Goal: Task Accomplishment & Management: Use online tool/utility

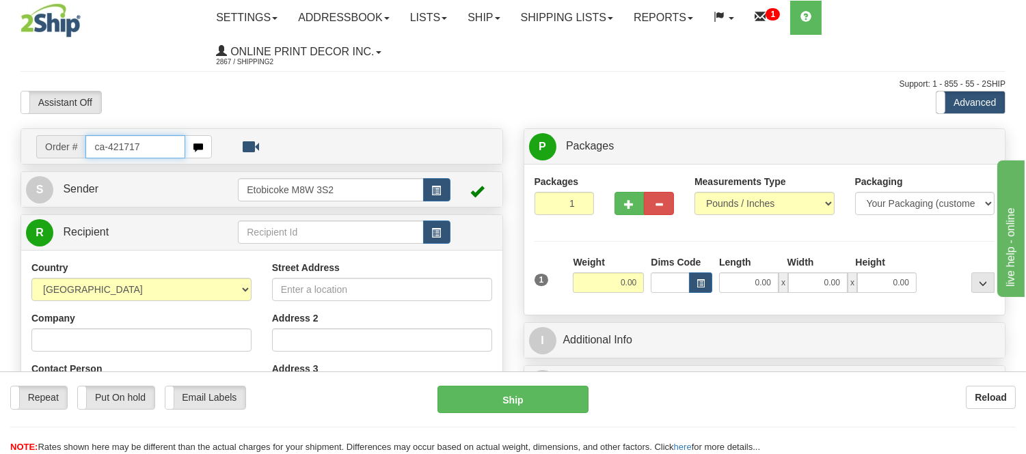
type input "ca-421717"
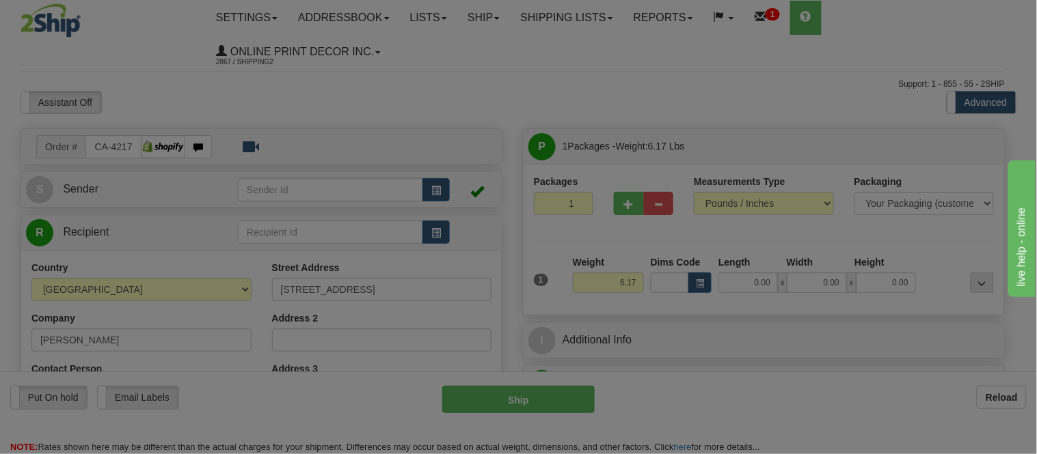
type input "SASKATOON"
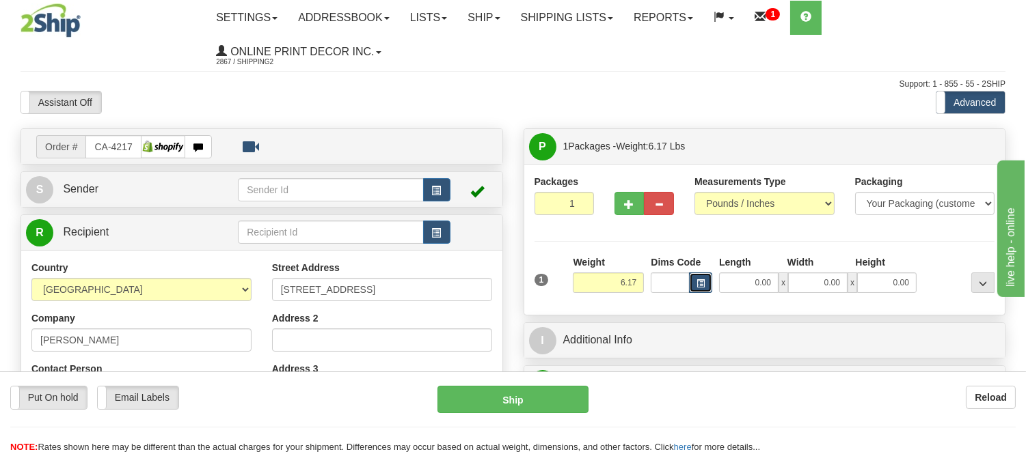
drag, startPoint x: 0, startPoint y: 0, endPoint x: 699, endPoint y: 286, distance: 755.1
click at [699, 286] on span "button" at bounding box center [700, 284] width 8 height 8
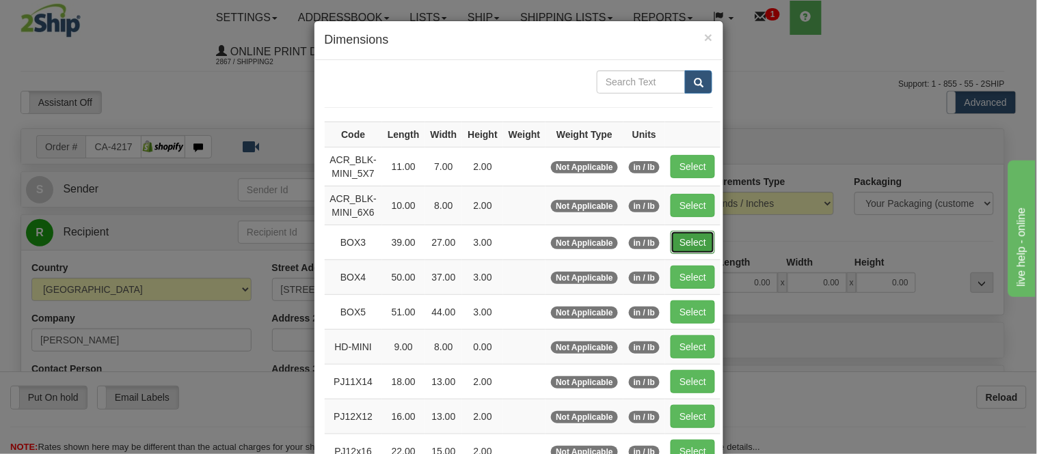
click at [689, 234] on button "Select" at bounding box center [692, 242] width 44 height 23
type input "BOX3"
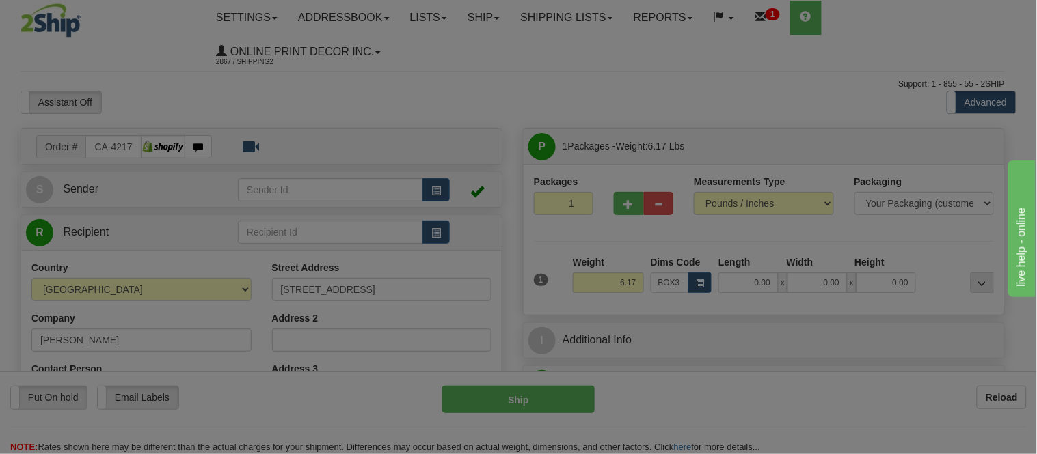
type input "39.00"
type input "27.00"
type input "3.00"
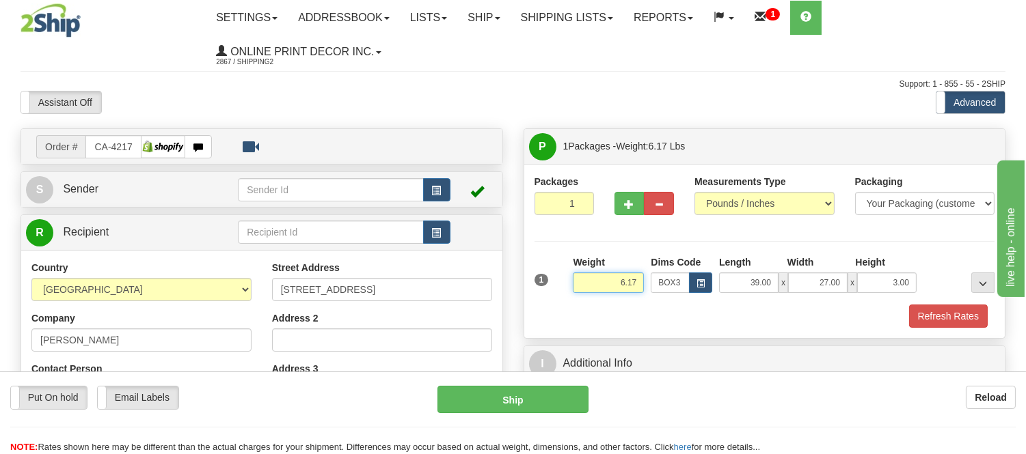
drag, startPoint x: 640, startPoint y: 278, endPoint x: 558, endPoint y: 285, distance: 83.0
click at [558, 285] on div "1 Weight 6.17 Dims Code BOX3" at bounding box center [764, 280] width 467 height 49
type input "9.98"
click at [959, 313] on button "Refresh Rates" at bounding box center [948, 316] width 79 height 23
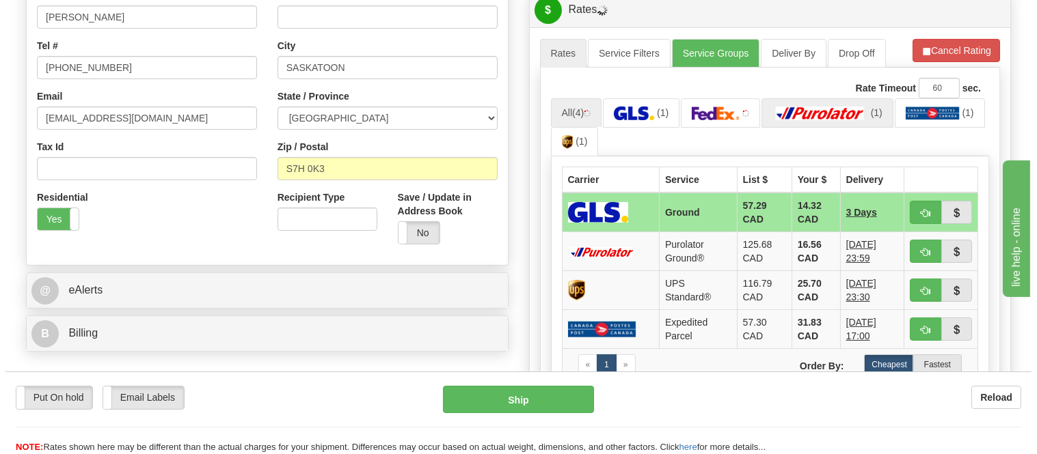
scroll to position [379, 0]
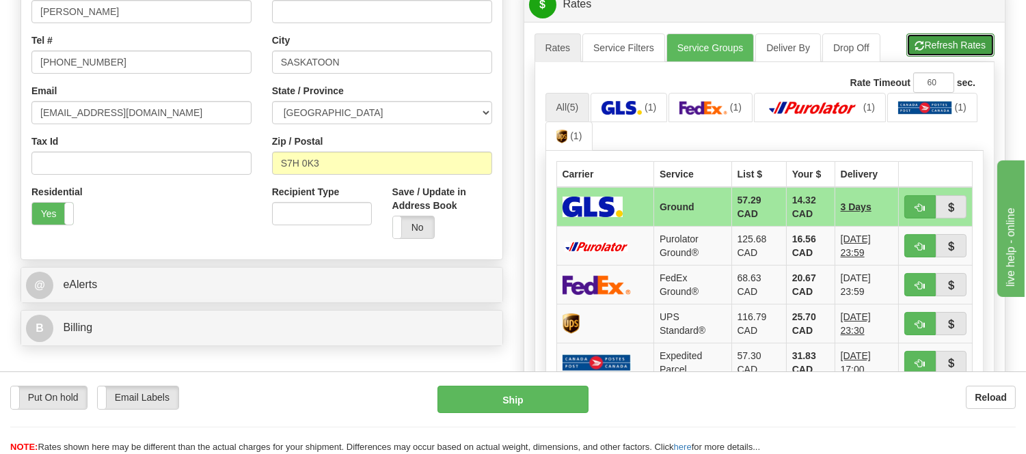
click at [961, 49] on button "Refresh Rates" at bounding box center [950, 44] width 88 height 23
click at [916, 208] on span "button" at bounding box center [920, 208] width 10 height 9
type input "1"
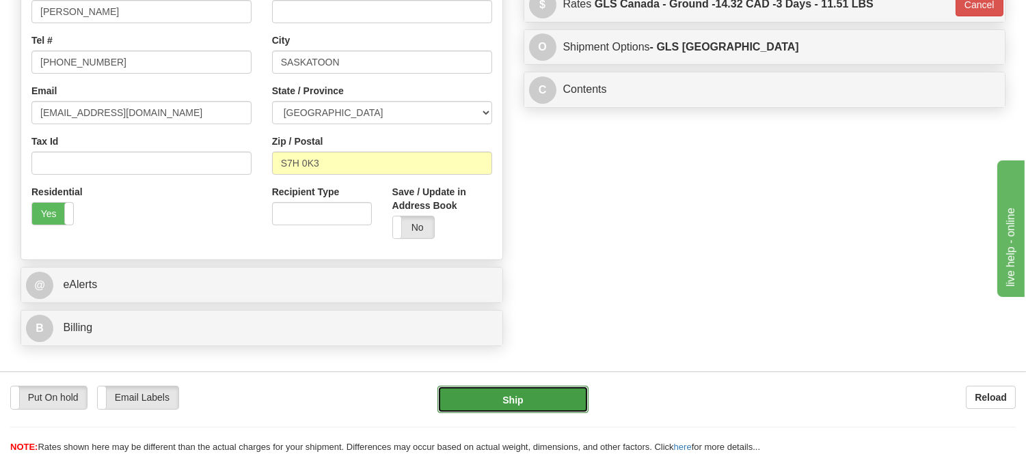
click at [465, 401] on button "Ship" at bounding box center [512, 399] width 150 height 27
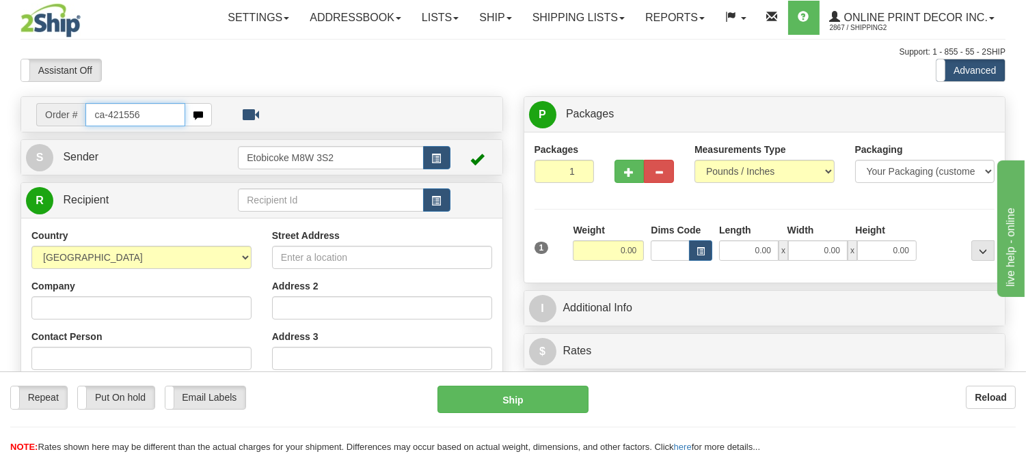
type input "ca-421556"
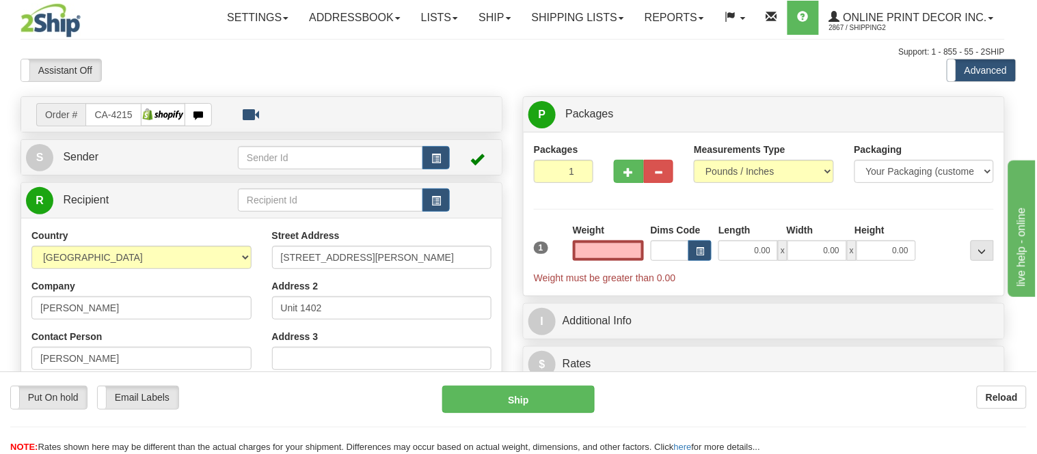
type input "TORONTO"
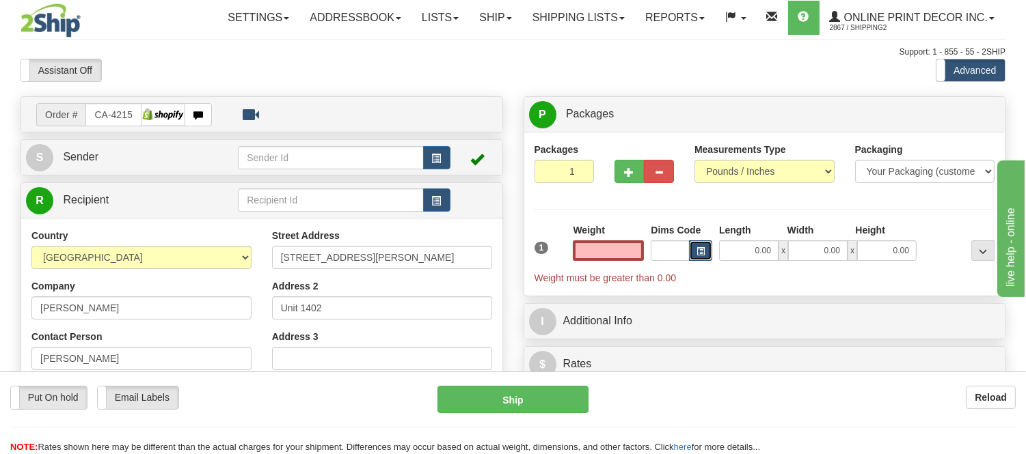
type input "0.00"
click at [704, 244] on button "button" at bounding box center [700, 251] width 23 height 20
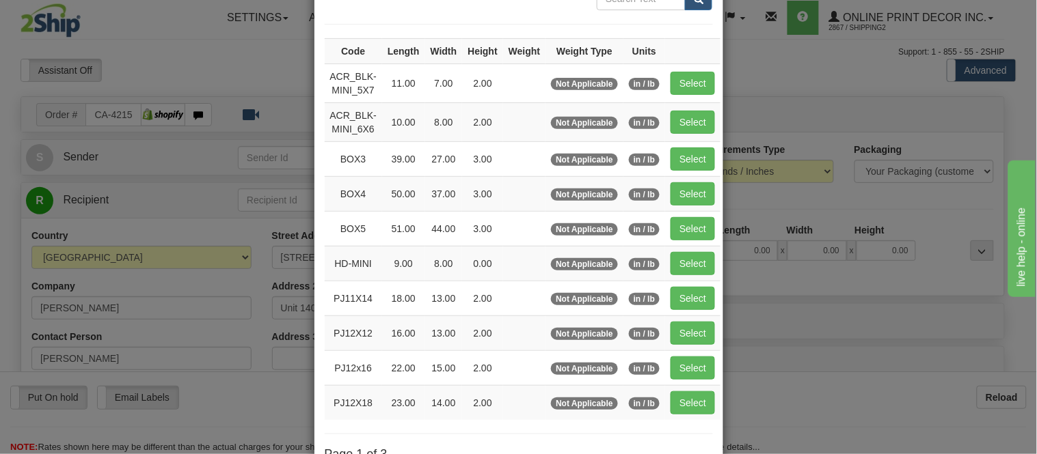
scroll to position [228, 0]
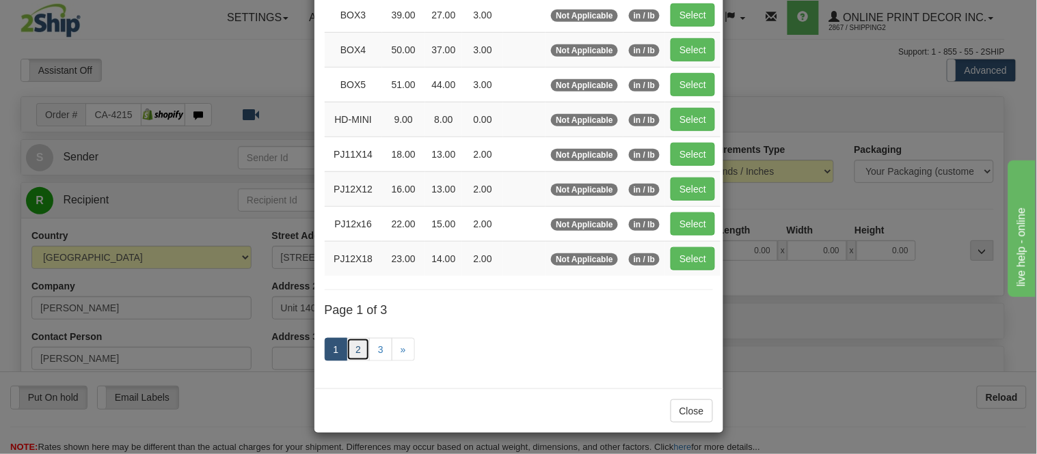
click at [354, 346] on link "2" at bounding box center [357, 349] width 23 height 23
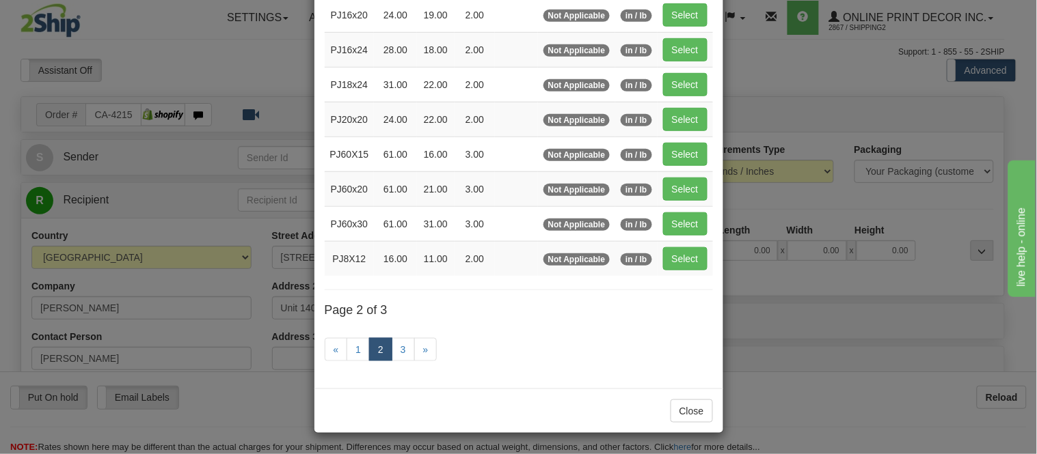
click at [657, 262] on td "Select" at bounding box center [684, 258] width 55 height 35
click at [663, 260] on button "Select" at bounding box center [685, 258] width 44 height 23
type input "PJ8X12"
type input "16.00"
type input "11.00"
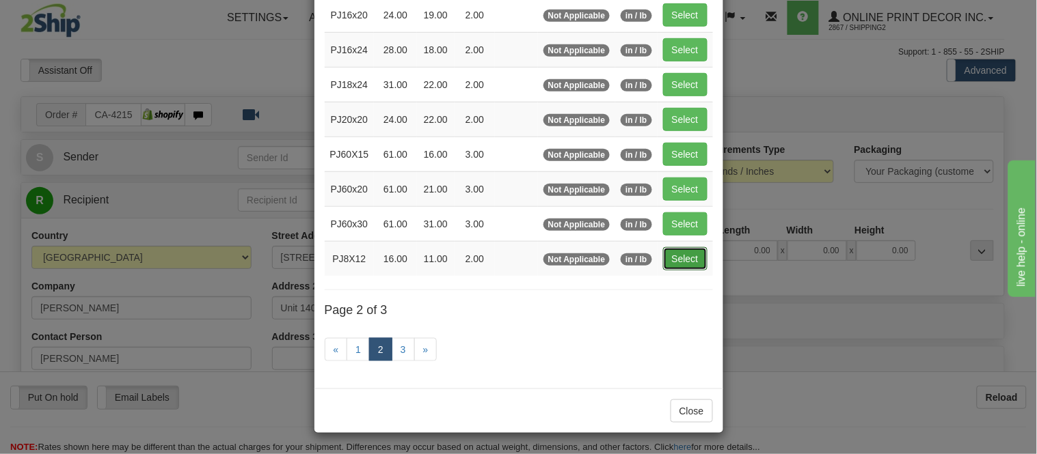
type input "2.00"
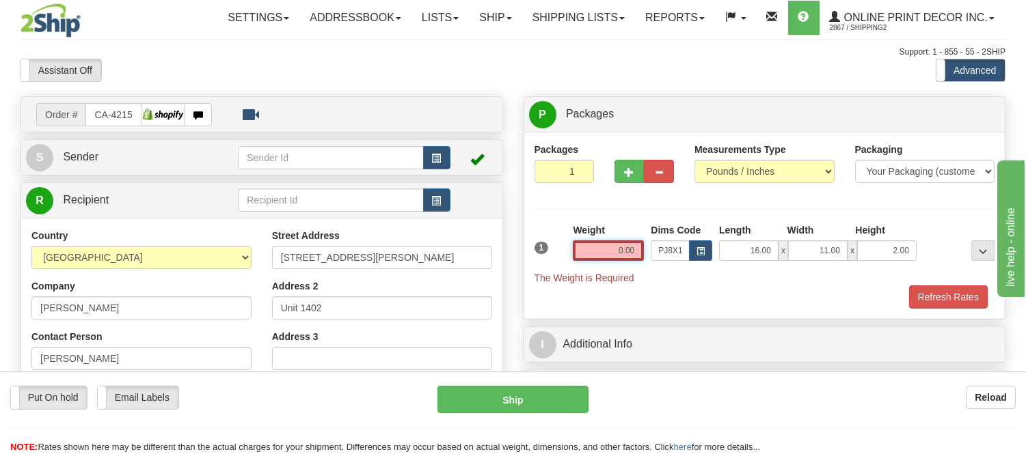
drag, startPoint x: 637, startPoint y: 250, endPoint x: 584, endPoint y: 244, distance: 53.0
click at [584, 244] on input "0.00" at bounding box center [608, 251] width 71 height 20
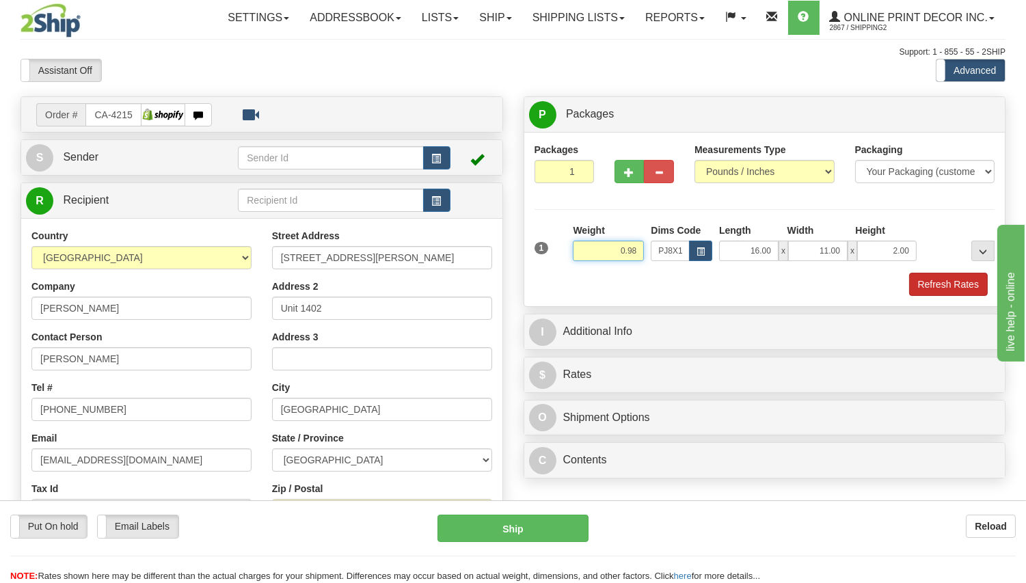
type input "0.98"
click at [933, 284] on button "Refresh Rates" at bounding box center [948, 284] width 79 height 23
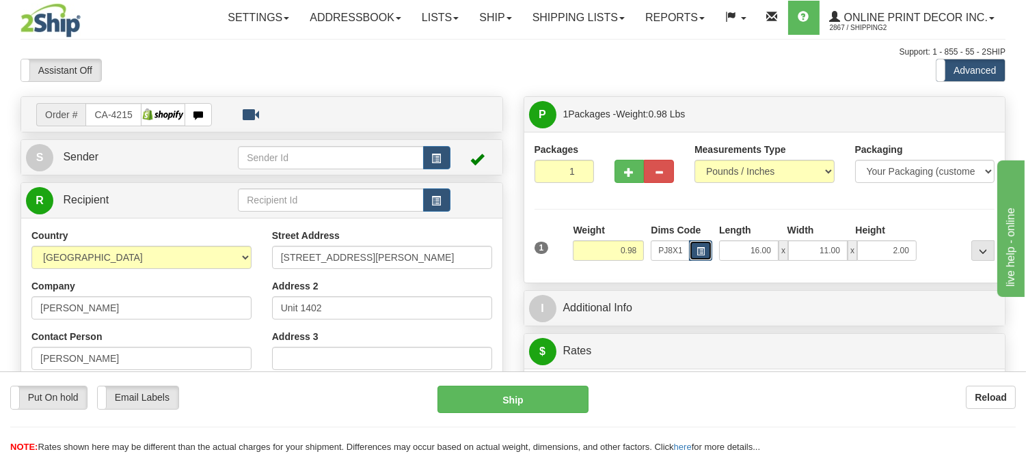
click at [699, 250] on span "button" at bounding box center [700, 252] width 8 height 8
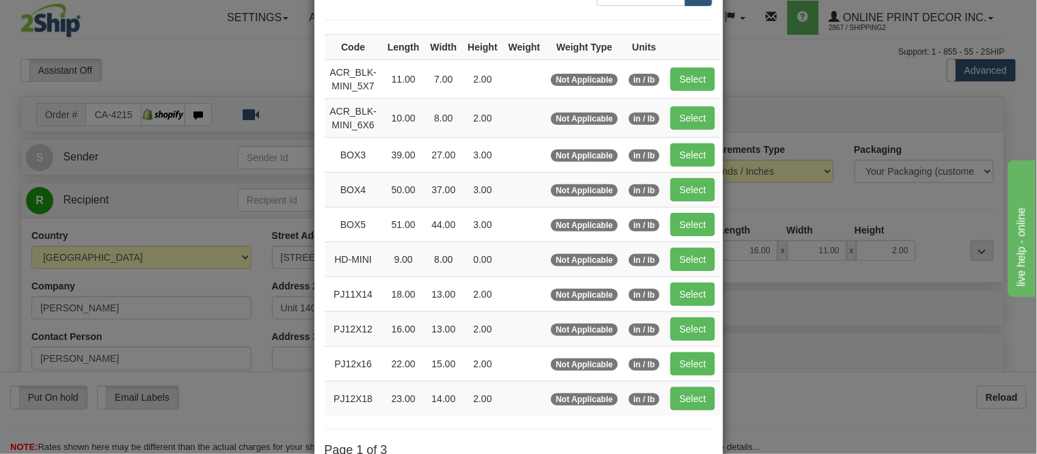
scroll to position [228, 0]
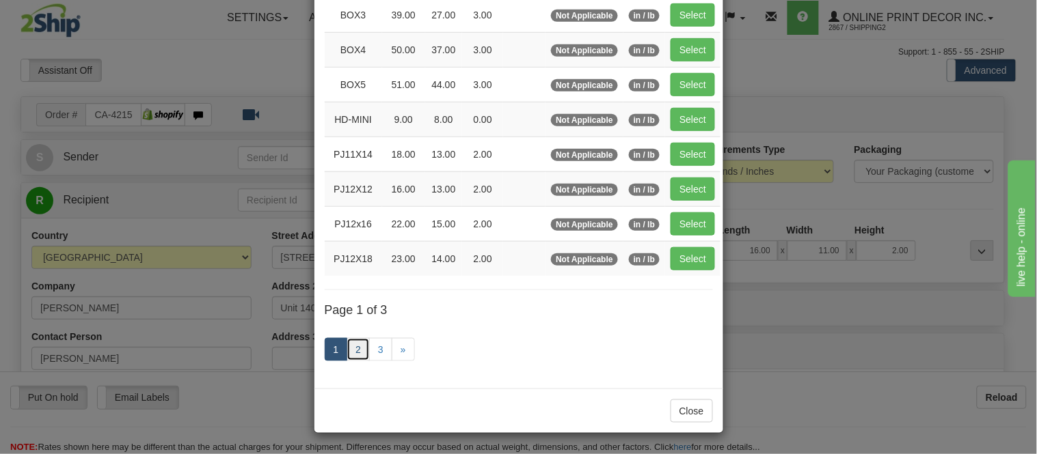
click at [348, 343] on link "2" at bounding box center [357, 349] width 23 height 23
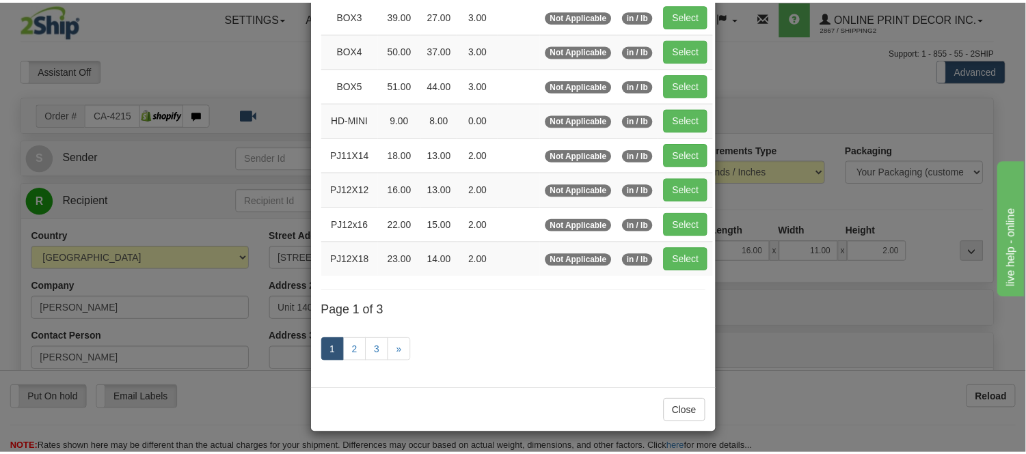
scroll to position [222, 0]
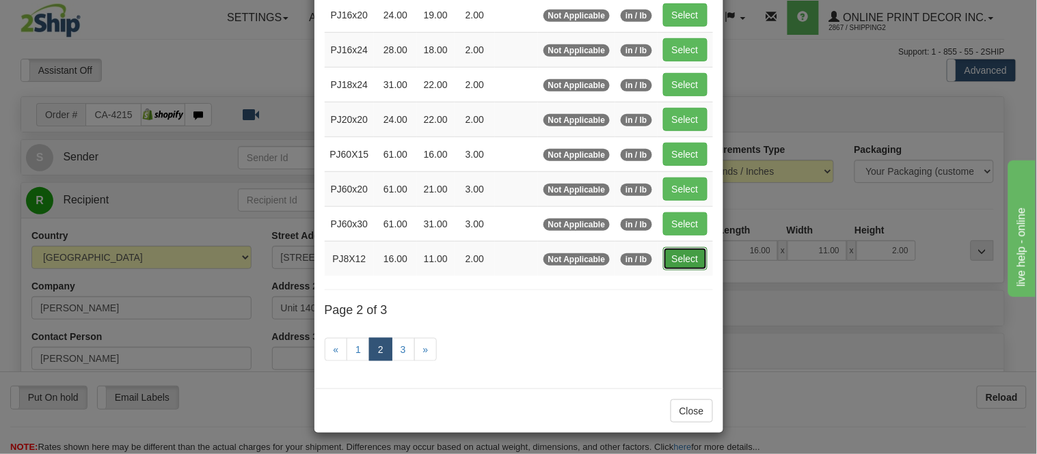
click at [685, 256] on button "Select" at bounding box center [685, 258] width 44 height 23
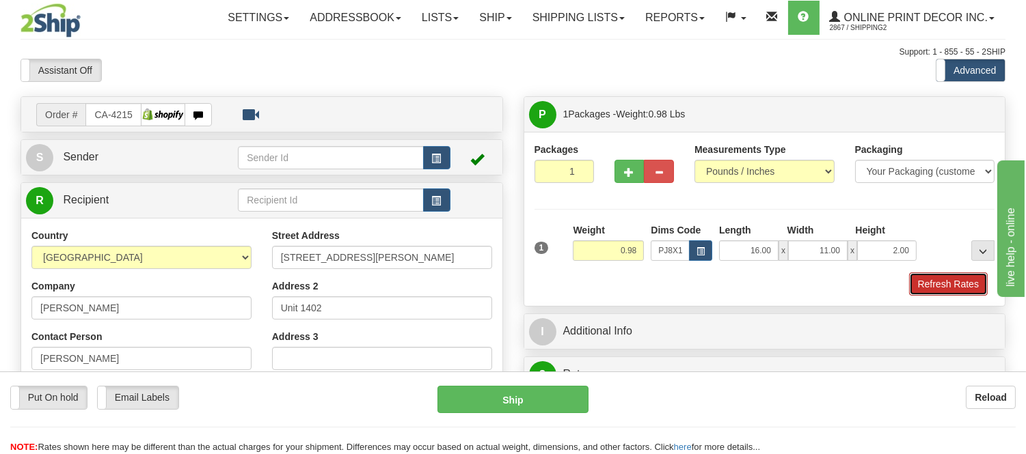
click at [928, 288] on button "Refresh Rates" at bounding box center [948, 284] width 79 height 23
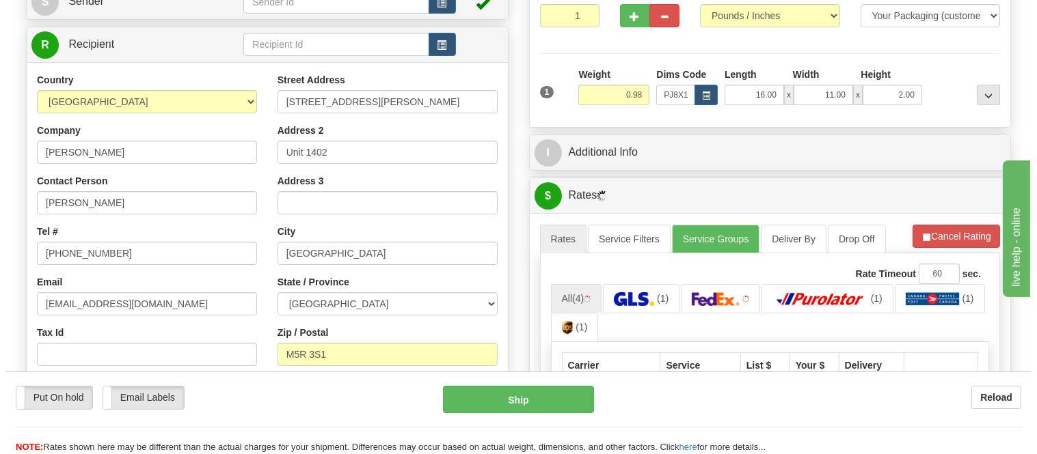
scroll to position [303, 0]
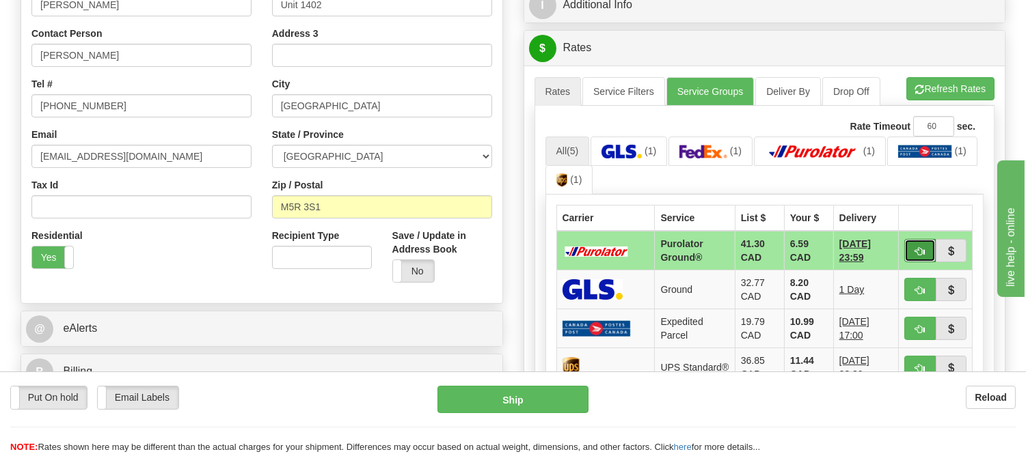
click at [924, 243] on button "button" at bounding box center [919, 250] width 31 height 23
type input "260"
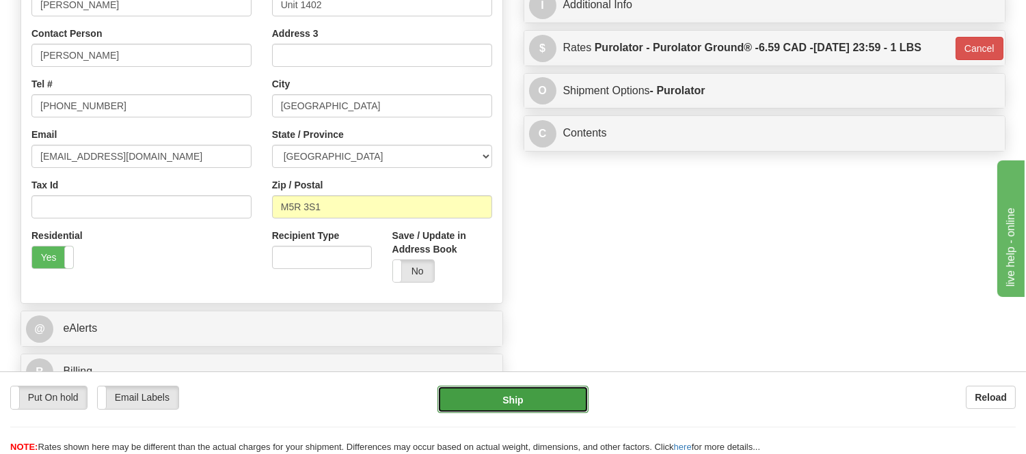
click at [493, 398] on button "Ship" at bounding box center [512, 399] width 150 height 27
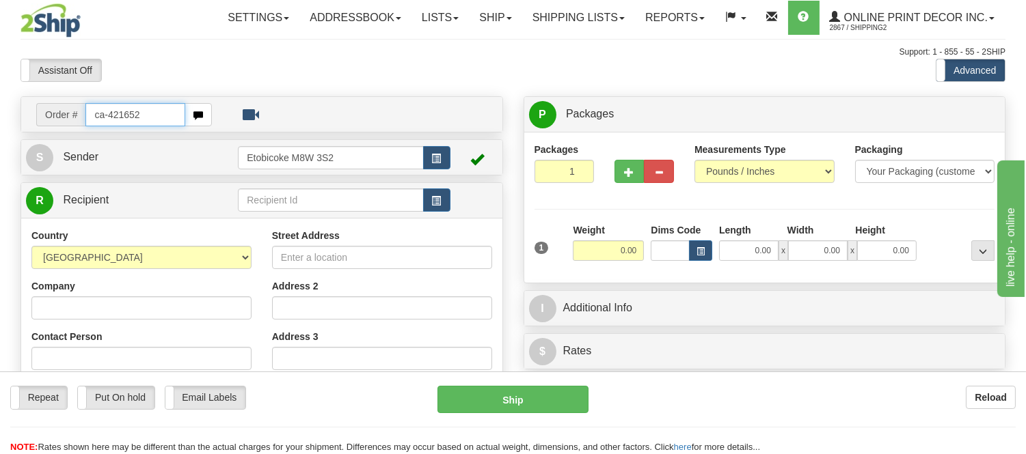
type input "ca-421652"
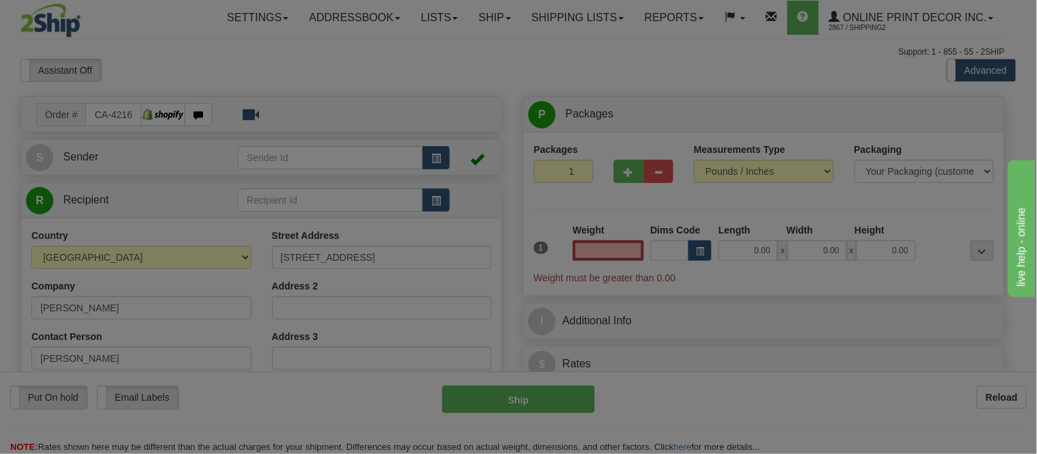
type input "EDMONTON"
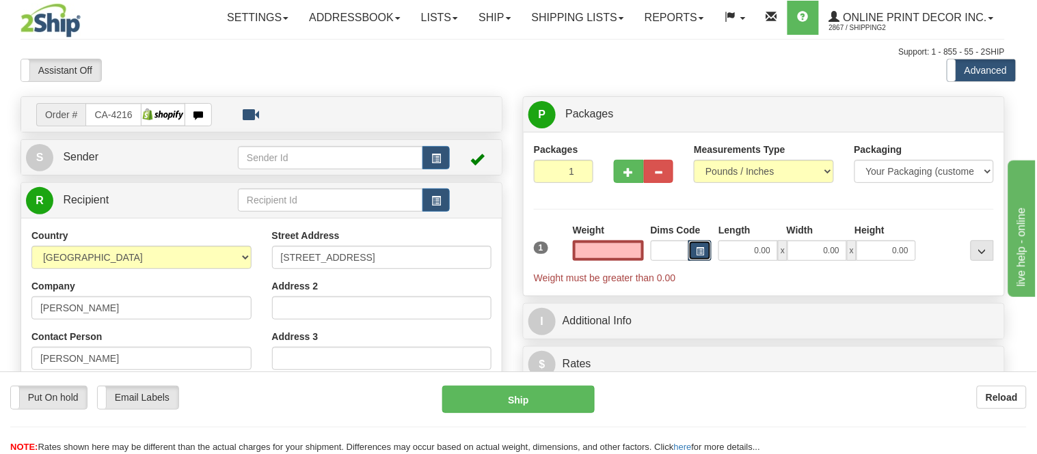
type input "0.00"
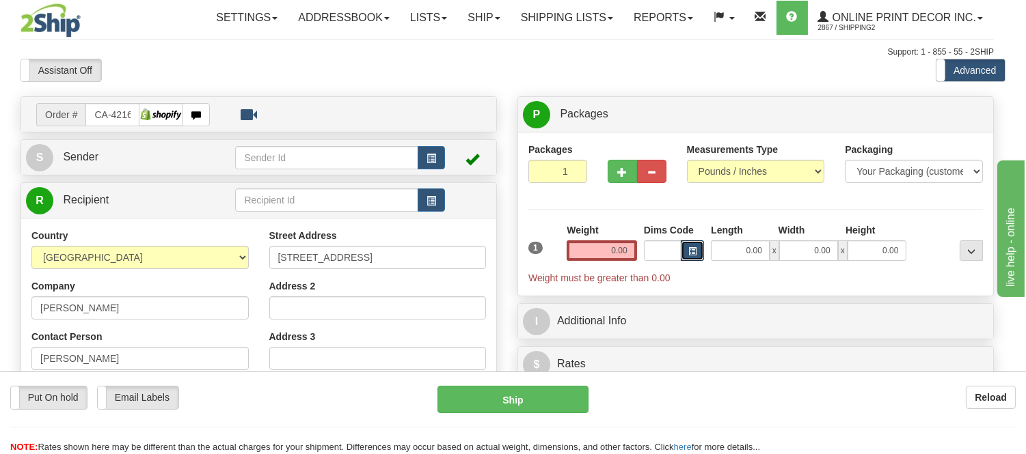
click at [696, 254] on span "button" at bounding box center [692, 252] width 8 height 8
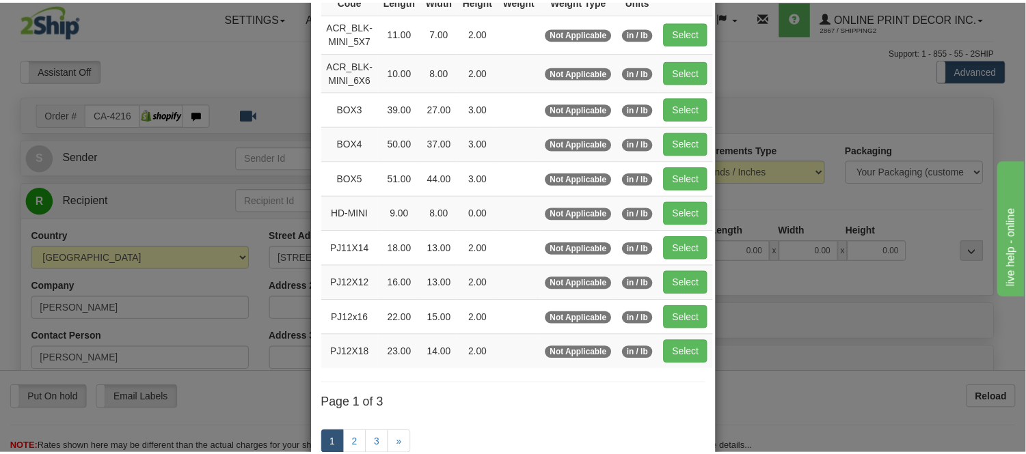
scroll to position [228, 0]
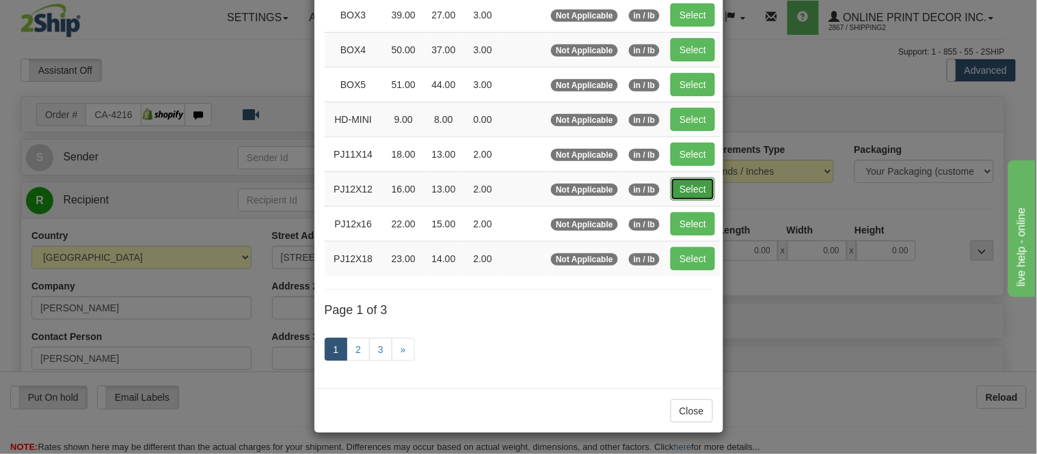
click at [682, 186] on button "Select" at bounding box center [692, 189] width 44 height 23
type input "PJ12X12"
type input "16.00"
type input "13.00"
type input "2.00"
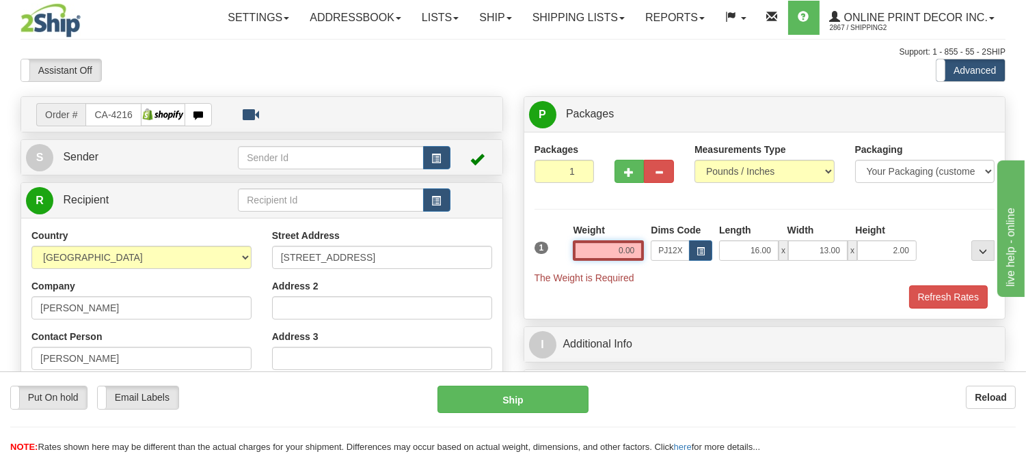
drag, startPoint x: 634, startPoint y: 249, endPoint x: 556, endPoint y: 255, distance: 78.8
click at [556, 255] on div "1 Weight 0.00 Dims Code x x" at bounding box center [764, 253] width 467 height 61
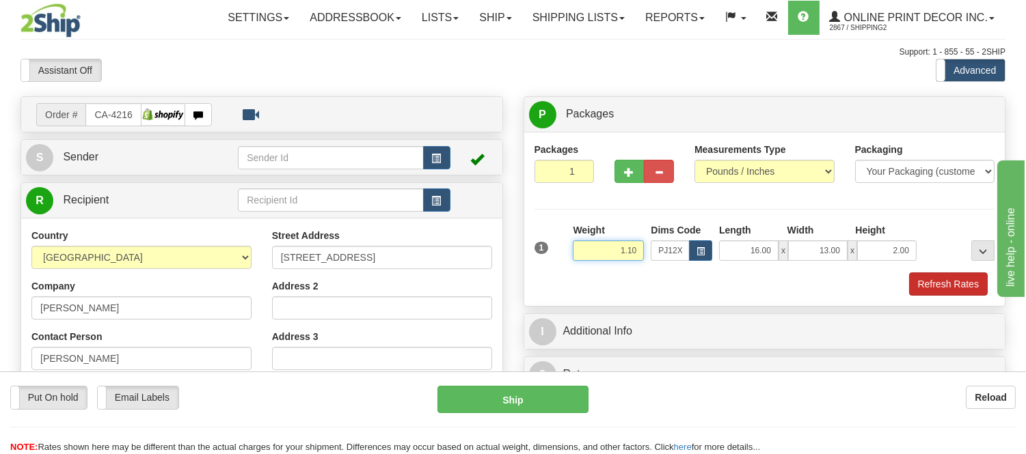
type input "1.10"
click at [933, 292] on button "Refresh Rates" at bounding box center [948, 284] width 79 height 23
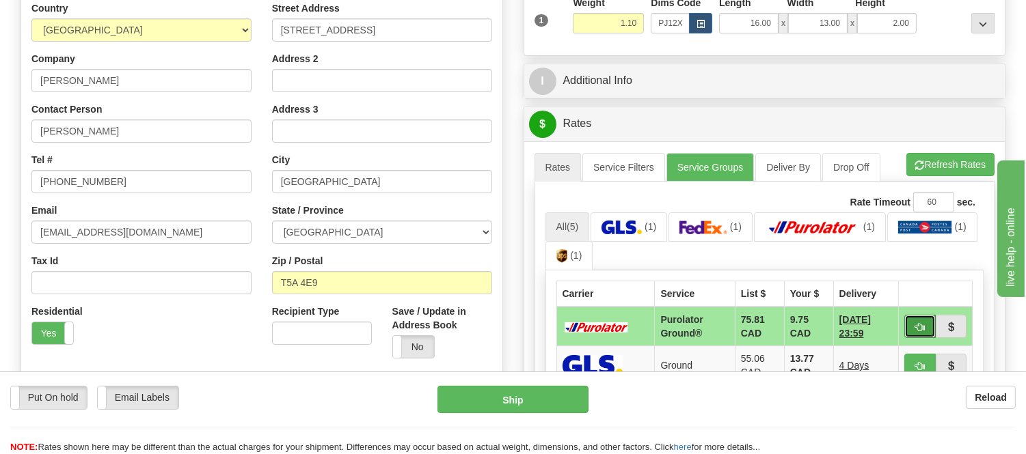
click at [917, 326] on span "button" at bounding box center [920, 327] width 10 height 9
type input "260"
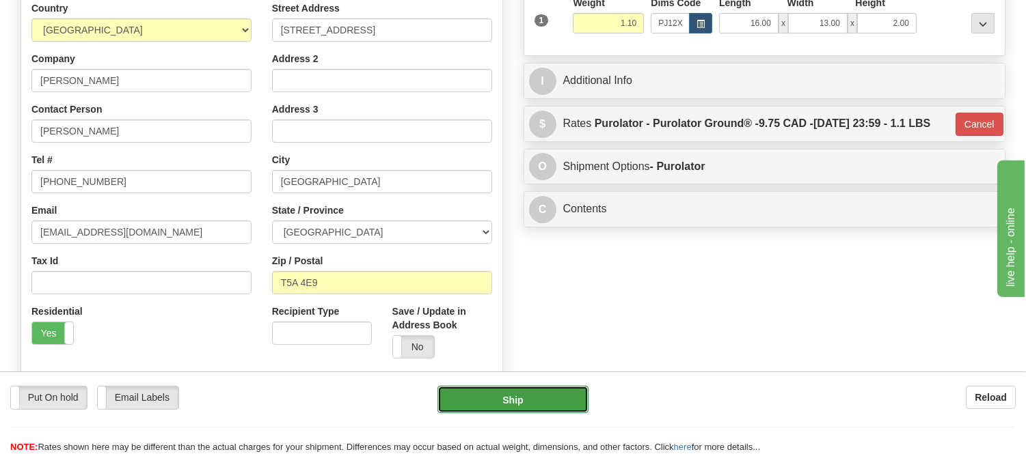
click at [564, 393] on button "Ship" at bounding box center [512, 399] width 150 height 27
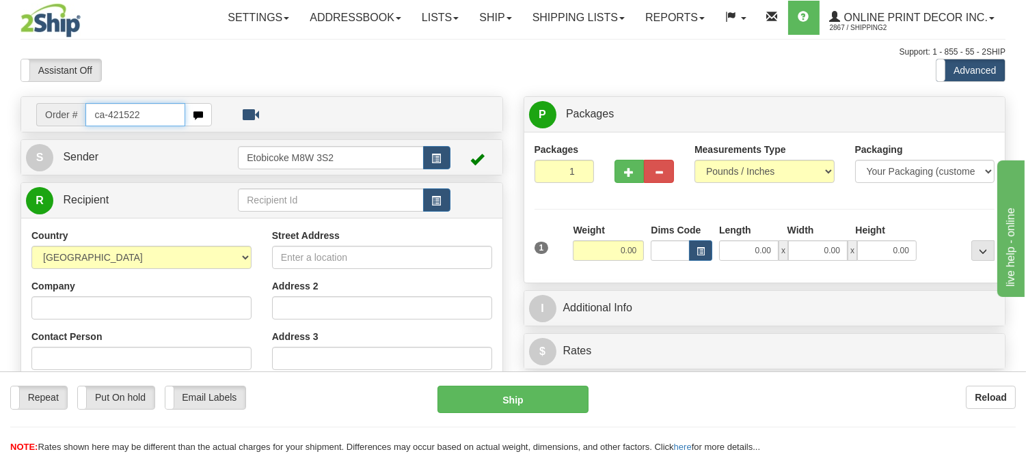
type input "ca-421522"
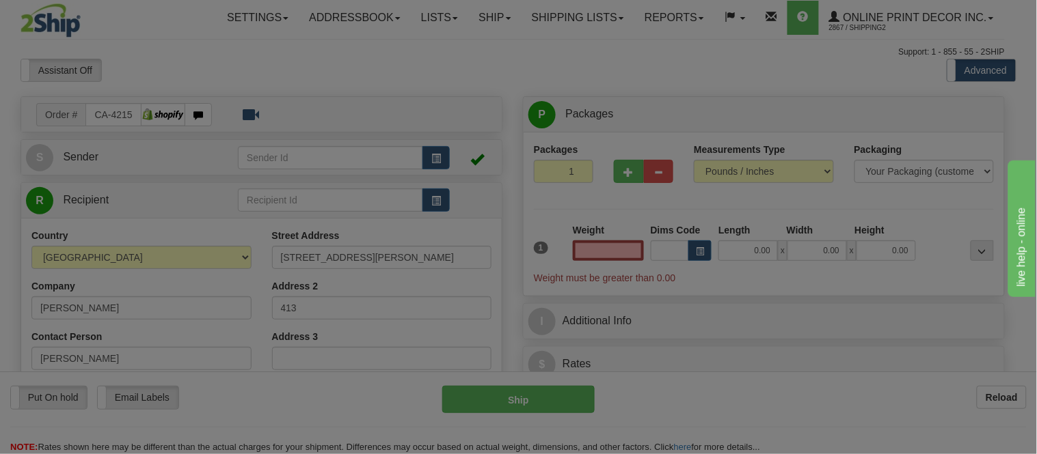
type input "TORONTO"
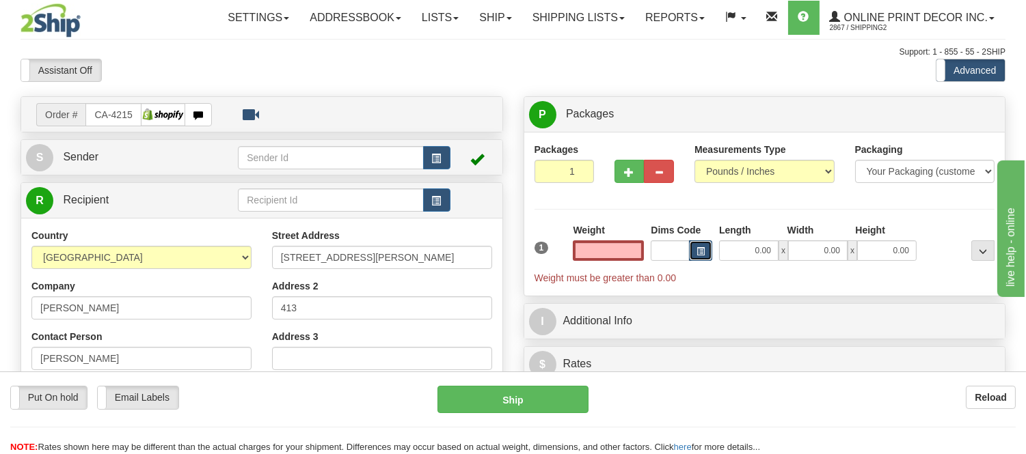
type input "0.00"
click at [704, 249] on span "button" at bounding box center [700, 252] width 8 height 8
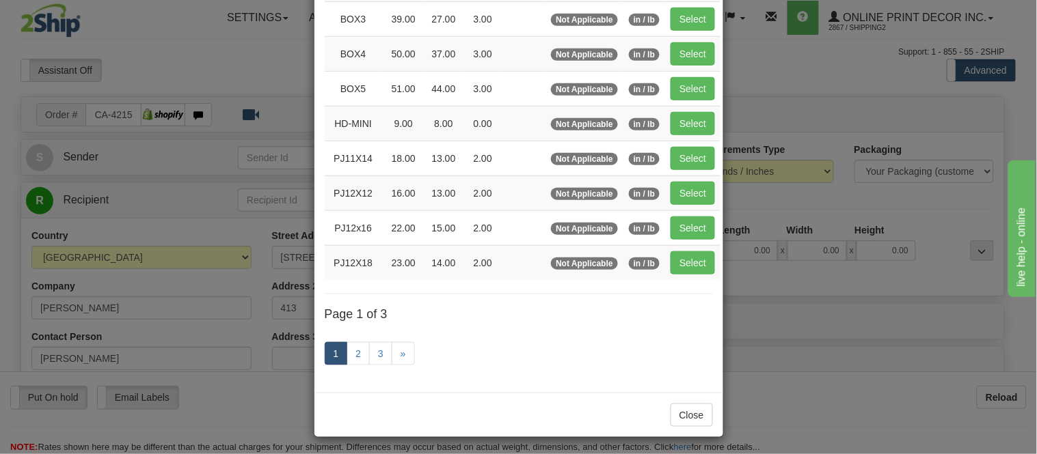
scroll to position [228, 0]
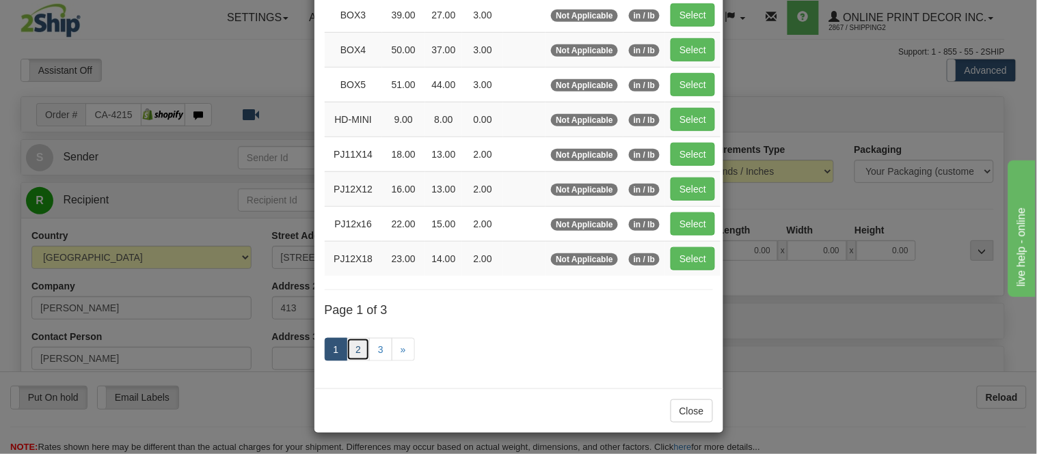
click at [353, 346] on link "2" at bounding box center [357, 349] width 23 height 23
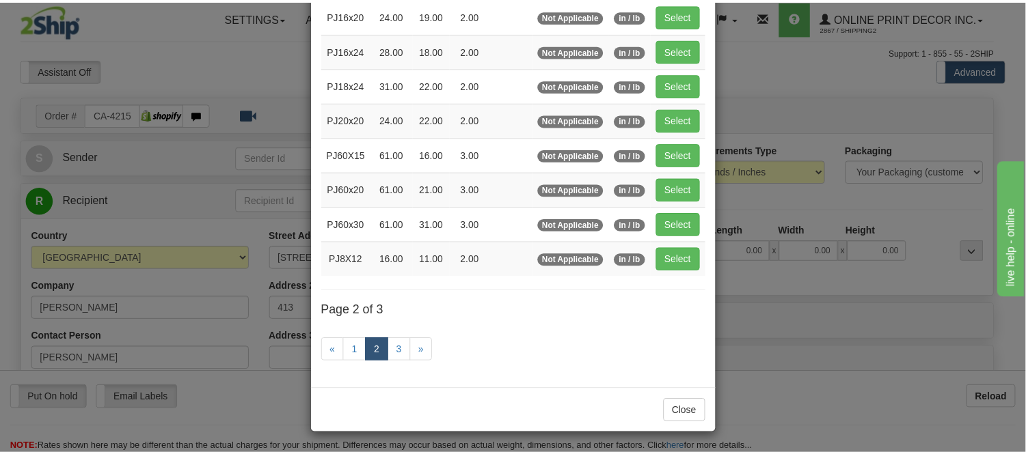
scroll to position [222, 0]
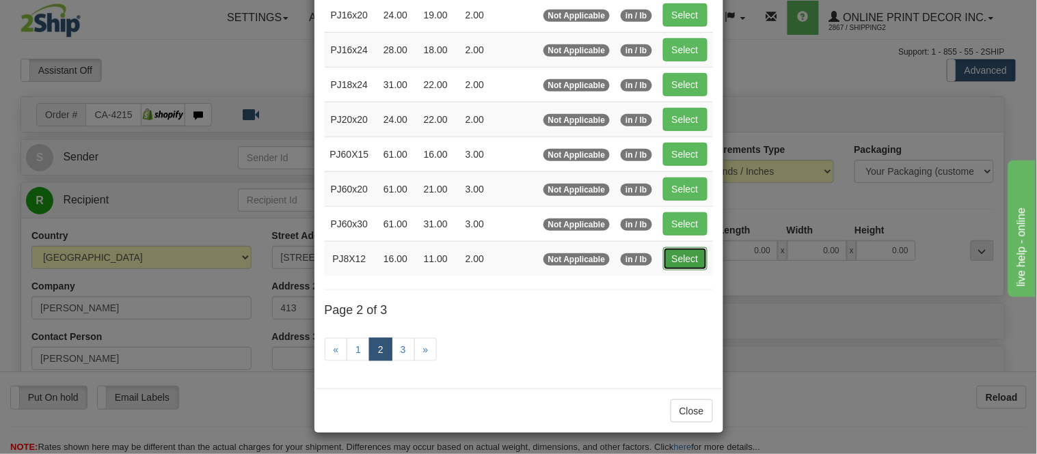
click at [666, 258] on button "Select" at bounding box center [685, 258] width 44 height 23
type input "PJ8X12"
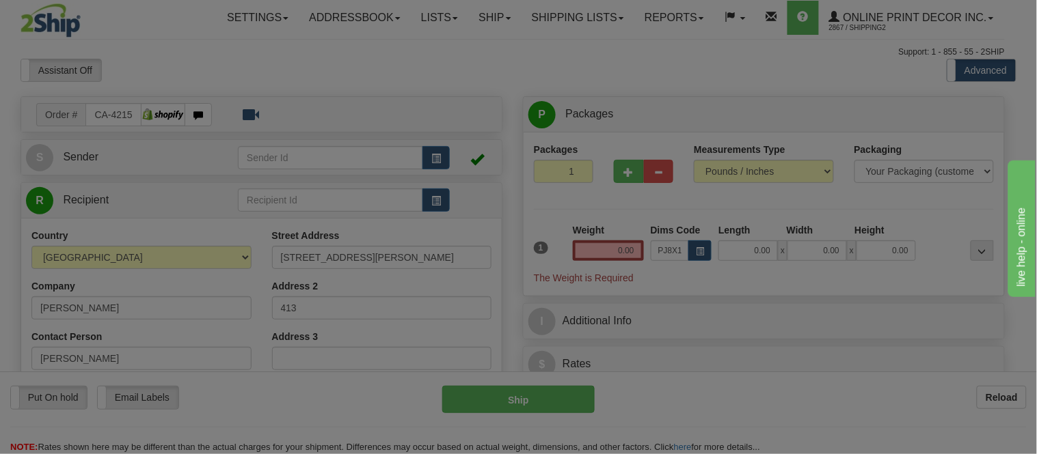
type input "16.00"
type input "11.00"
type input "2.00"
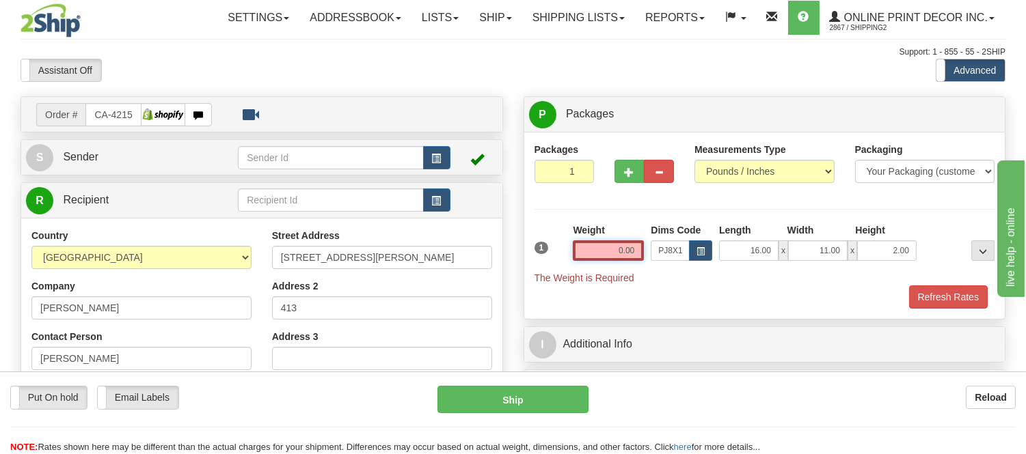
drag, startPoint x: 634, startPoint y: 256, endPoint x: 581, endPoint y: 279, distance: 58.1
click at [581, 279] on div "1 Weight 0.00 Dims Code x x" at bounding box center [764, 253] width 467 height 61
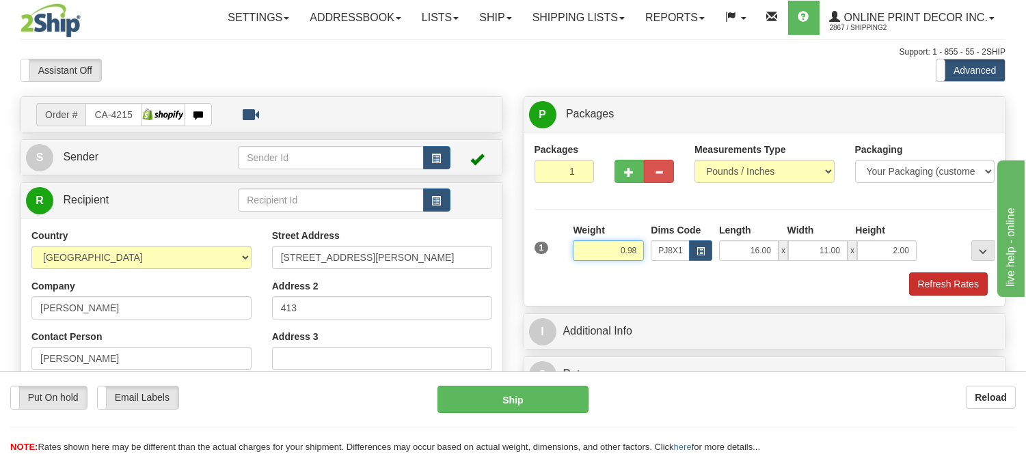
type input "0.98"
click at [950, 283] on button "Refresh Rates" at bounding box center [948, 284] width 79 height 23
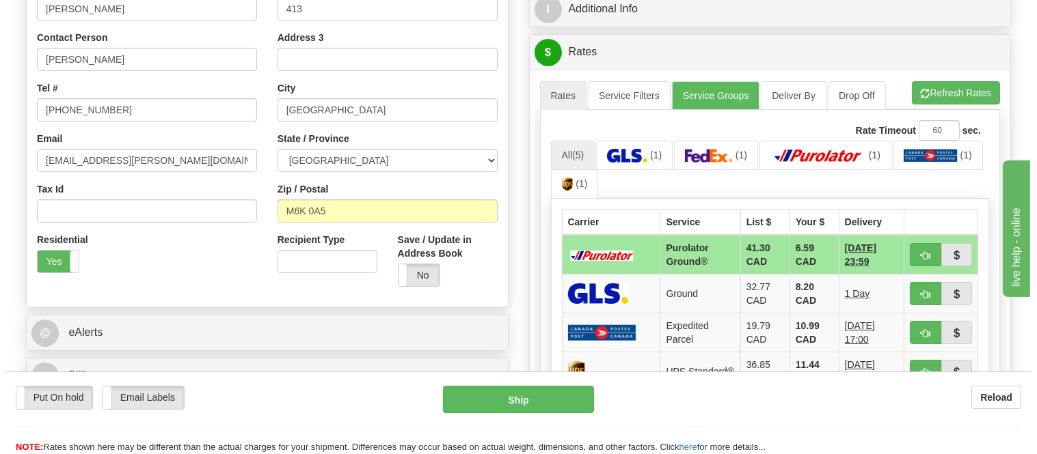
scroll to position [379, 0]
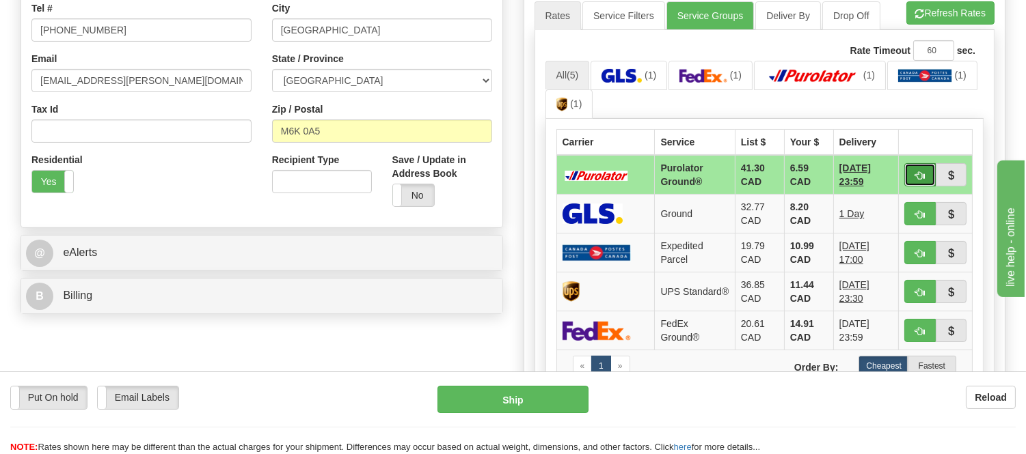
click at [918, 172] on span "button" at bounding box center [920, 176] width 10 height 9
type input "260"
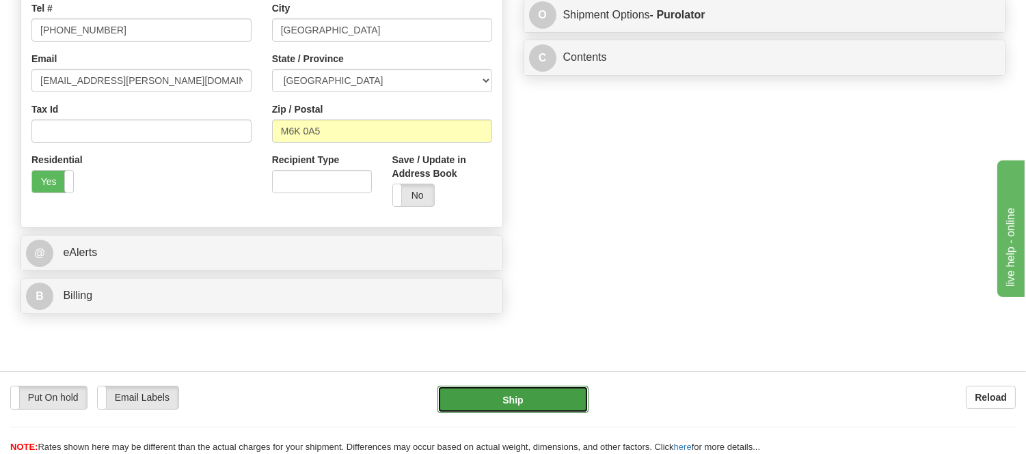
click at [541, 395] on button "Ship" at bounding box center [512, 399] width 150 height 27
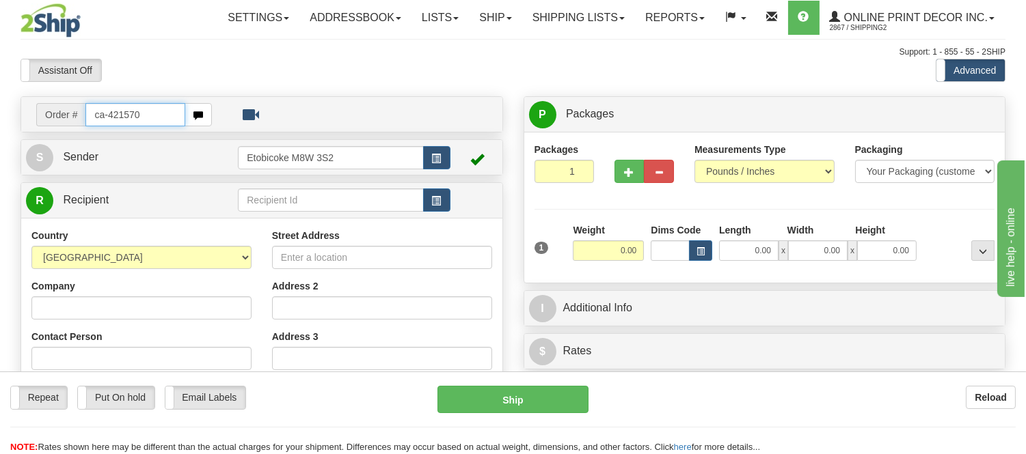
type input "ca-421570"
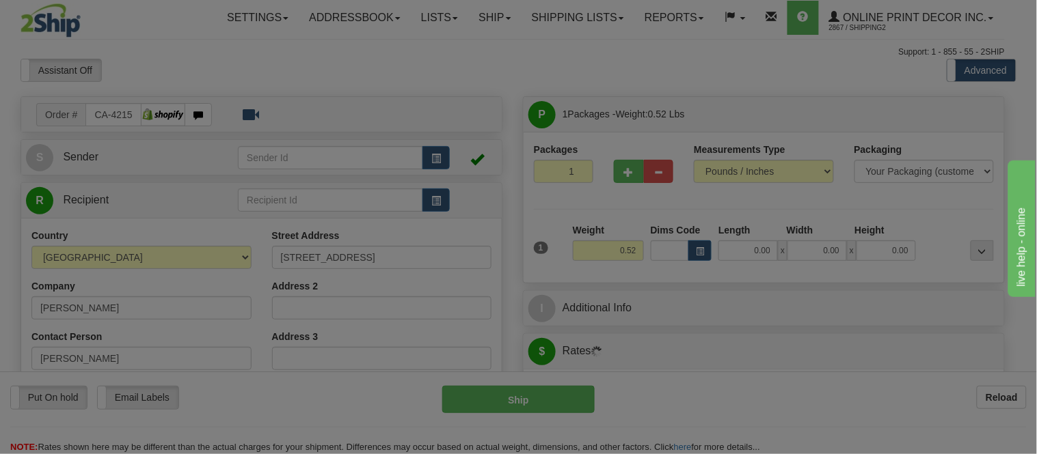
type input "TORONTO"
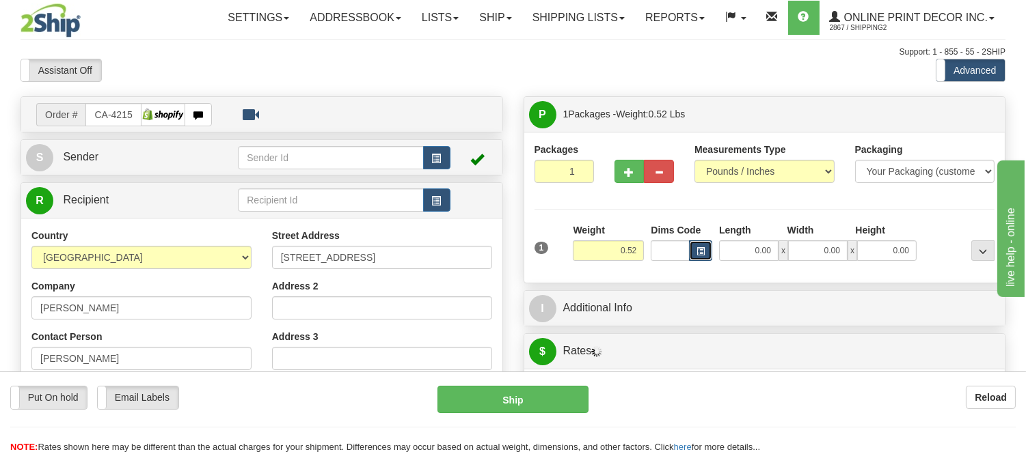
click at [694, 251] on button "button" at bounding box center [700, 251] width 23 height 20
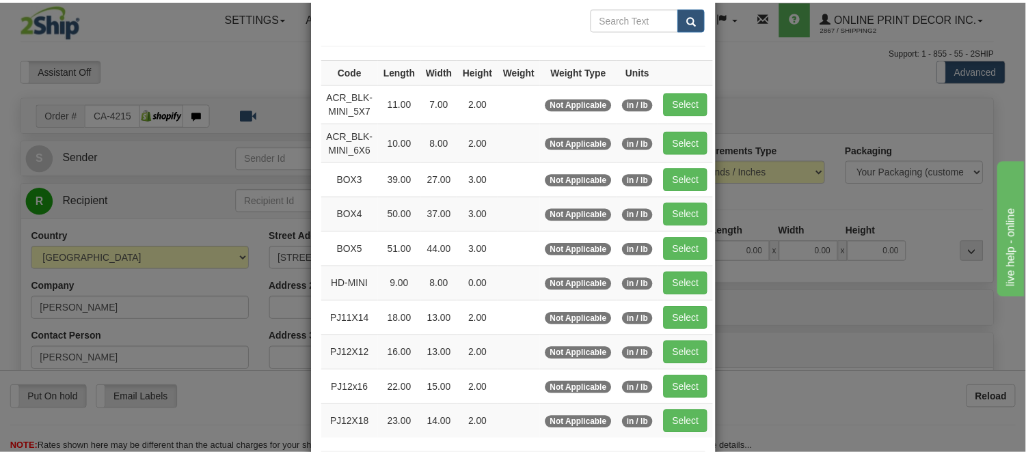
scroll to position [152, 0]
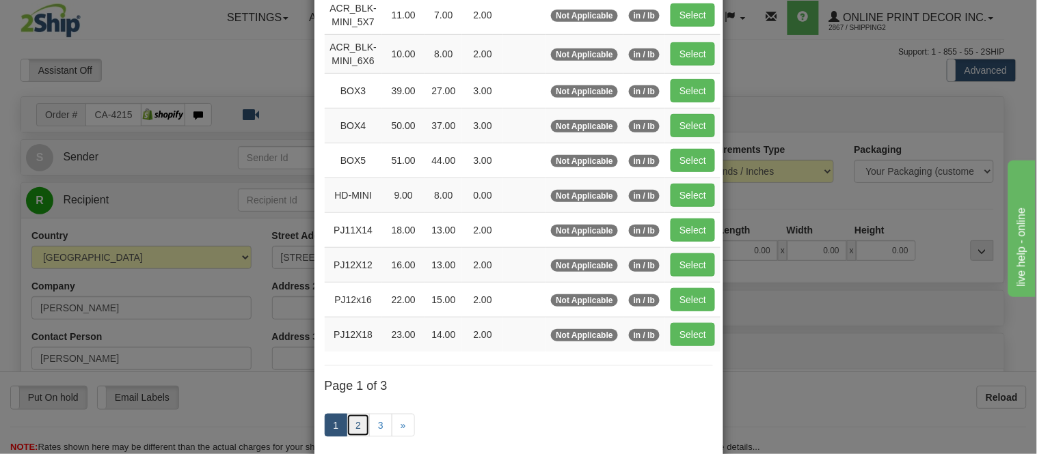
click at [348, 428] on link "2" at bounding box center [357, 425] width 23 height 23
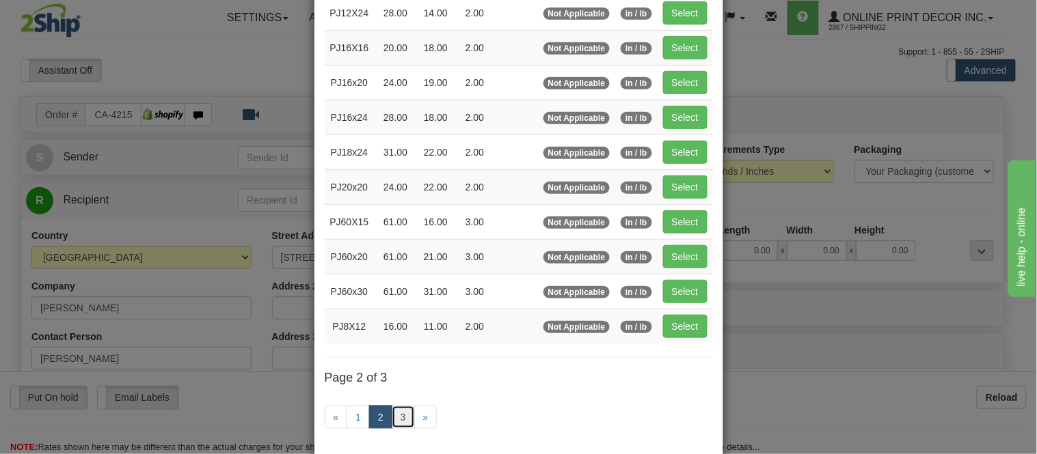
click at [398, 425] on link "3" at bounding box center [403, 417] width 23 height 23
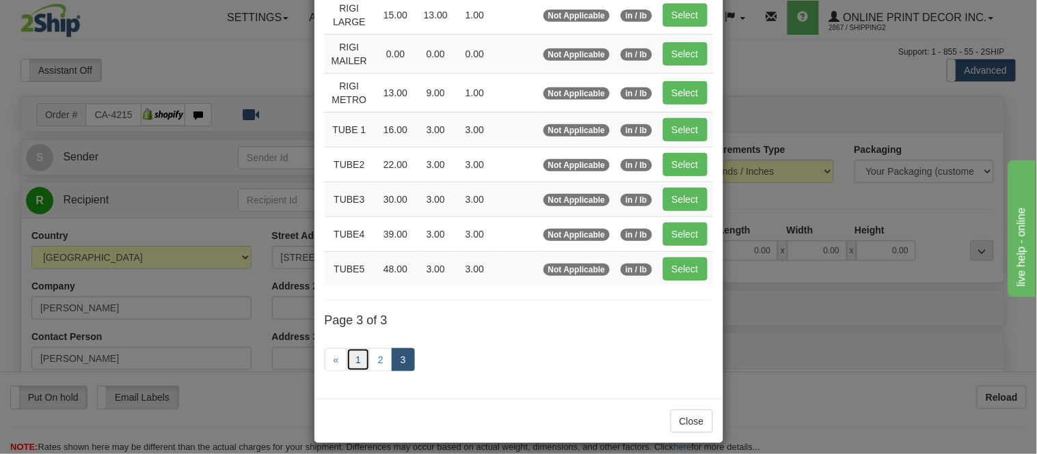
click at [348, 357] on link "1" at bounding box center [357, 359] width 23 height 23
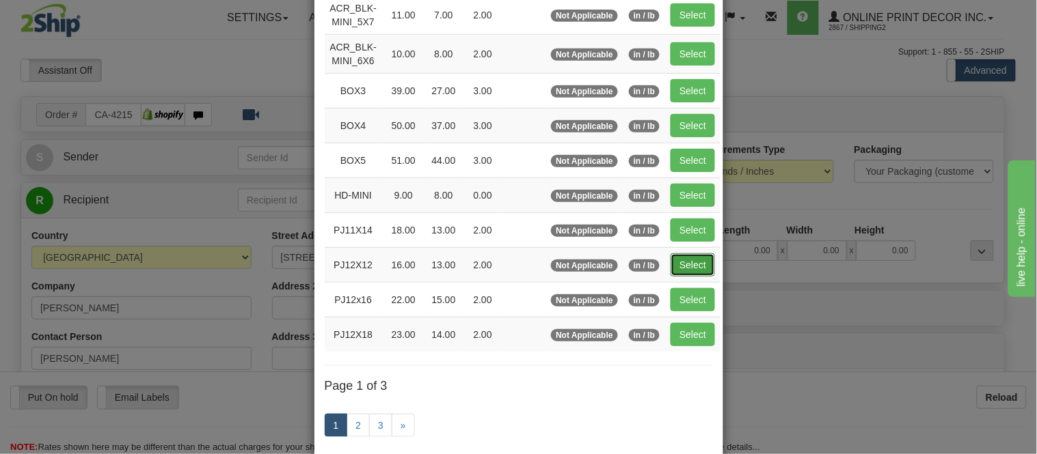
click at [685, 256] on button "Select" at bounding box center [692, 265] width 44 height 23
type input "PJ12X12"
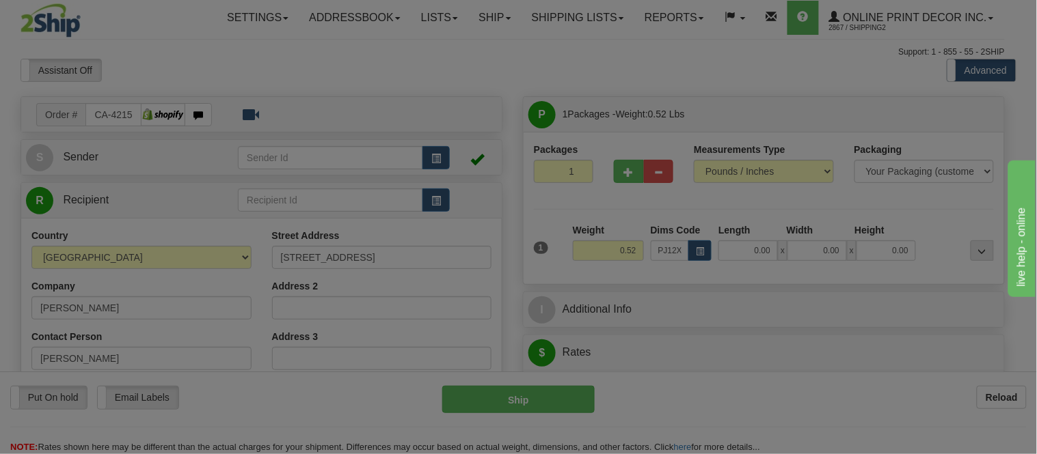
type input "16.00"
type input "13.00"
type input "2.00"
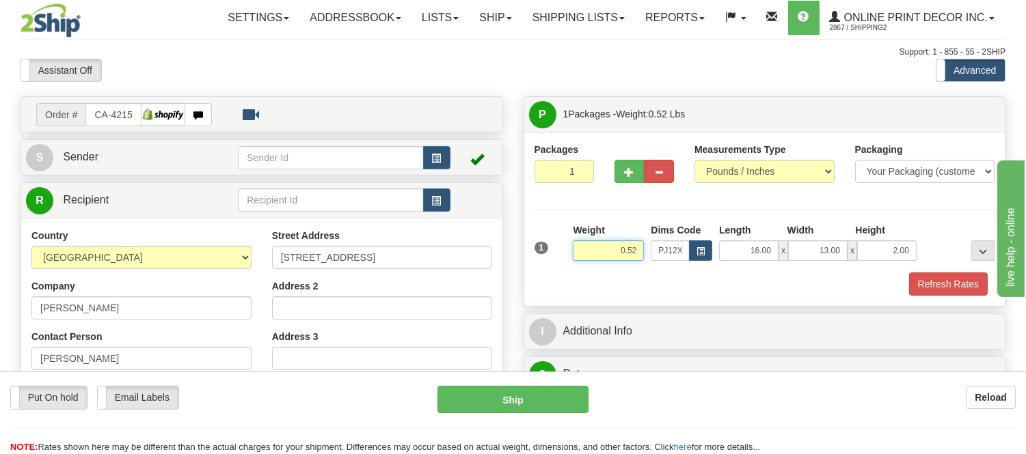
drag, startPoint x: 642, startPoint y: 251, endPoint x: 522, endPoint y: 279, distance: 123.3
type input "0.98"
click at [920, 285] on button "Refresh Rates" at bounding box center [948, 284] width 79 height 23
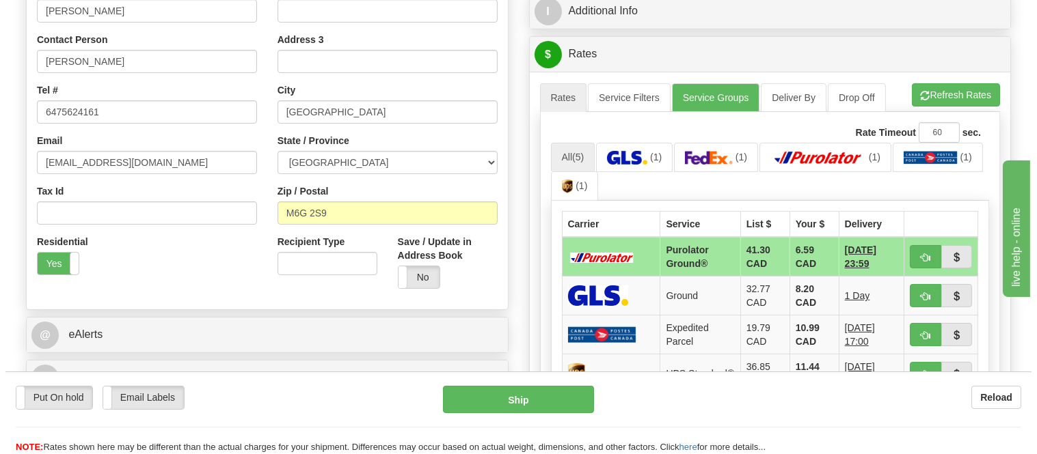
scroll to position [303, 0]
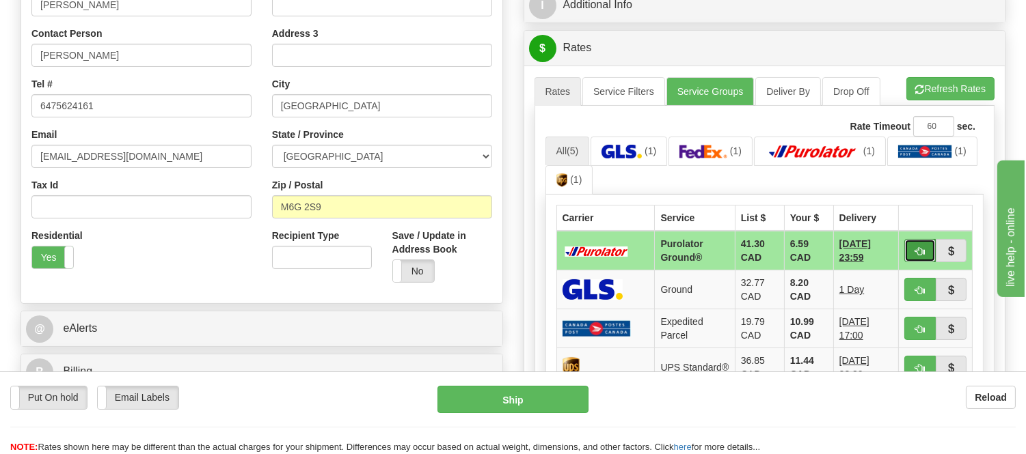
click at [916, 250] on span "button" at bounding box center [920, 251] width 10 height 9
type input "260"
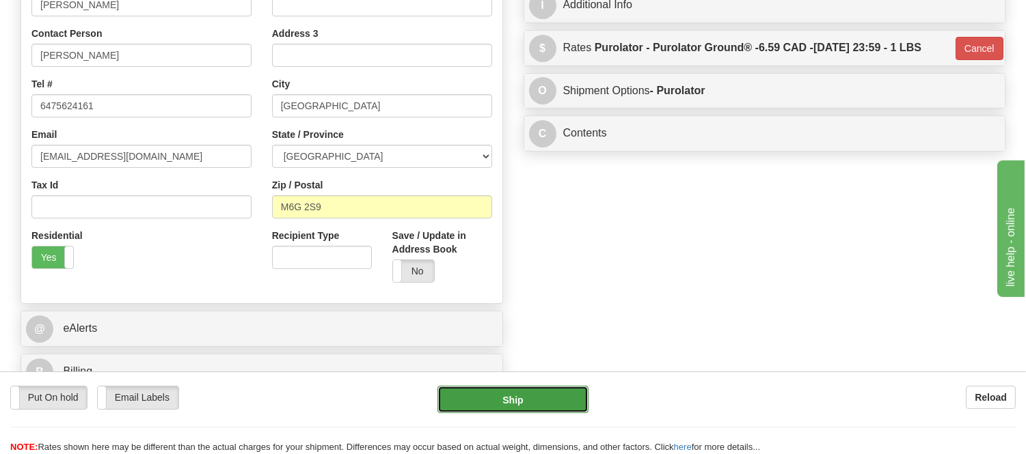
click at [444, 397] on button "Ship" at bounding box center [512, 399] width 150 height 27
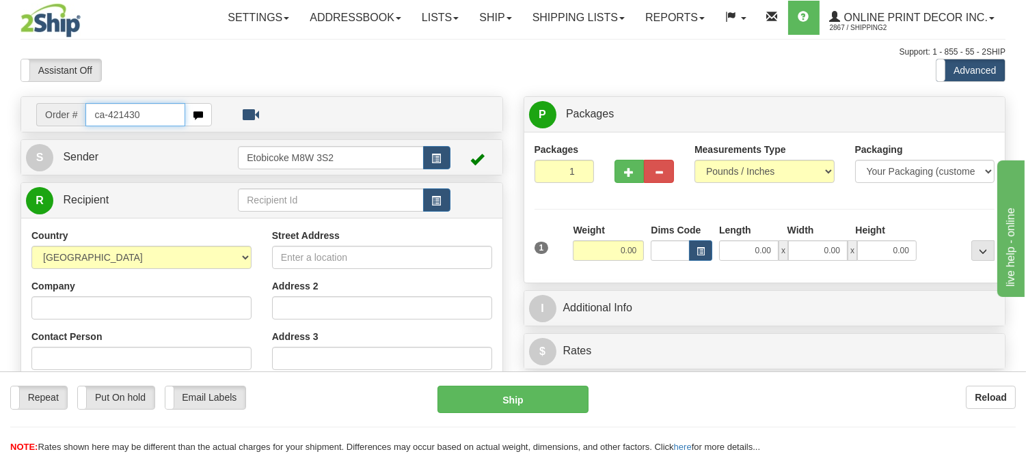
type input "ca-421430"
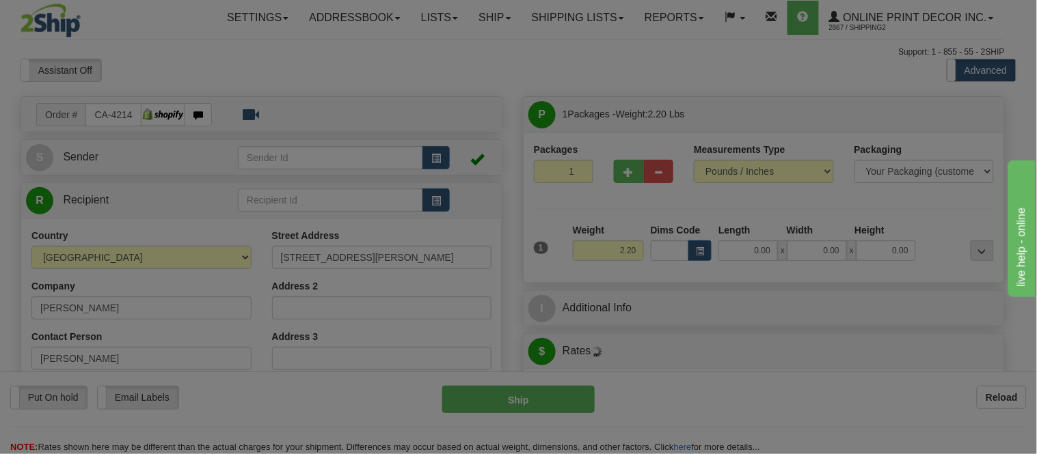
type input "WINDSOR"
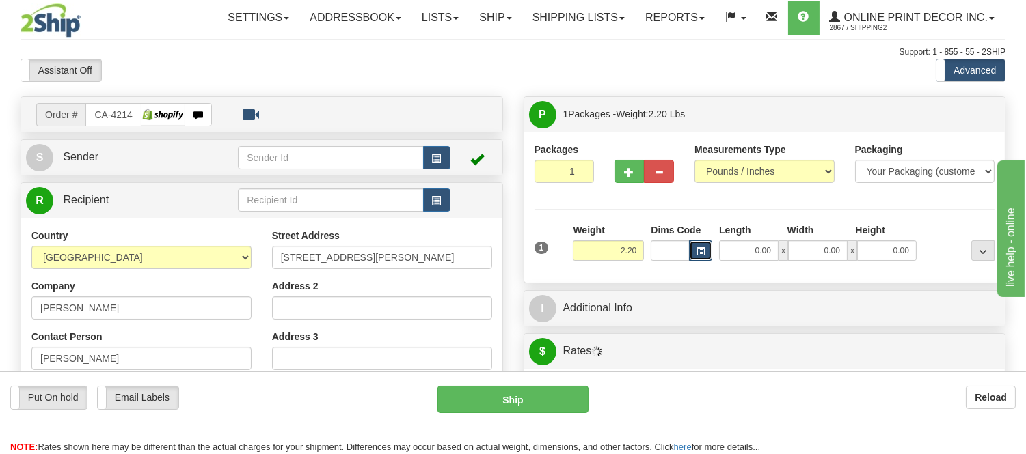
click at [704, 249] on button "button" at bounding box center [700, 251] width 23 height 20
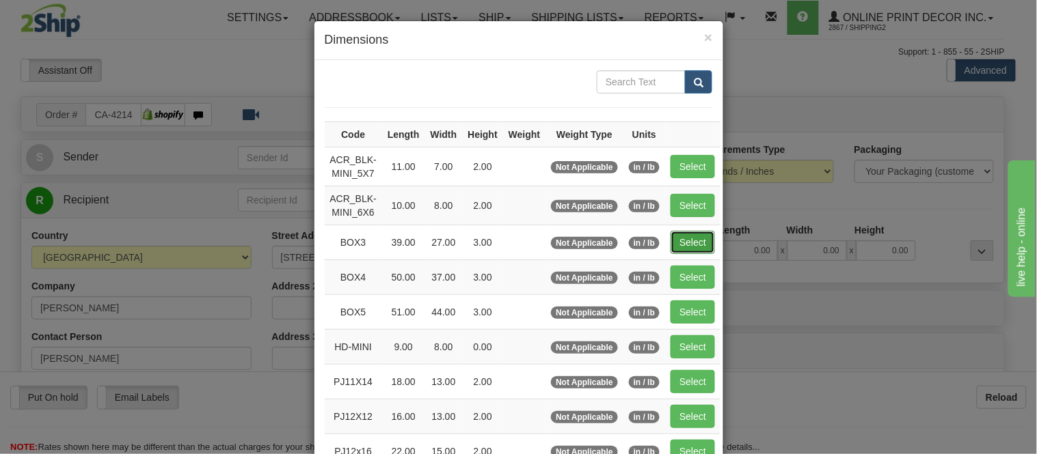
click at [690, 238] on button "Select" at bounding box center [692, 242] width 44 height 23
type input "BOX3"
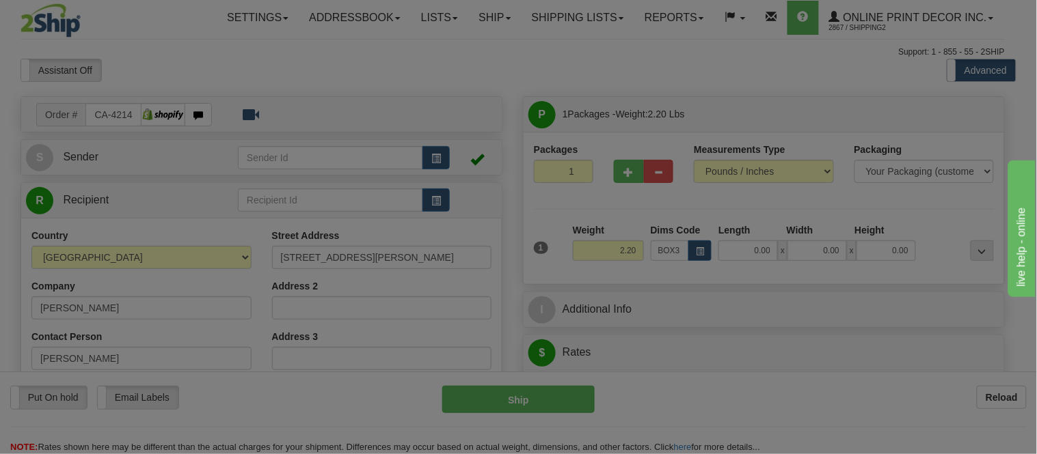
type input "39.00"
type input "27.00"
type input "3.00"
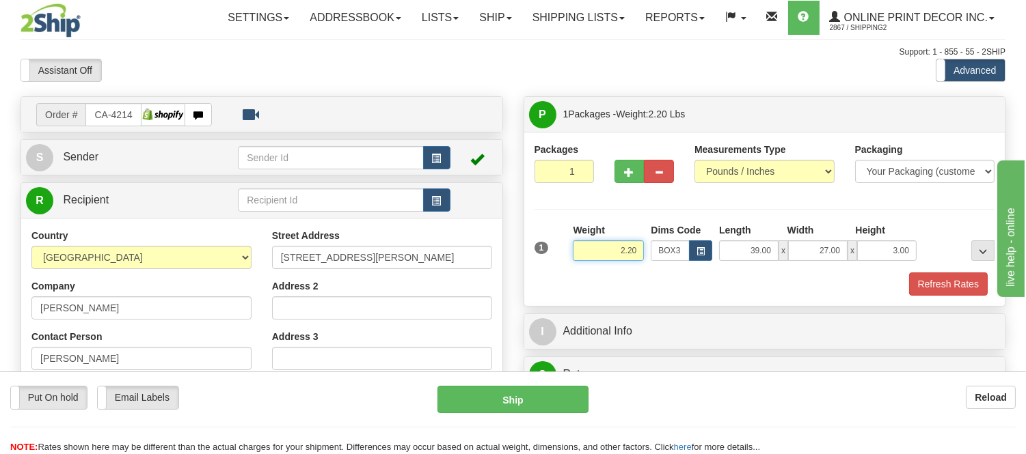
drag, startPoint x: 639, startPoint y: 251, endPoint x: 549, endPoint y: 274, distance: 93.1
click at [549, 274] on div "1 Weight 2.20 Dims Code BOX3" at bounding box center [764, 259] width 461 height 72
drag, startPoint x: 636, startPoint y: 254, endPoint x: 567, endPoint y: 274, distance: 72.0
click at [567, 274] on div "1 Weight 8.98 Dims Code BOX3" at bounding box center [764, 259] width 461 height 72
type input "7.98"
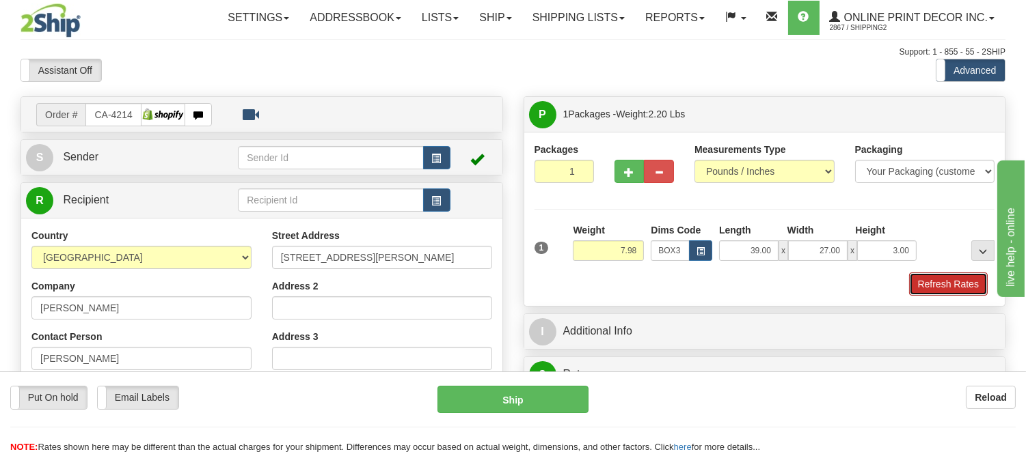
click at [934, 288] on button "Refresh Rates" at bounding box center [948, 284] width 79 height 23
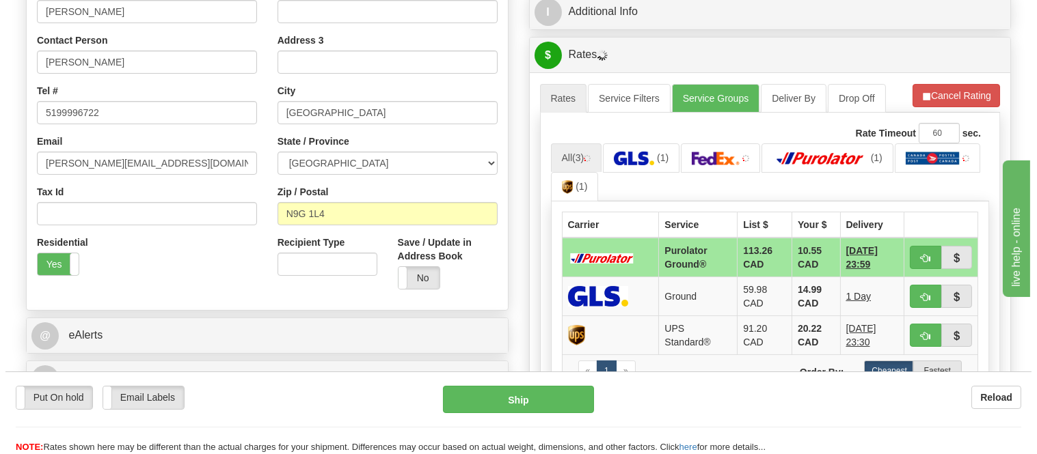
scroll to position [303, 0]
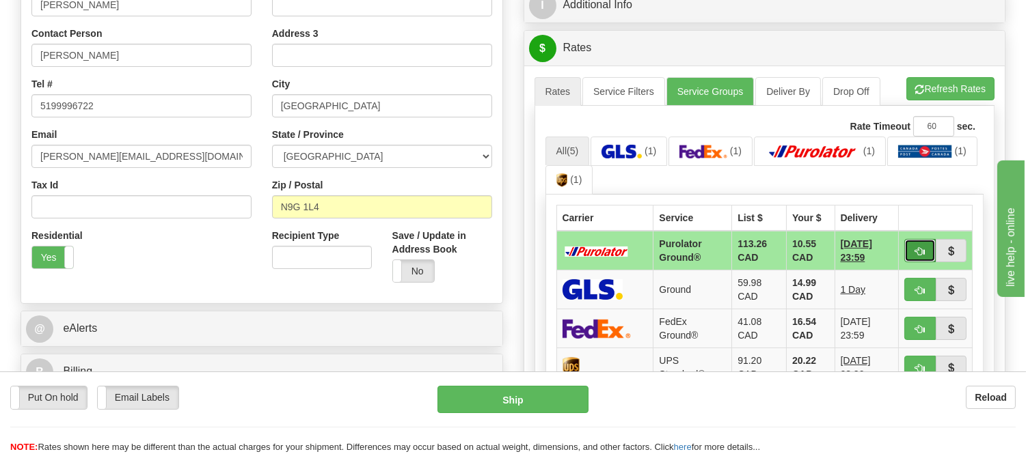
click at [916, 244] on button "button" at bounding box center [919, 250] width 31 height 23
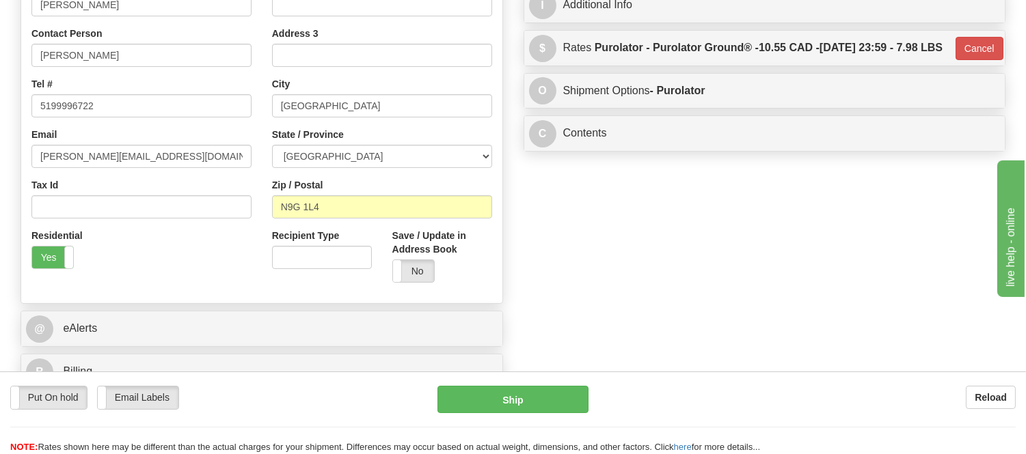
type input "260"
click at [480, 403] on button "Ship" at bounding box center [512, 399] width 150 height 27
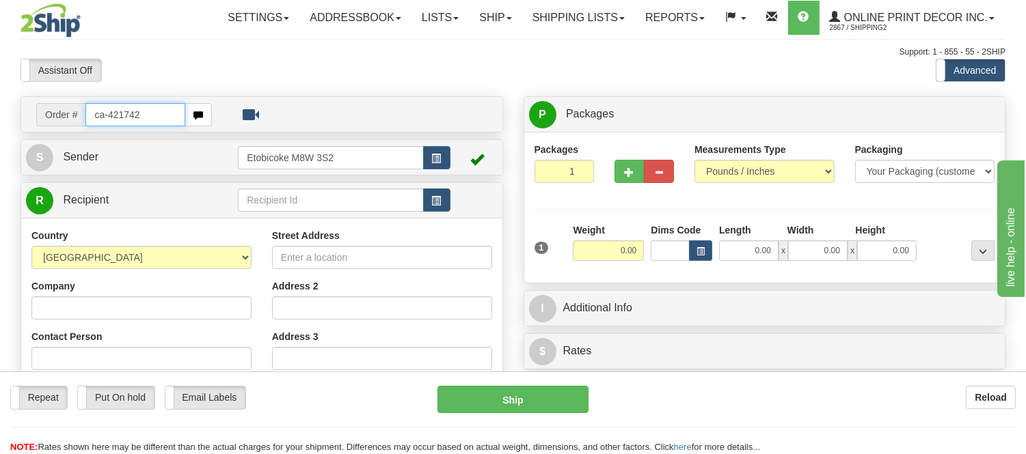
type input "ca-421742"
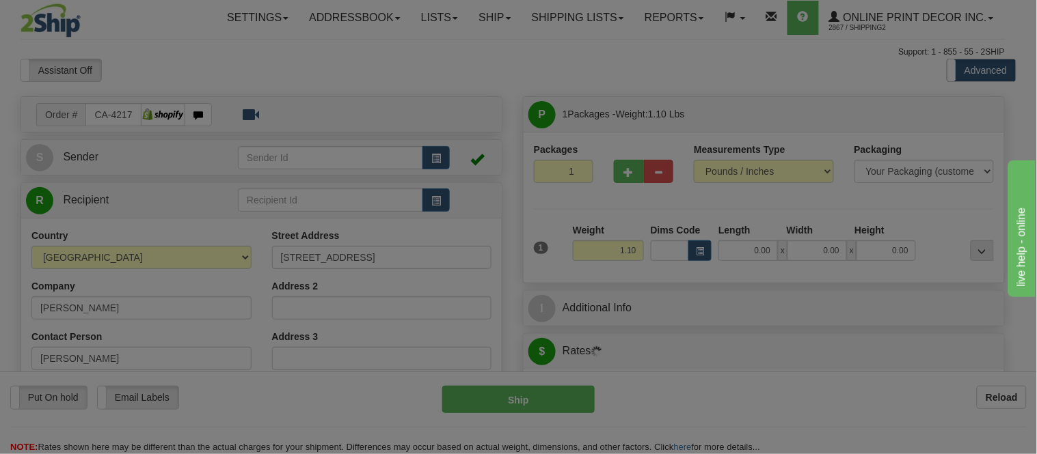
type input "COLLINGWOOD"
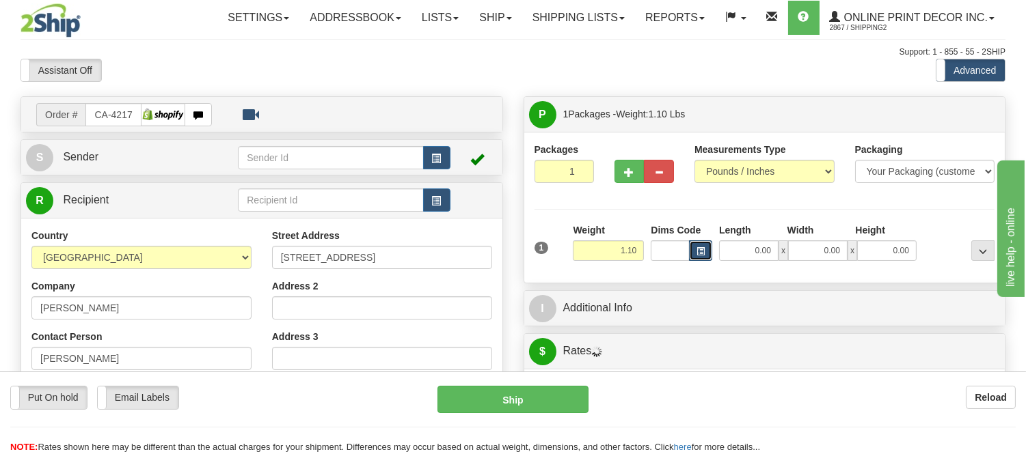
click at [699, 249] on span "button" at bounding box center [700, 252] width 8 height 8
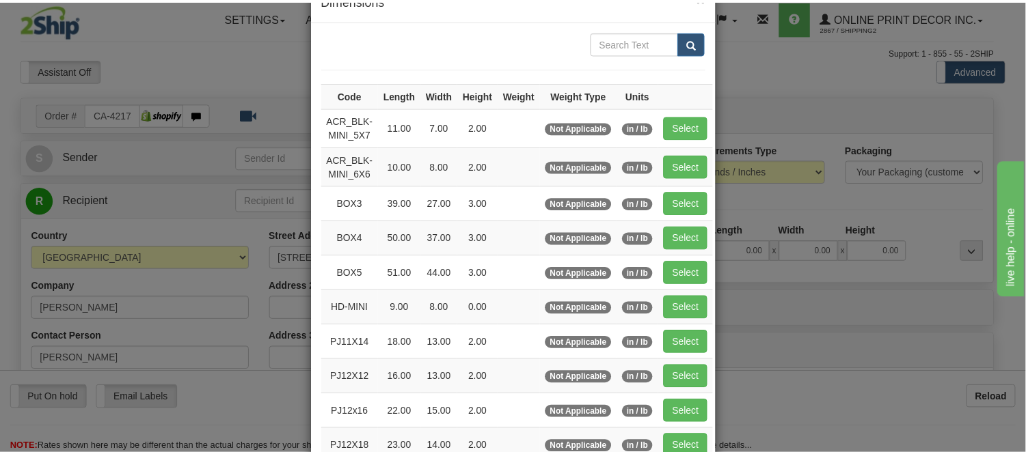
scroll to position [76, 0]
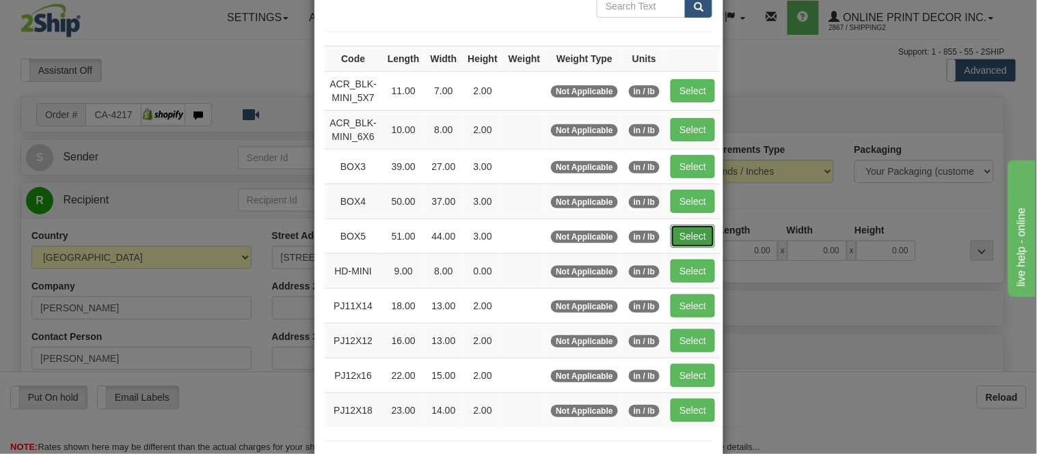
click at [688, 238] on button "Select" at bounding box center [692, 236] width 44 height 23
type input "BOX5"
type input "51.00"
type input "44.00"
type input "3.00"
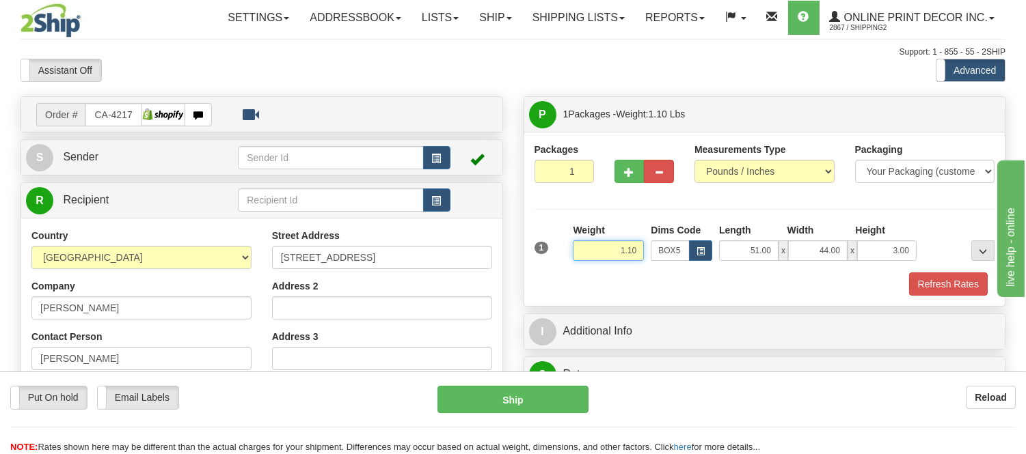
drag, startPoint x: 644, startPoint y: 250, endPoint x: 575, endPoint y: 262, distance: 69.3
click at [575, 262] on div "Weight 1.10" at bounding box center [608, 247] width 78 height 48
type input "17.98"
click at [948, 277] on button "Refresh Rates" at bounding box center [948, 284] width 79 height 23
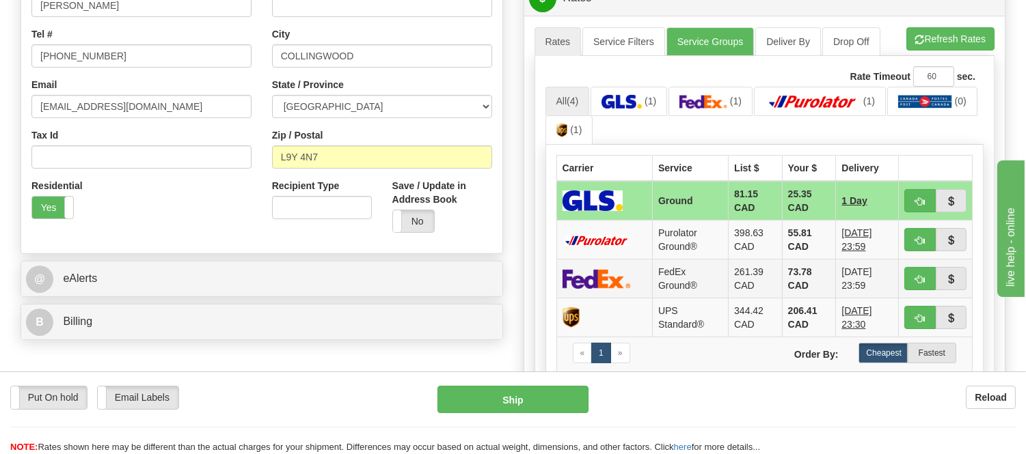
scroll to position [379, 0]
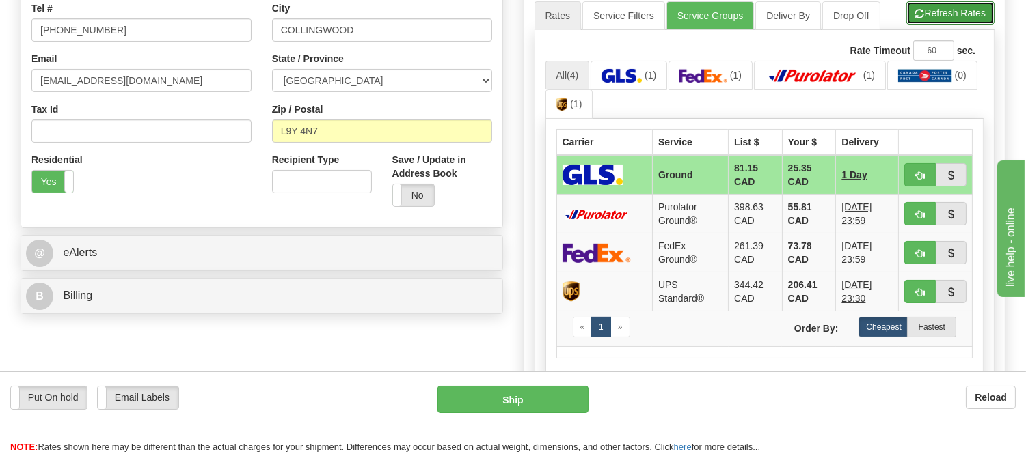
click at [939, 20] on button "Refresh Rates" at bounding box center [950, 12] width 88 height 23
click at [925, 176] on button "button" at bounding box center [919, 174] width 31 height 23
type input "1"
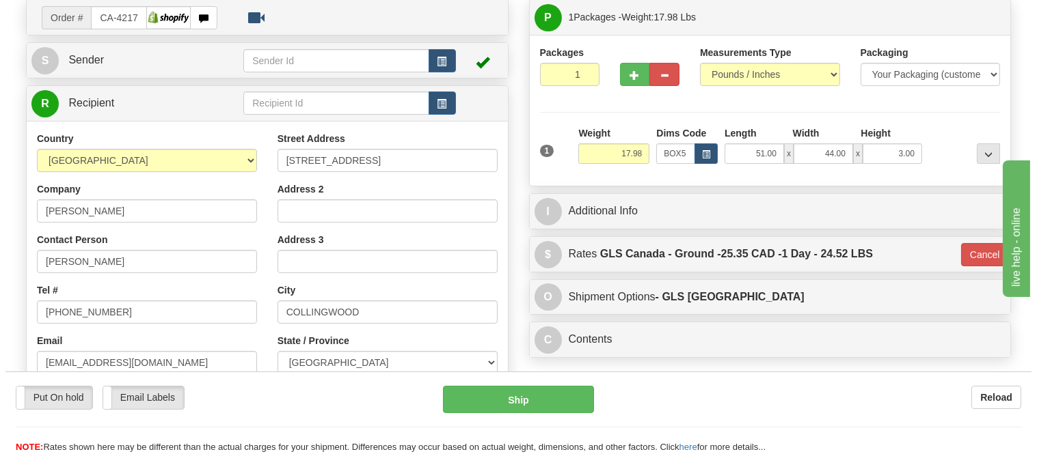
scroll to position [76, 0]
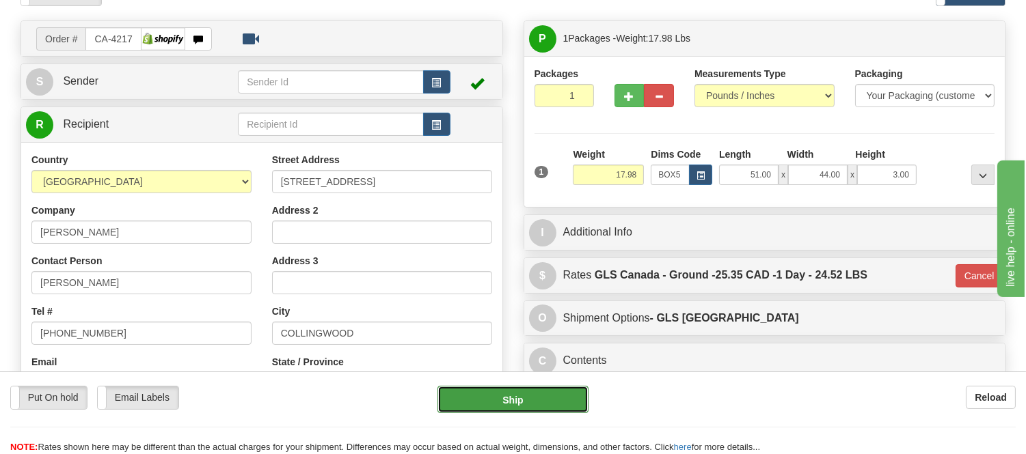
click at [536, 400] on button "Ship" at bounding box center [512, 399] width 150 height 27
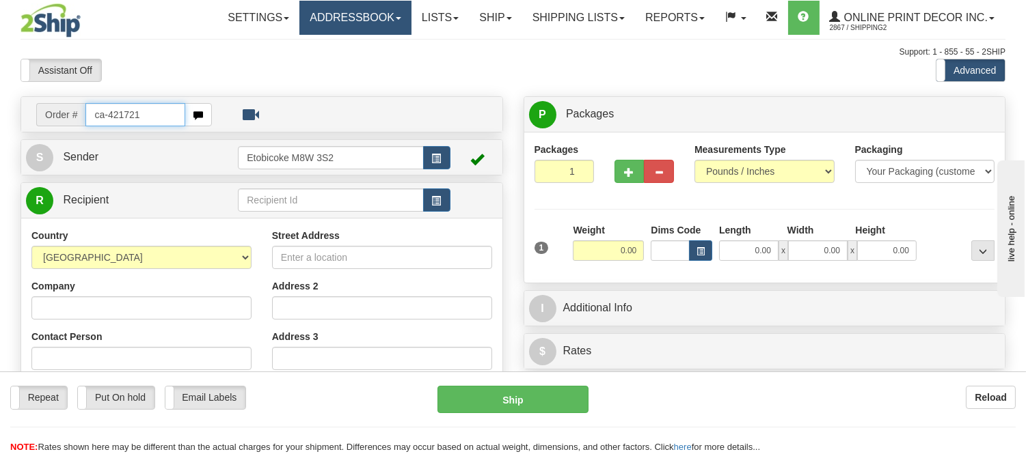
type input "ca-421721"
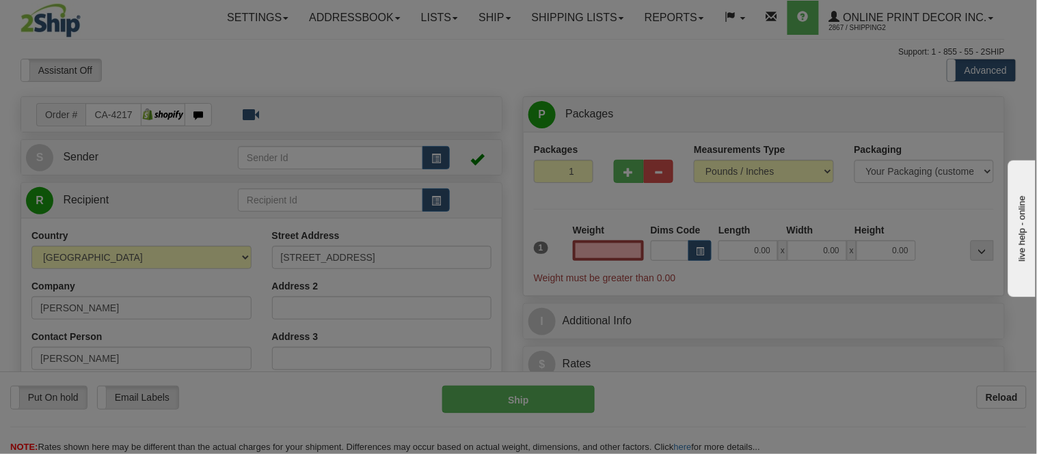
type input "WELLAND"
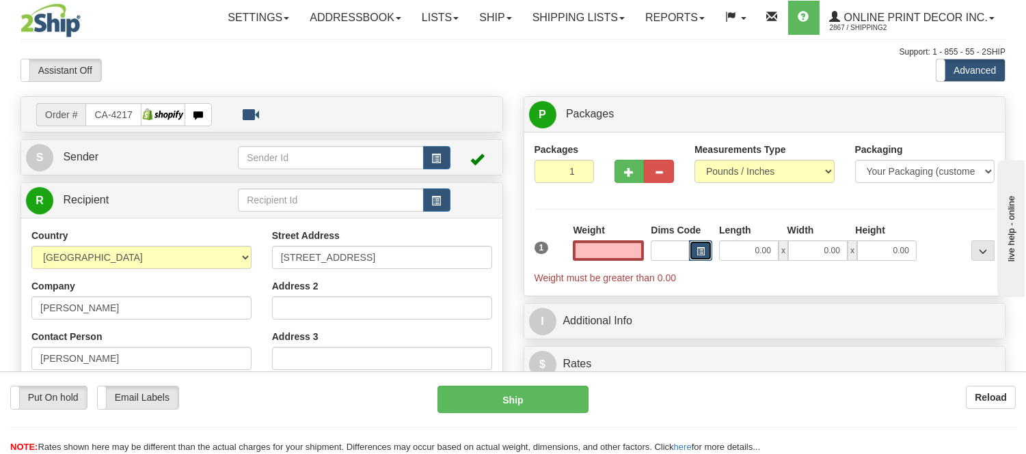
type input "0.00"
click at [701, 251] on span "button" at bounding box center [700, 252] width 8 height 8
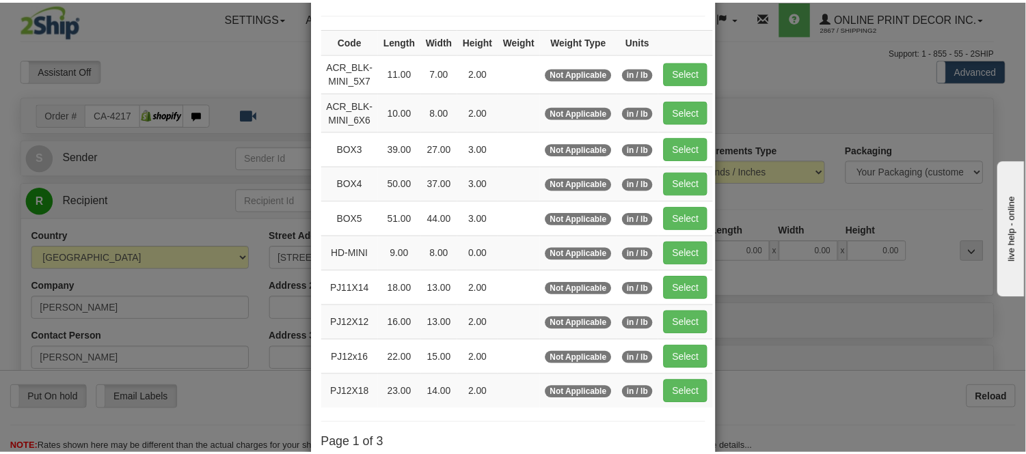
scroll to position [228, 0]
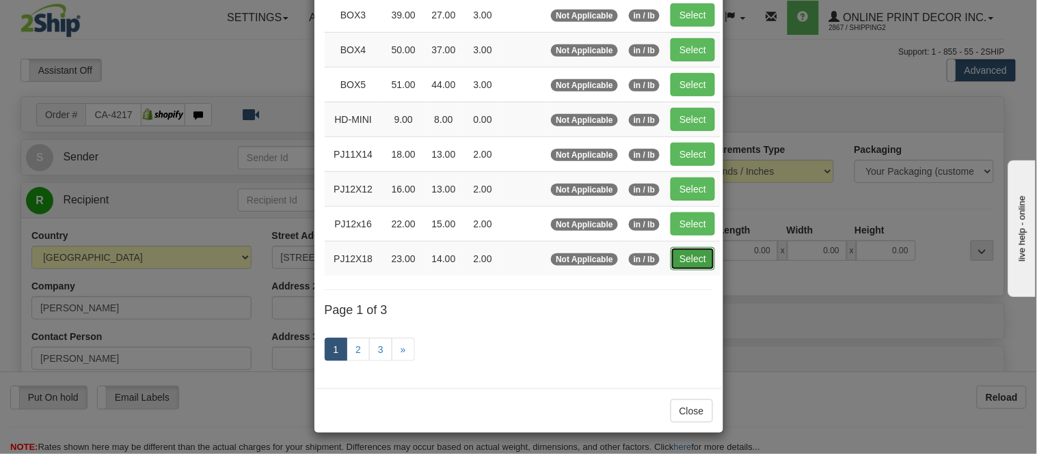
click at [701, 251] on button "Select" at bounding box center [692, 258] width 44 height 23
type input "PJ12X18"
type input "23.00"
type input "14.00"
type input "2.00"
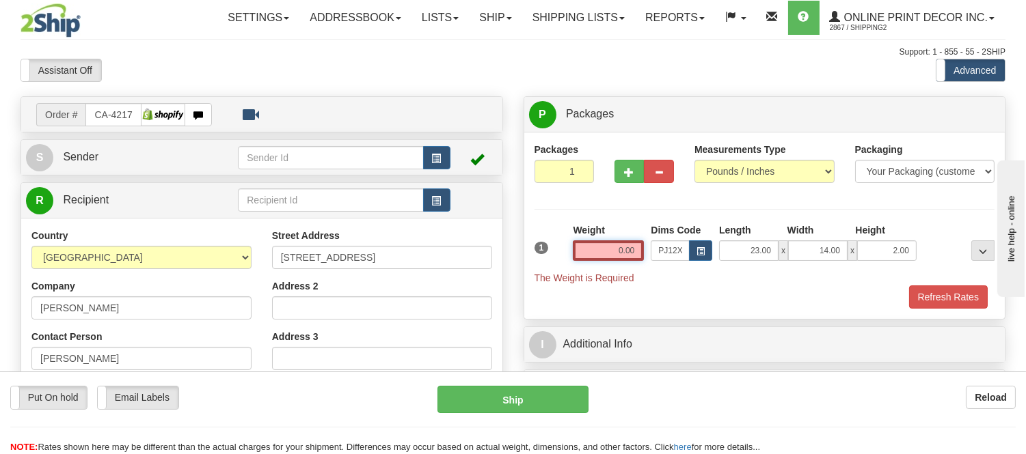
drag, startPoint x: 639, startPoint y: 251, endPoint x: 566, endPoint y: 255, distance: 73.2
click at [566, 255] on div "1 Weight 0.00 Dims Code x x" at bounding box center [764, 253] width 467 height 61
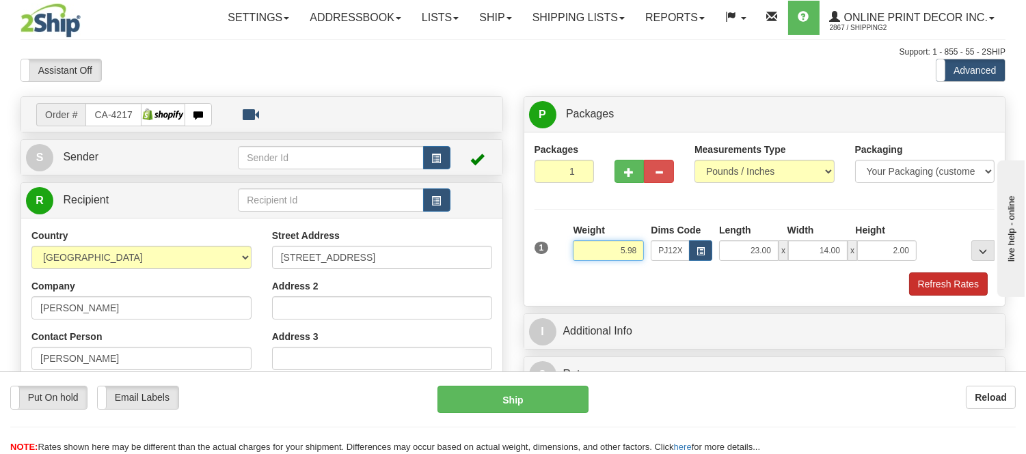
type input "5.98"
click at [943, 274] on button "Refresh Rates" at bounding box center [948, 284] width 79 height 23
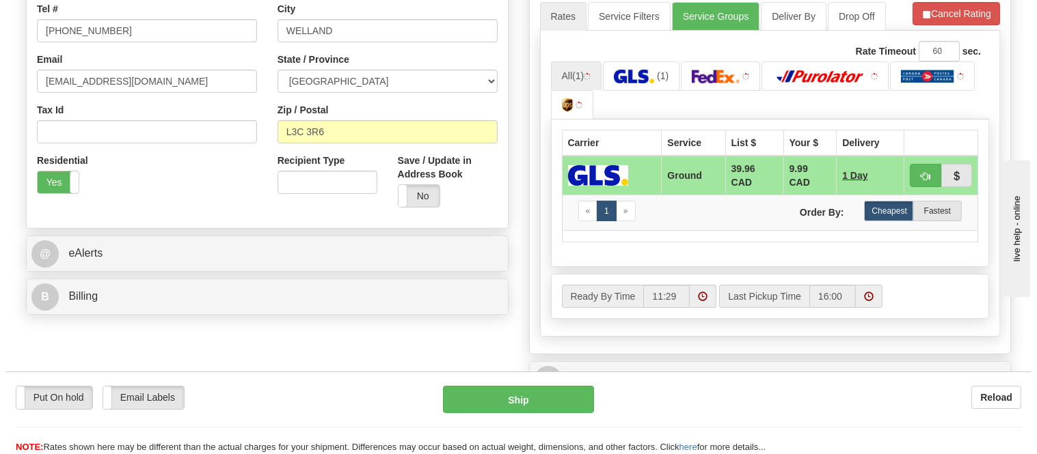
scroll to position [379, 0]
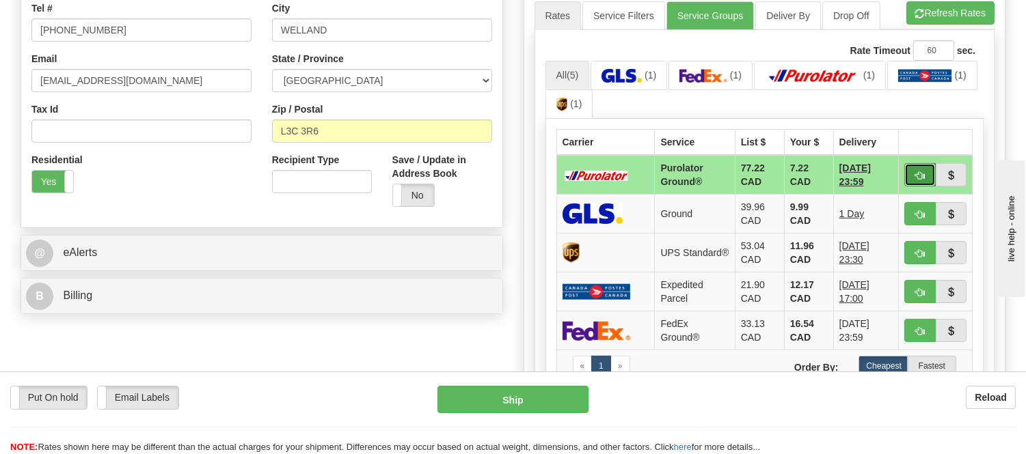
click at [924, 172] on span "button" at bounding box center [920, 176] width 10 height 9
type input "260"
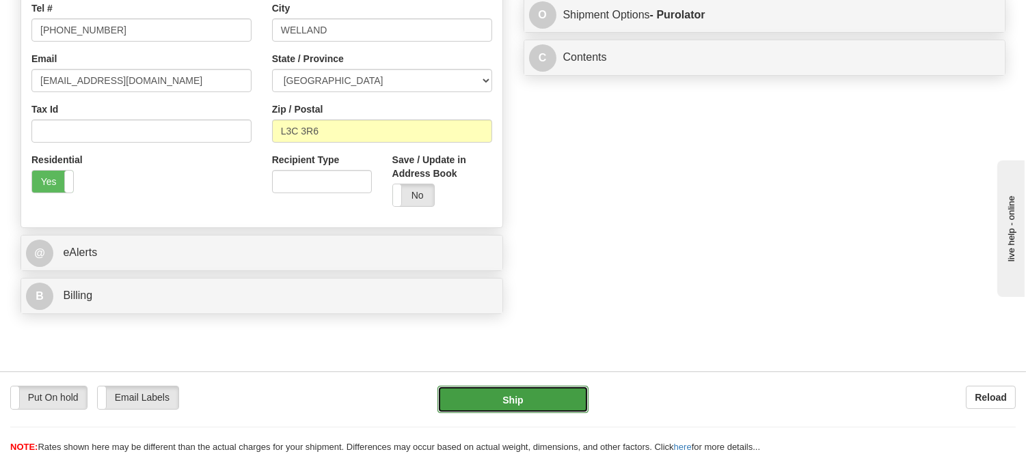
click at [562, 400] on button "Ship" at bounding box center [512, 399] width 150 height 27
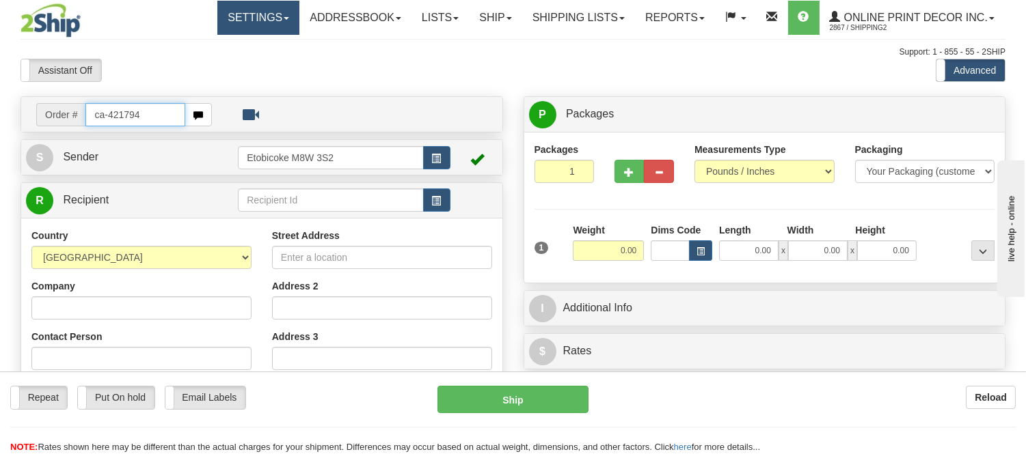
type input "ca-421794"
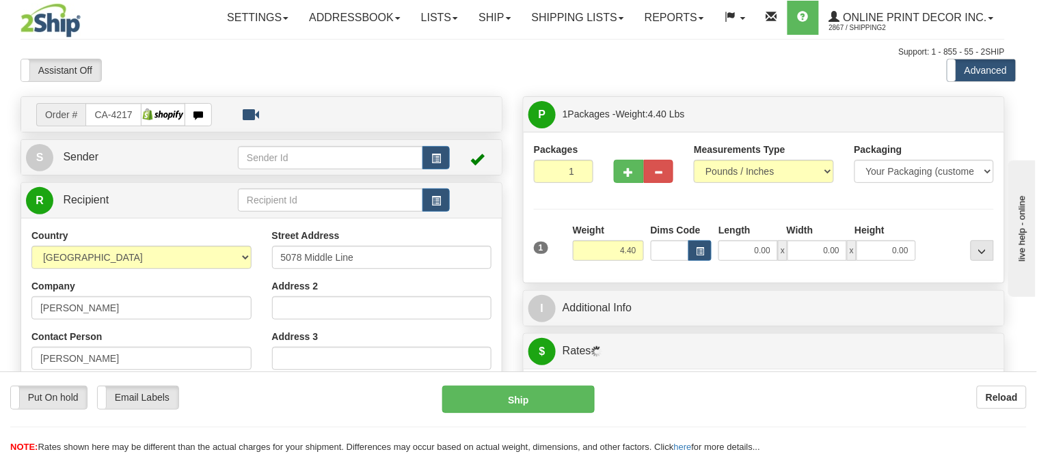
type input "MERLIN"
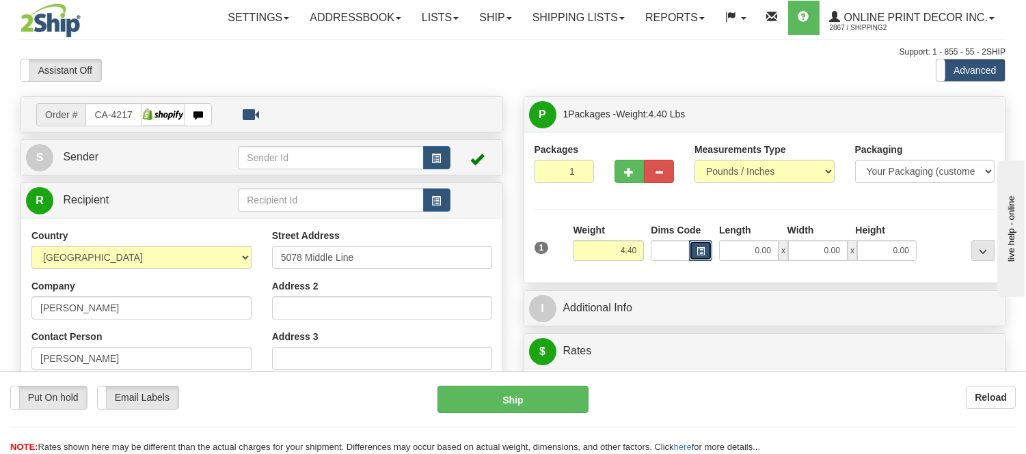
click at [698, 256] on span "button" at bounding box center [700, 252] width 8 height 8
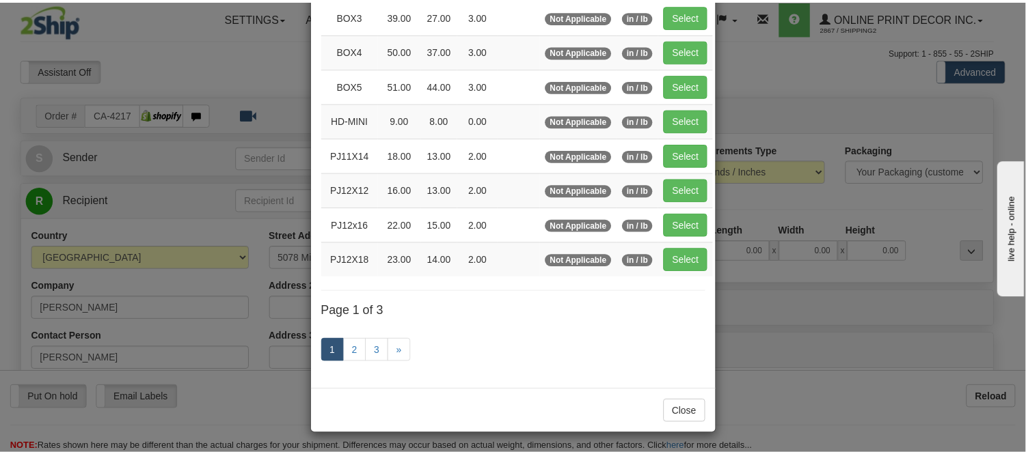
scroll to position [228, 0]
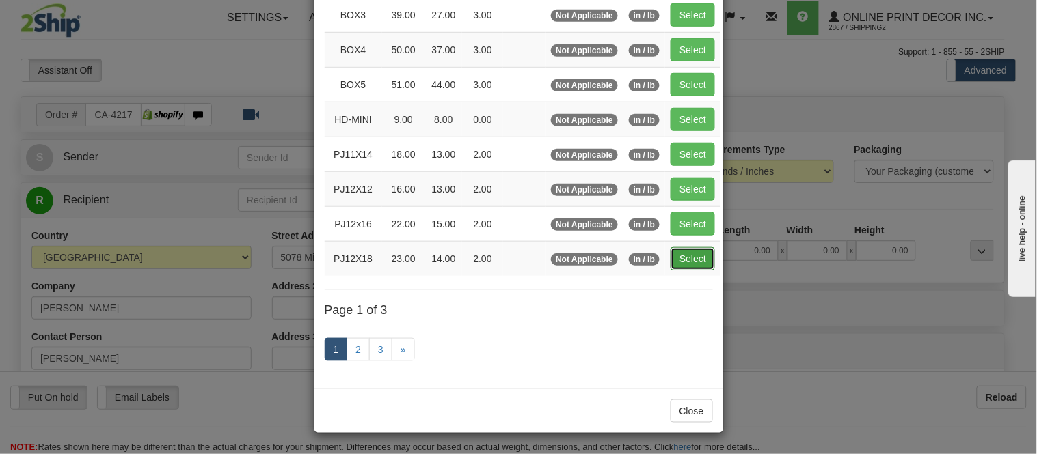
click at [684, 261] on button "Select" at bounding box center [692, 258] width 44 height 23
type input "PJ12X18"
type input "23.00"
type input "14.00"
type input "2.00"
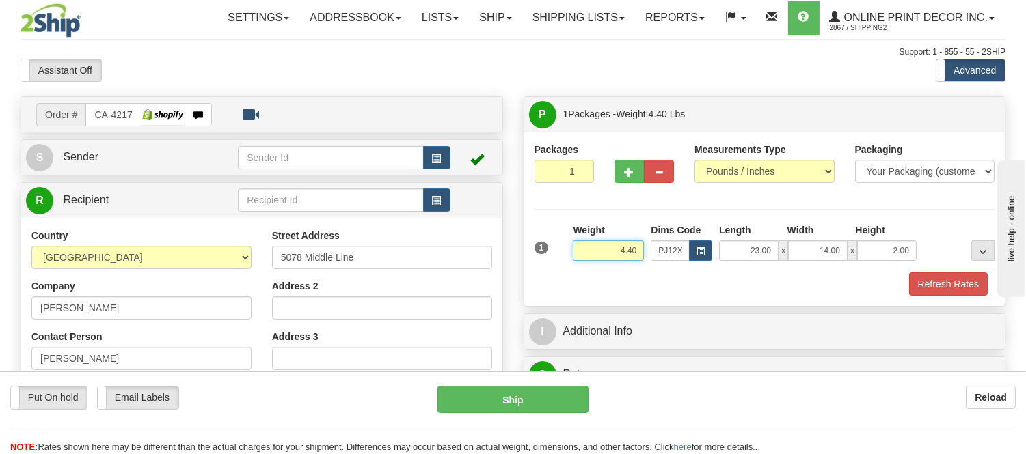
drag, startPoint x: 640, startPoint y: 251, endPoint x: 589, endPoint y: 266, distance: 53.0
click at [589, 266] on div "Weight 4.40" at bounding box center [608, 247] width 78 height 48
type input "5.98"
click at [917, 288] on button "Refresh Rates" at bounding box center [948, 284] width 79 height 23
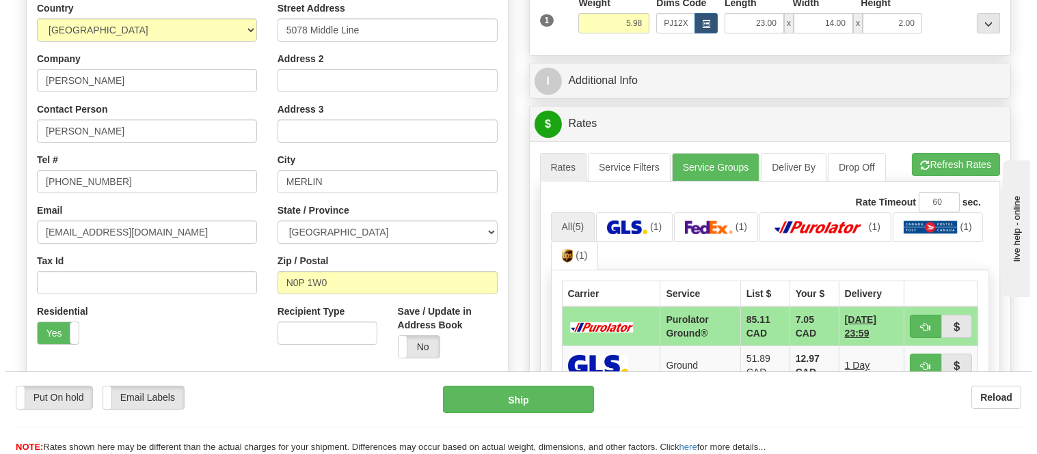
scroll to position [303, 0]
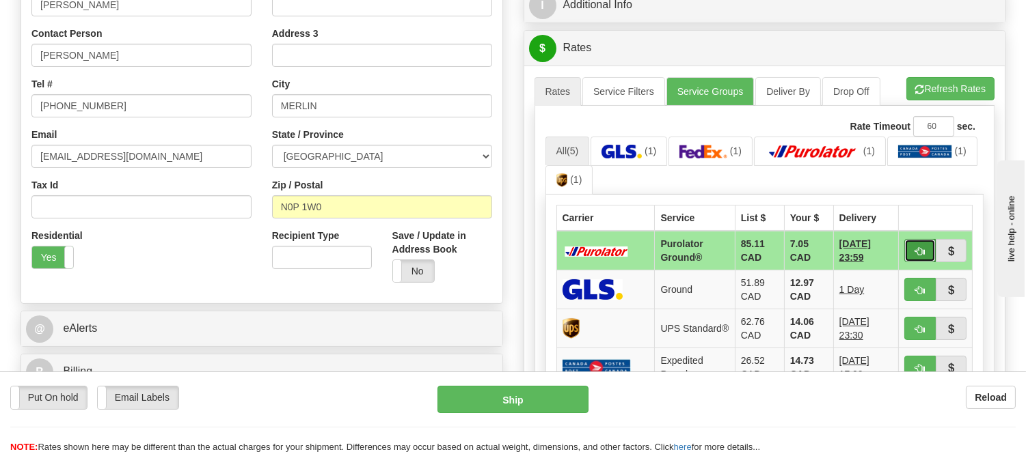
click at [917, 247] on span "button" at bounding box center [920, 251] width 10 height 9
type input "260"
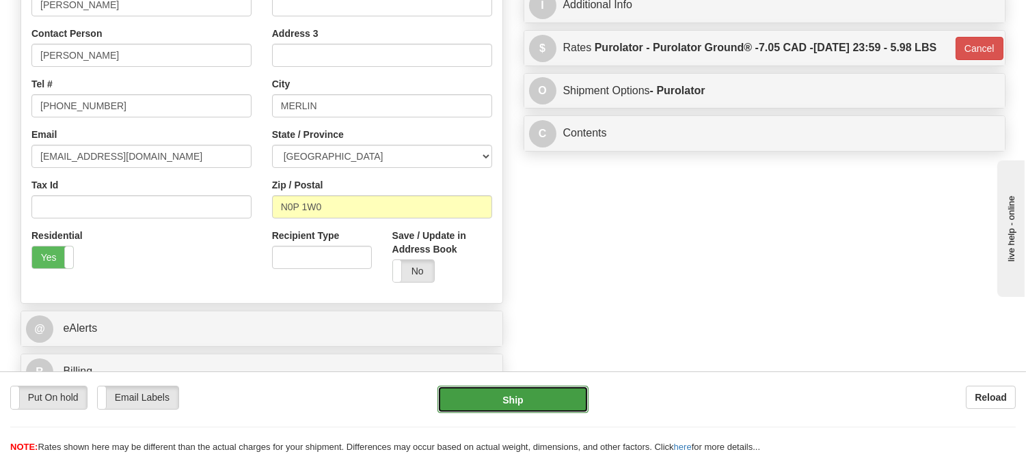
click at [549, 398] on button "Ship" at bounding box center [512, 399] width 150 height 27
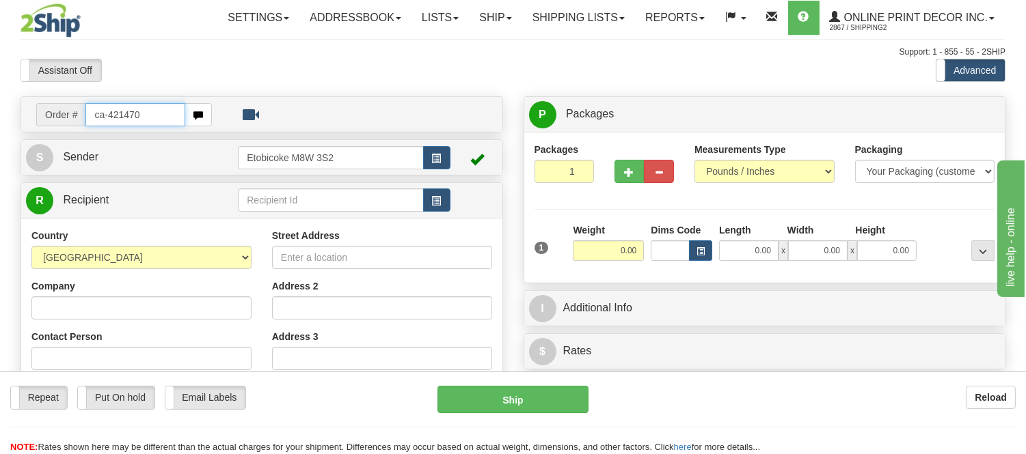
type input "ca-421470"
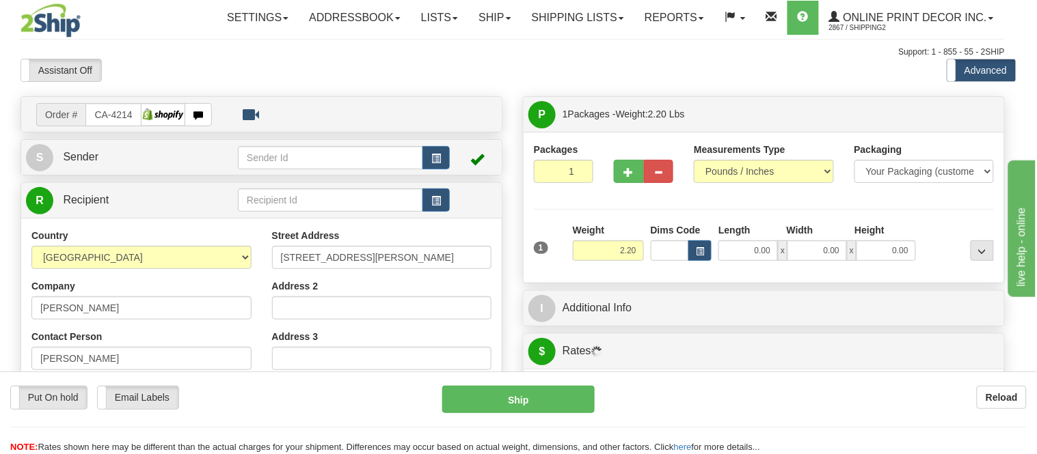
type input "TORONTO"
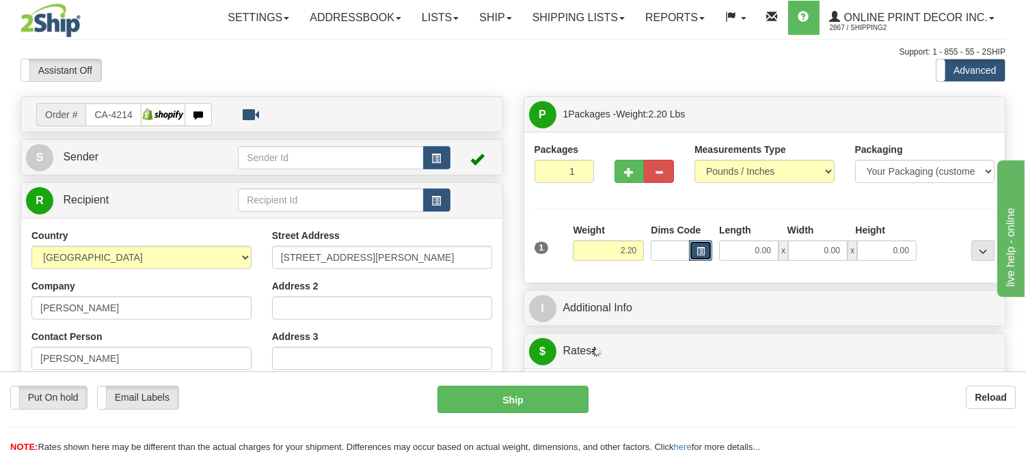
click at [707, 251] on button "button" at bounding box center [700, 251] width 23 height 20
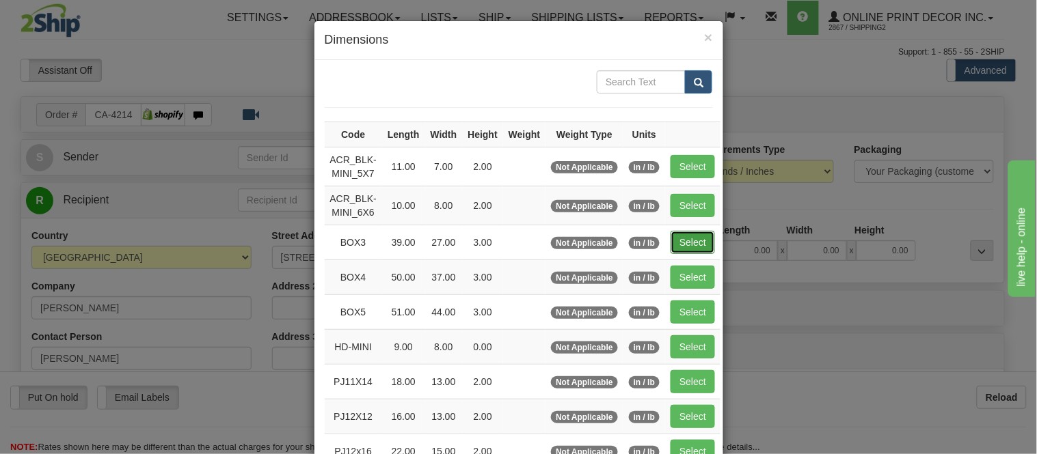
click at [683, 243] on button "Select" at bounding box center [692, 242] width 44 height 23
type input "BOX3"
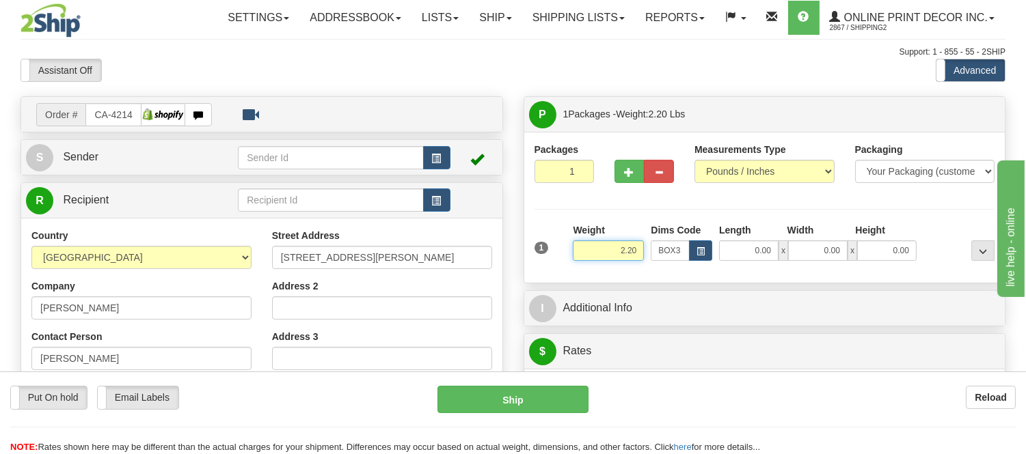
type input "39.00"
type input "27.00"
type input "3.00"
drag, startPoint x: 632, startPoint y: 253, endPoint x: 538, endPoint y: 270, distance: 95.2
click at [538, 270] on div "1 Weight 2.20 Dims Code BOX3" at bounding box center [764, 247] width 467 height 49
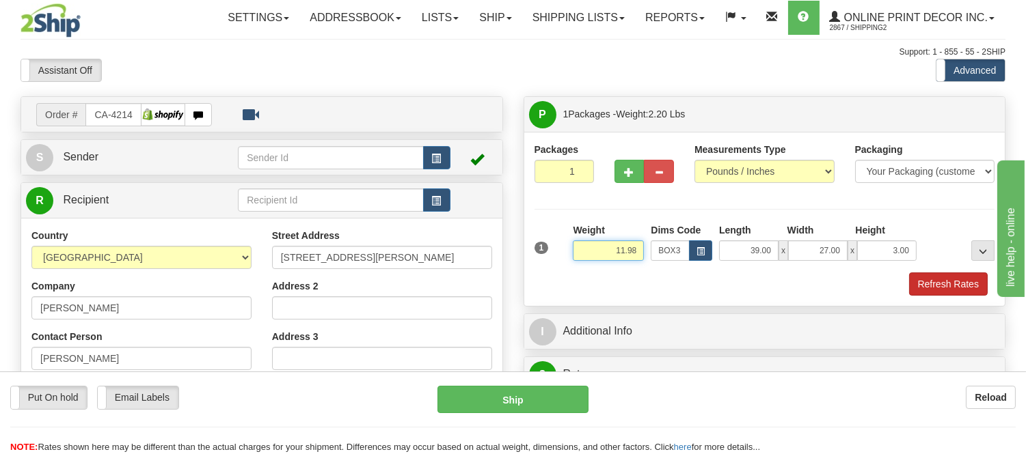
type input "11.98"
click at [966, 274] on button "Refresh Rates" at bounding box center [948, 284] width 79 height 23
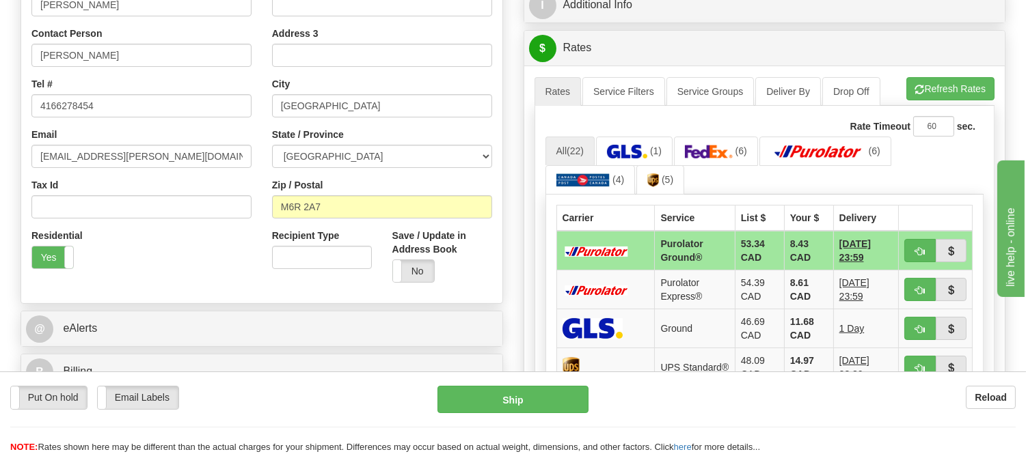
scroll to position [379, 0]
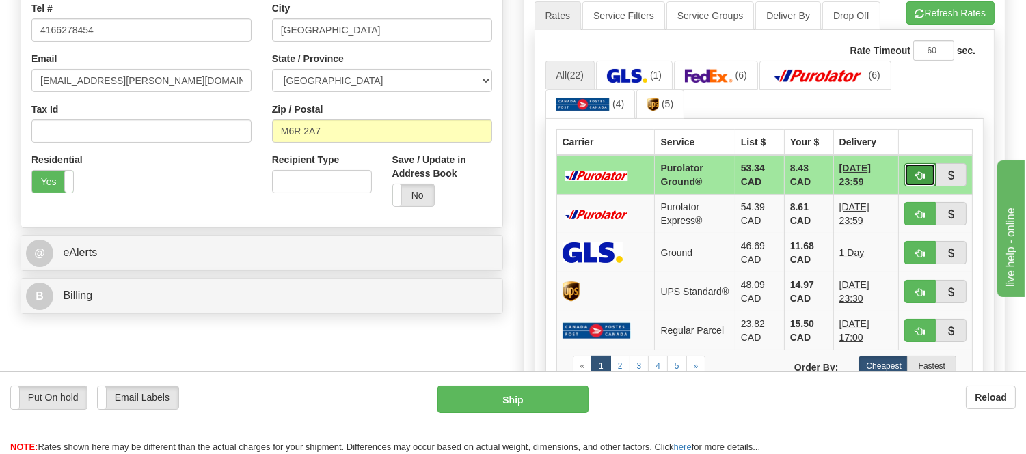
click at [920, 172] on span "button" at bounding box center [920, 176] width 10 height 9
type input "260"
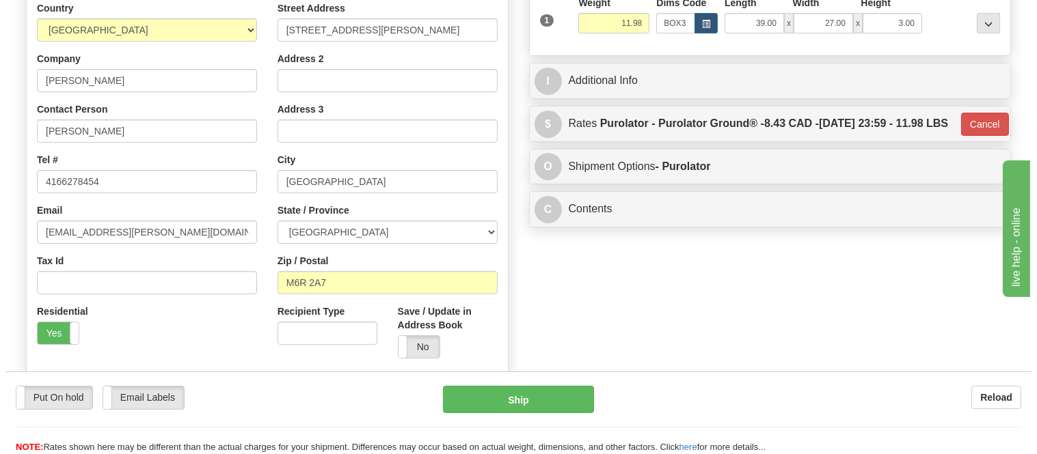
scroll to position [76, 0]
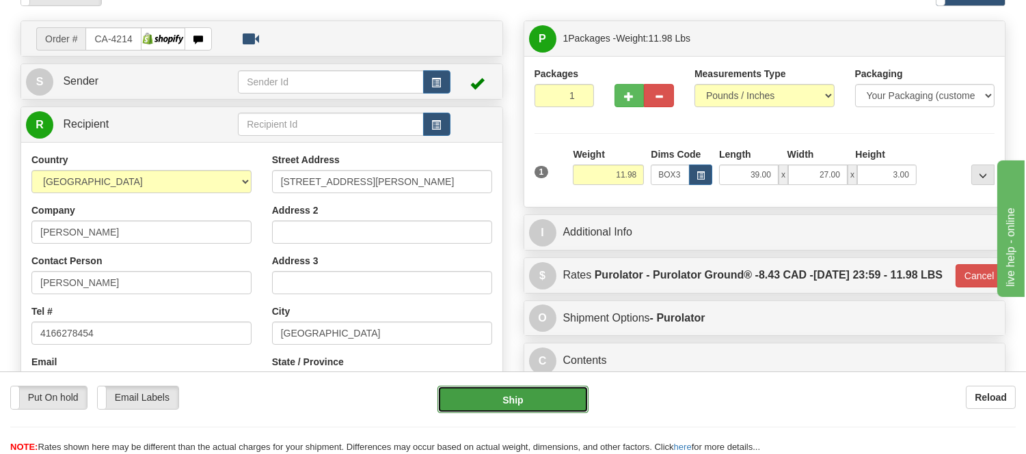
click at [537, 392] on button "Ship" at bounding box center [512, 399] width 150 height 27
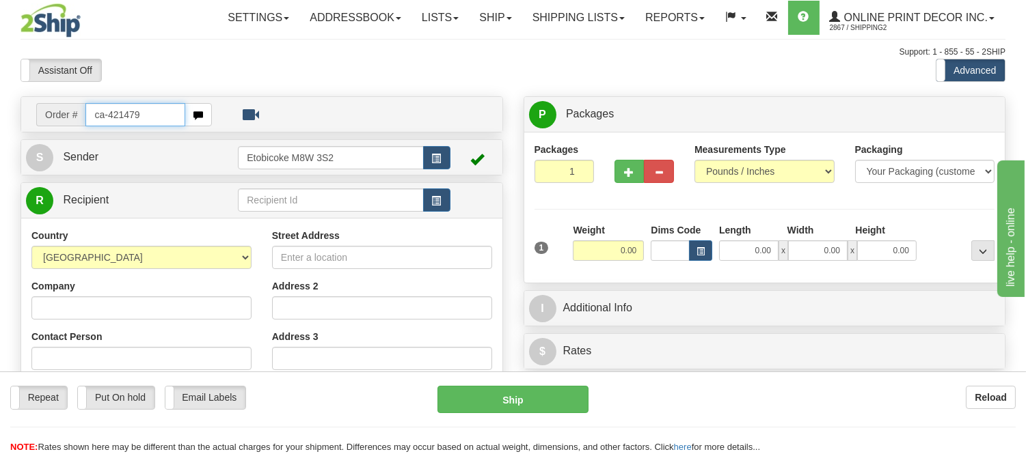
type input "ca-421479"
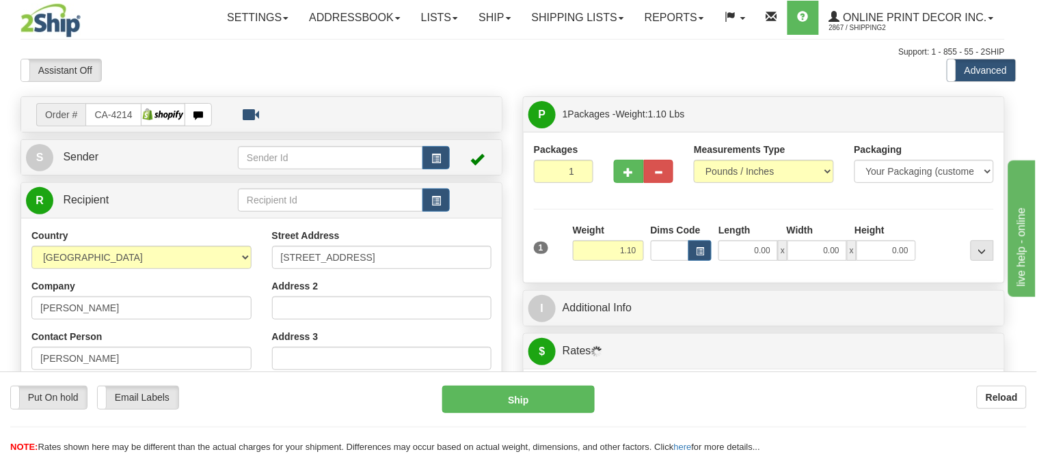
type input "[GEOGRAPHIC_DATA]"
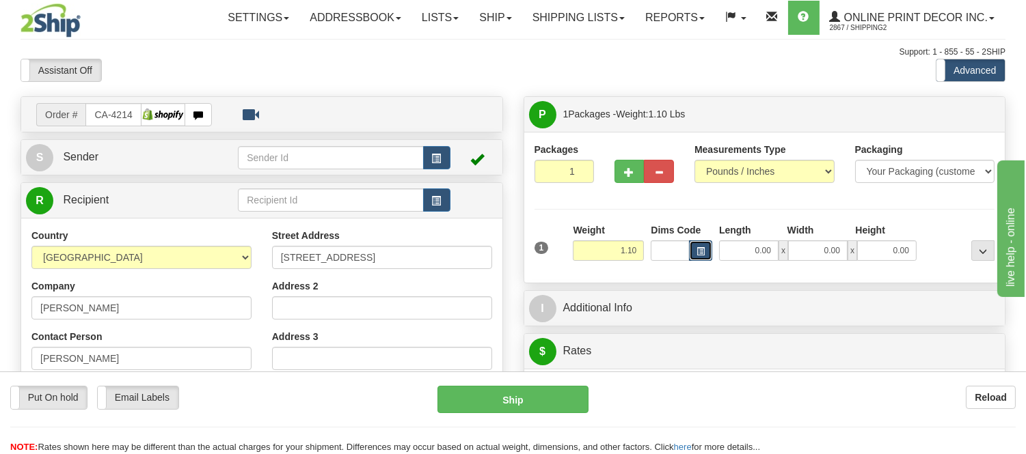
click at [691, 257] on button "button" at bounding box center [700, 251] width 23 height 20
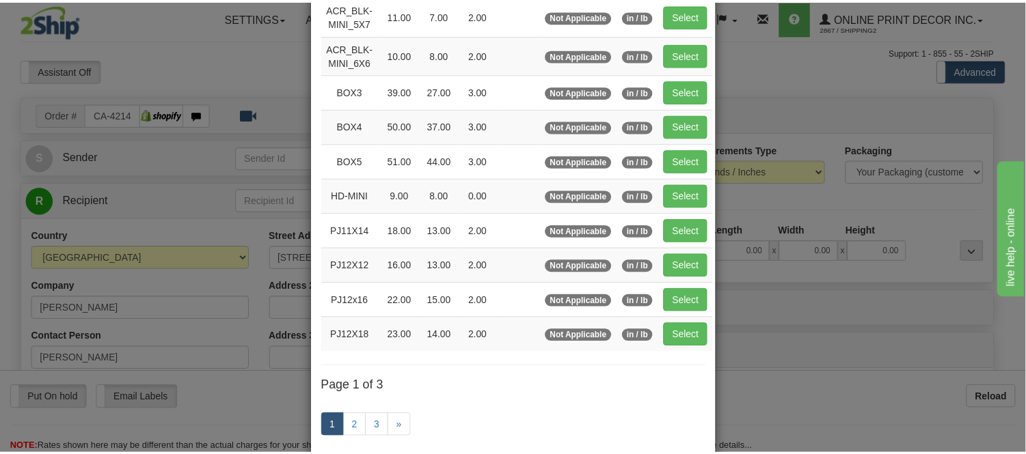
scroll to position [152, 0]
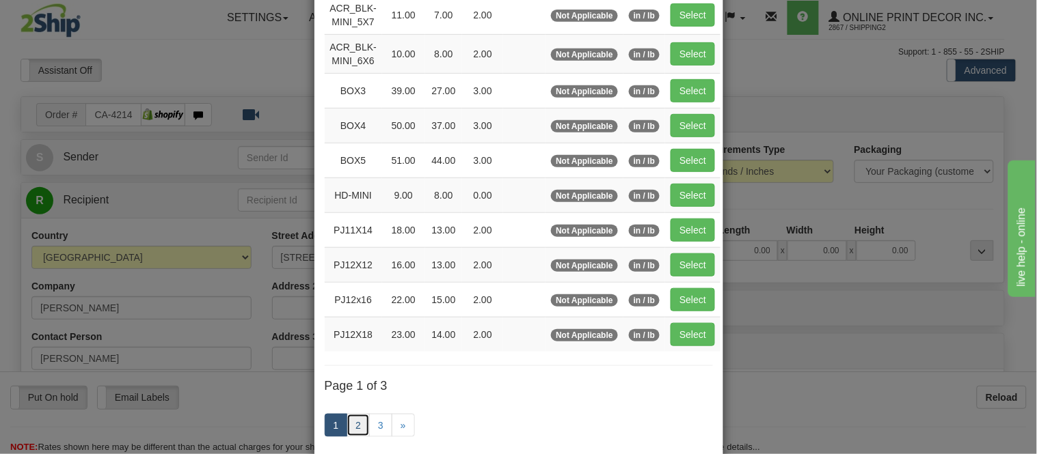
click at [350, 426] on link "2" at bounding box center [357, 425] width 23 height 23
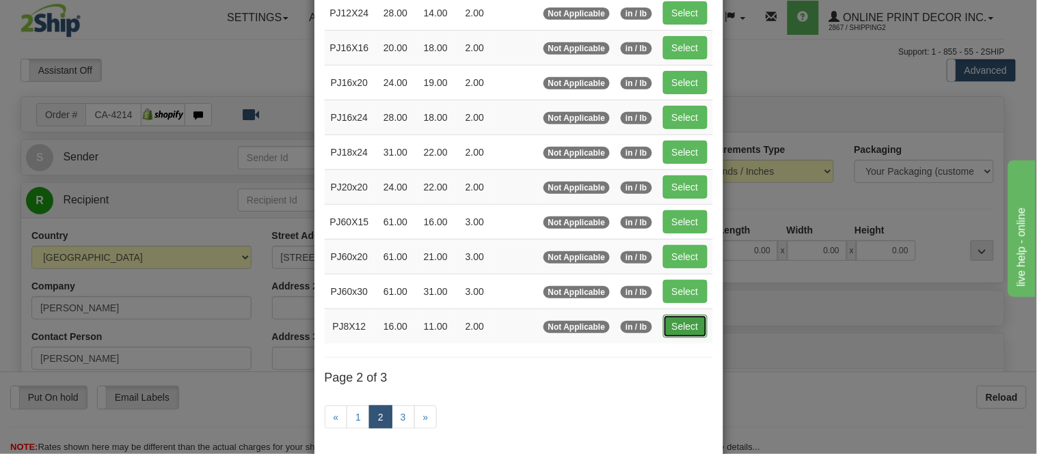
click at [676, 330] on button "Select" at bounding box center [685, 326] width 44 height 23
type input "PJ8X12"
type input "16.00"
type input "11.00"
type input "2.00"
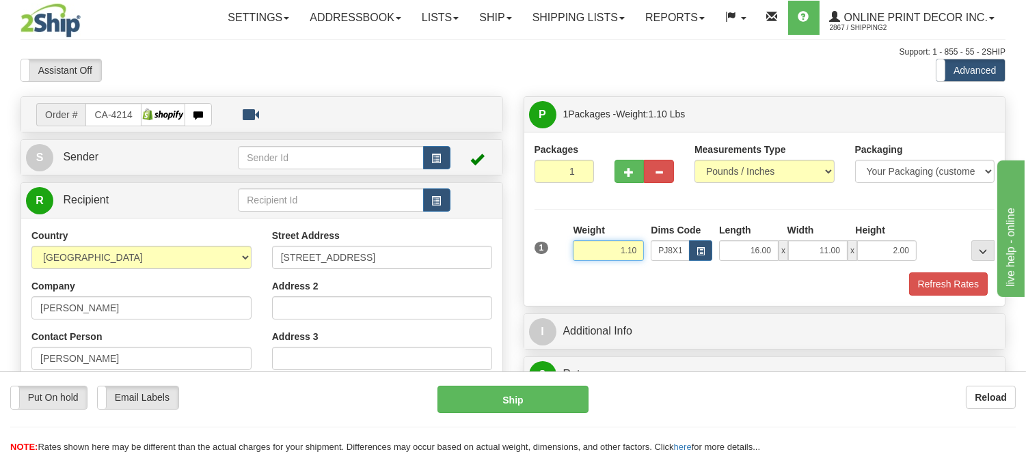
drag, startPoint x: 639, startPoint y: 250, endPoint x: 592, endPoint y: 271, distance: 50.8
click at [592, 271] on div "Weight 1.10" at bounding box center [608, 247] width 78 height 48
click button "Delete" at bounding box center [0, 0] width 0 height 0
type input "2.00"
click at [918, 284] on button "Refresh Rates" at bounding box center [948, 284] width 79 height 23
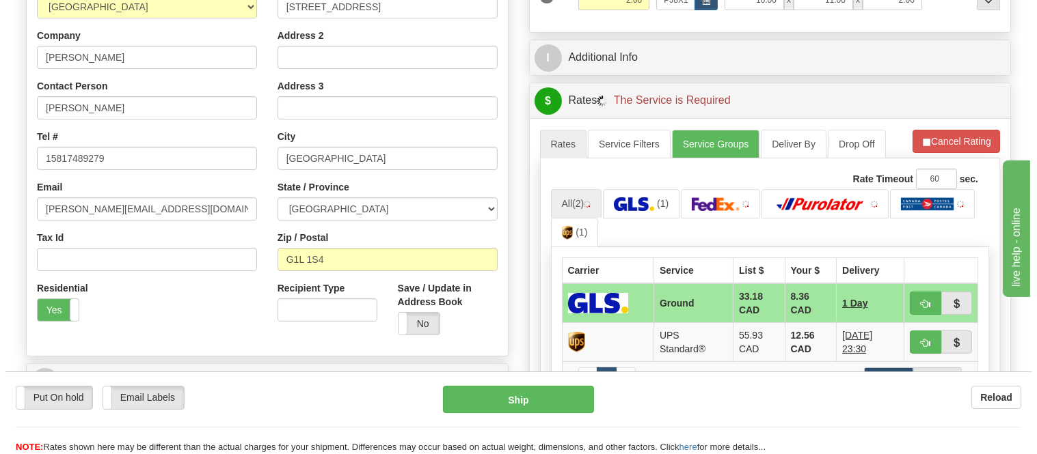
scroll to position [303, 0]
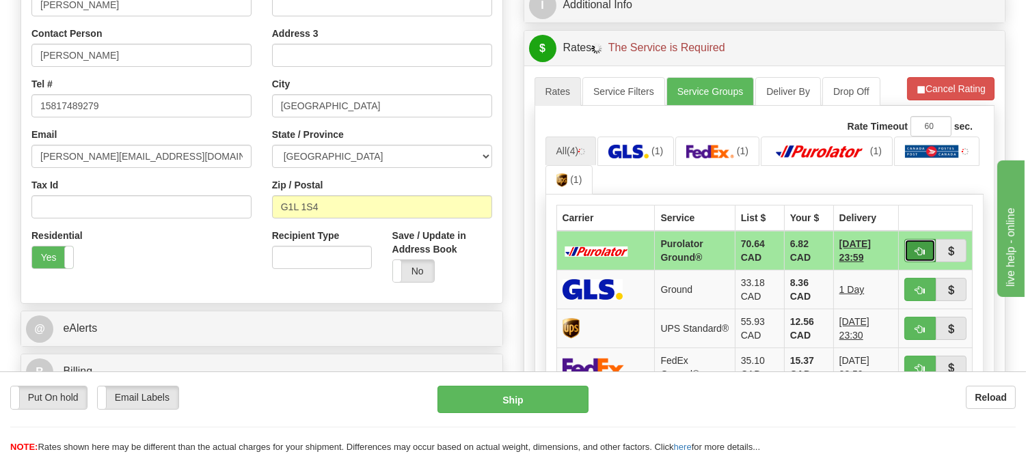
click at [919, 242] on button "button" at bounding box center [919, 250] width 31 height 23
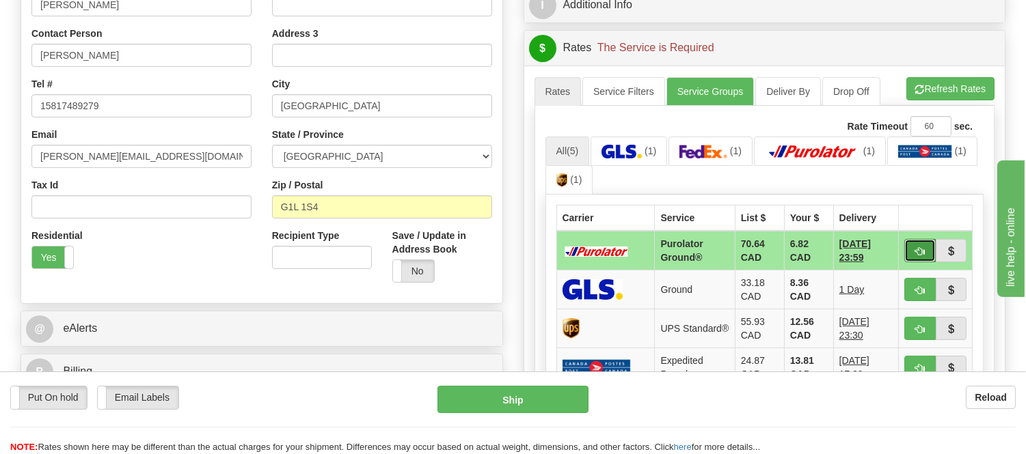
click at [920, 244] on button "button" at bounding box center [919, 250] width 31 height 23
type input "260"
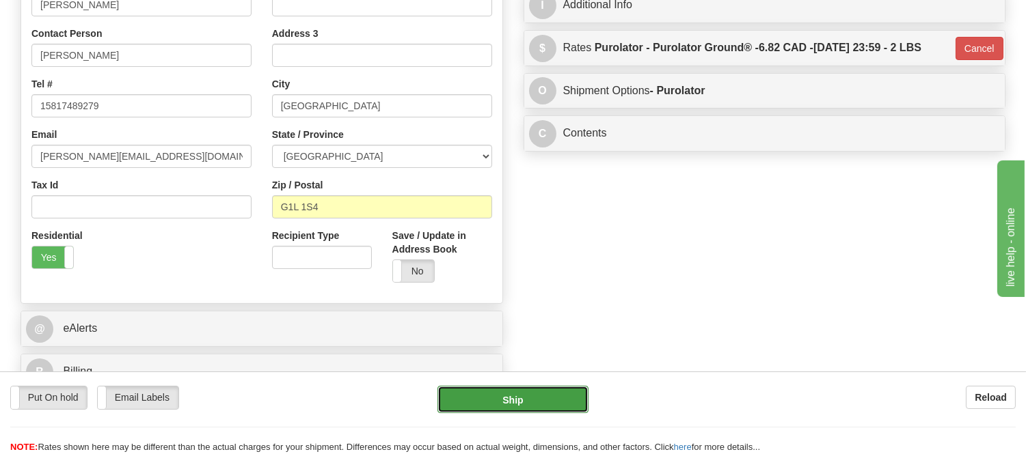
click at [501, 395] on button "Ship" at bounding box center [512, 399] width 150 height 27
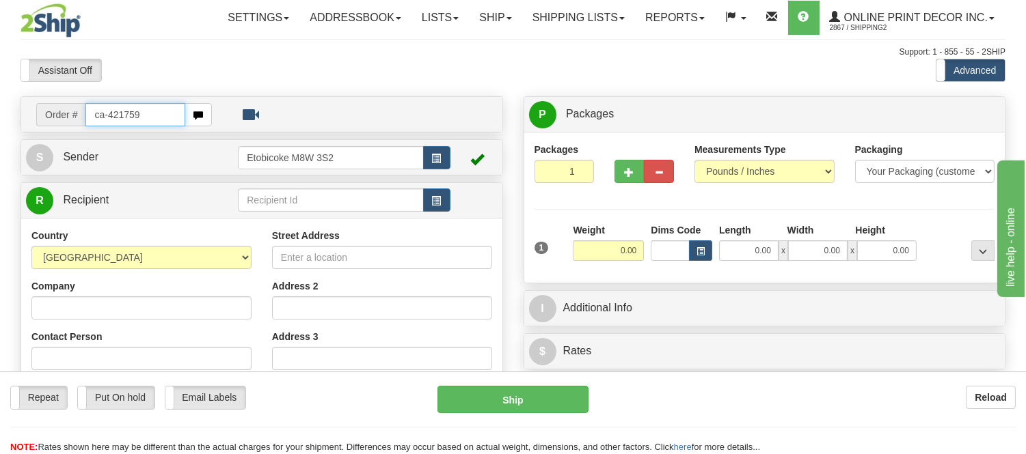
type input "ca-421759"
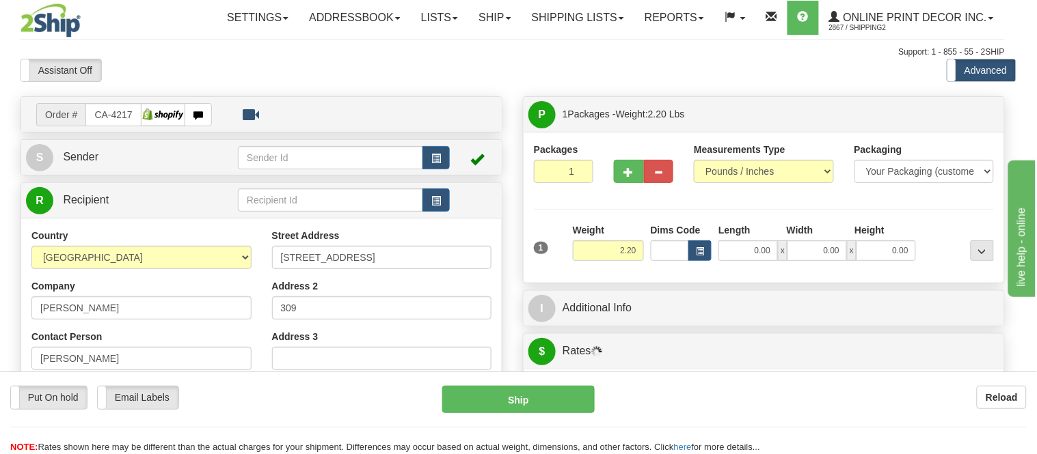
type input "PRINCE [PERSON_NAME]"
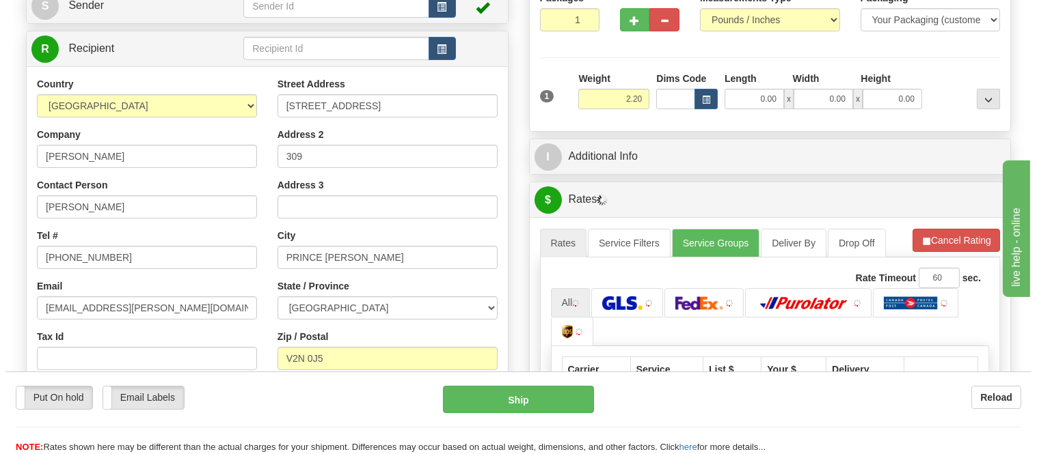
scroll to position [228, 0]
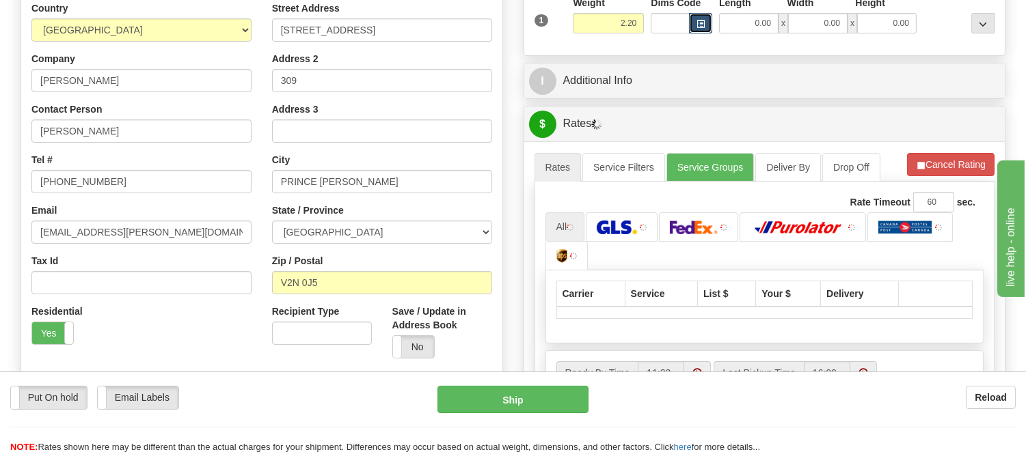
click at [709, 14] on button "button" at bounding box center [700, 23] width 23 height 20
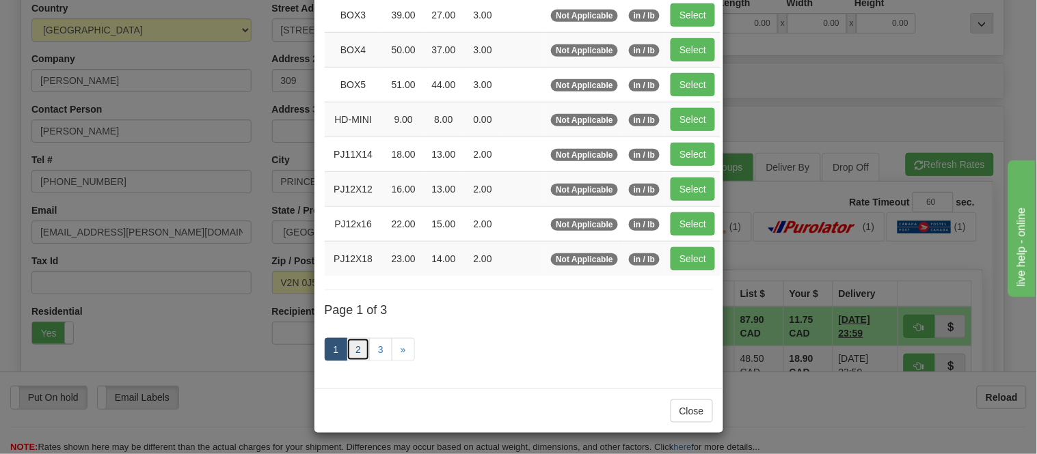
click at [347, 352] on link "2" at bounding box center [357, 349] width 23 height 23
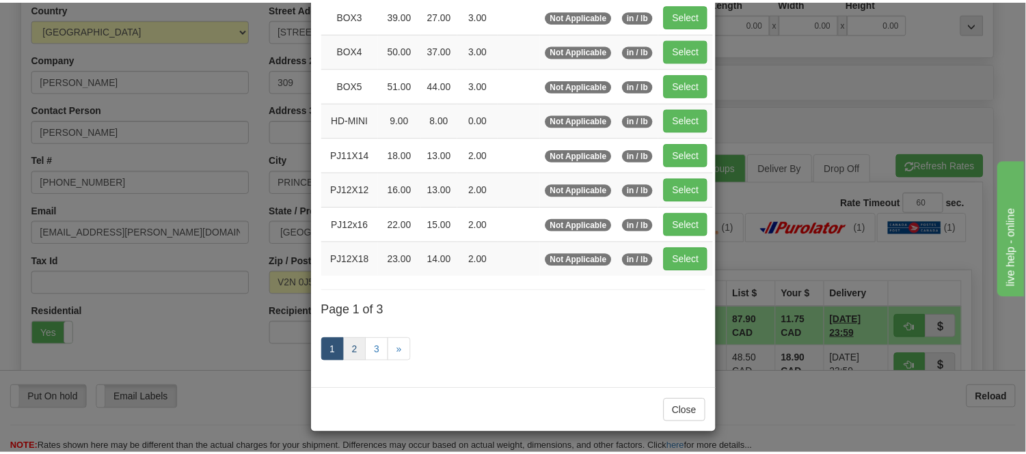
scroll to position [222, 0]
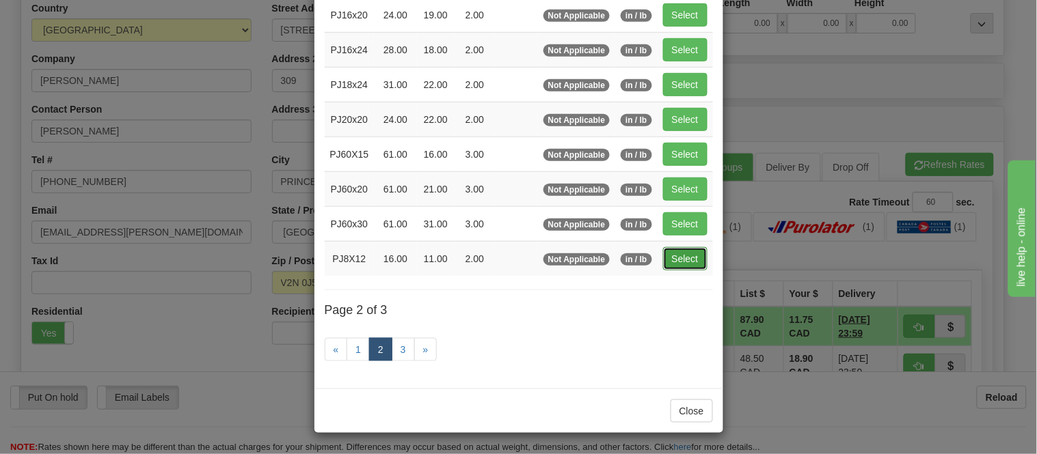
click at [693, 249] on button "Select" at bounding box center [685, 258] width 44 height 23
type input "PJ8X12"
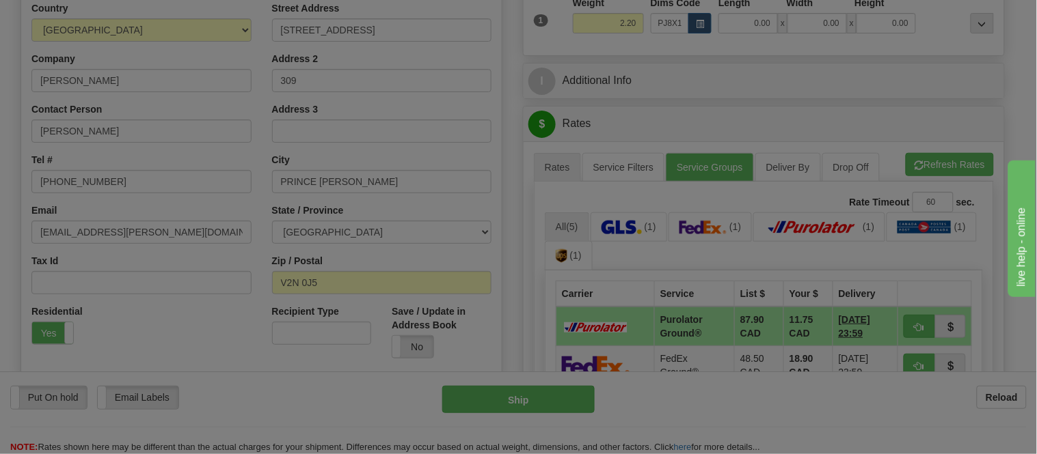
type input "16.00"
type input "11.00"
type input "2.00"
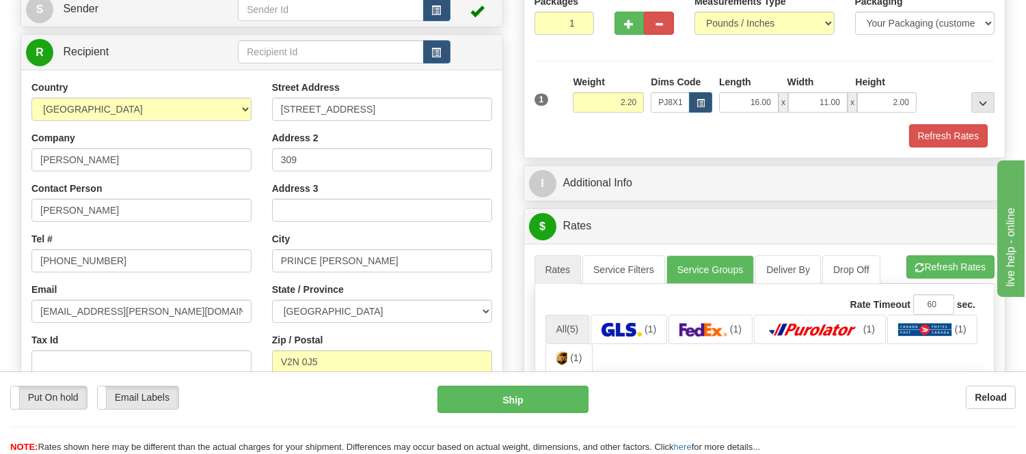
scroll to position [76, 0]
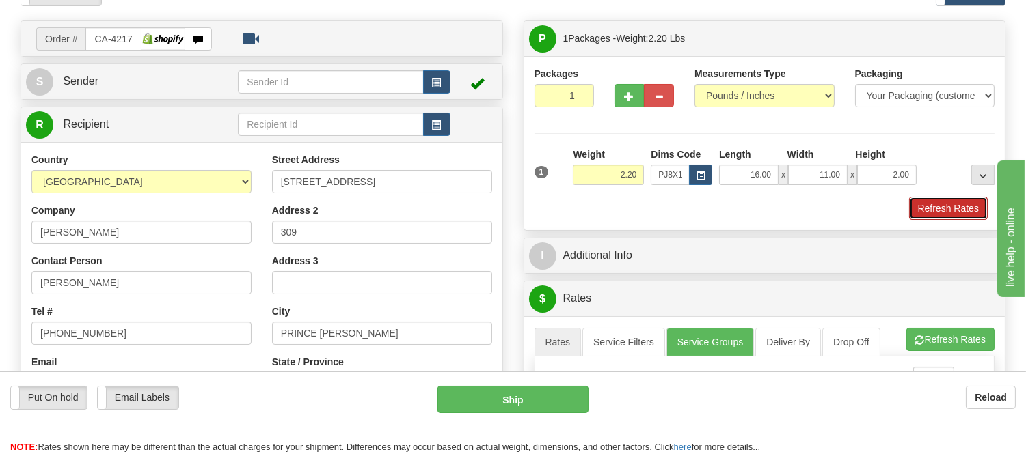
click at [914, 213] on button "Refresh Rates" at bounding box center [948, 208] width 79 height 23
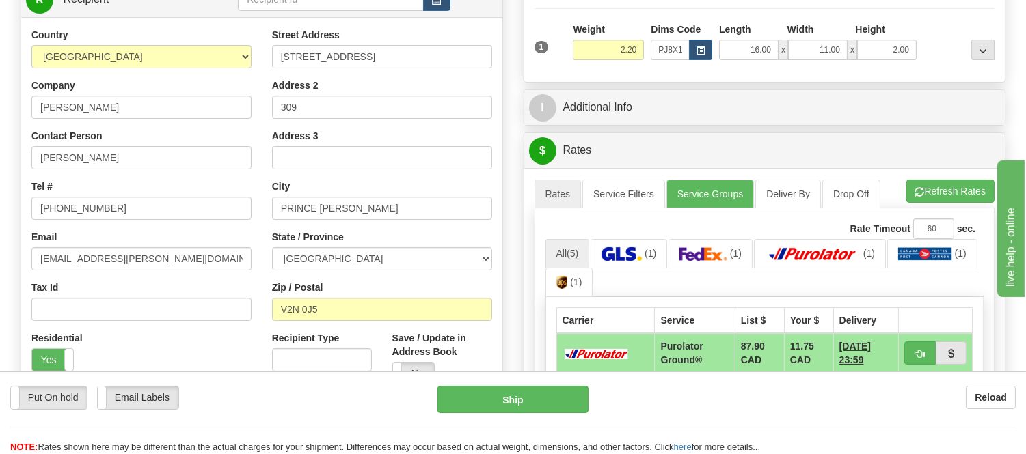
scroll to position [228, 0]
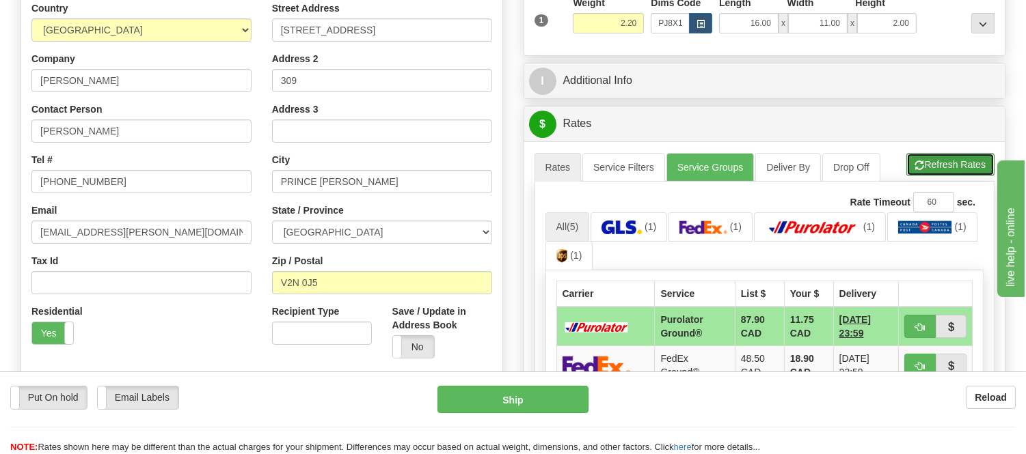
click at [909, 159] on button "Refresh Rates" at bounding box center [950, 164] width 88 height 23
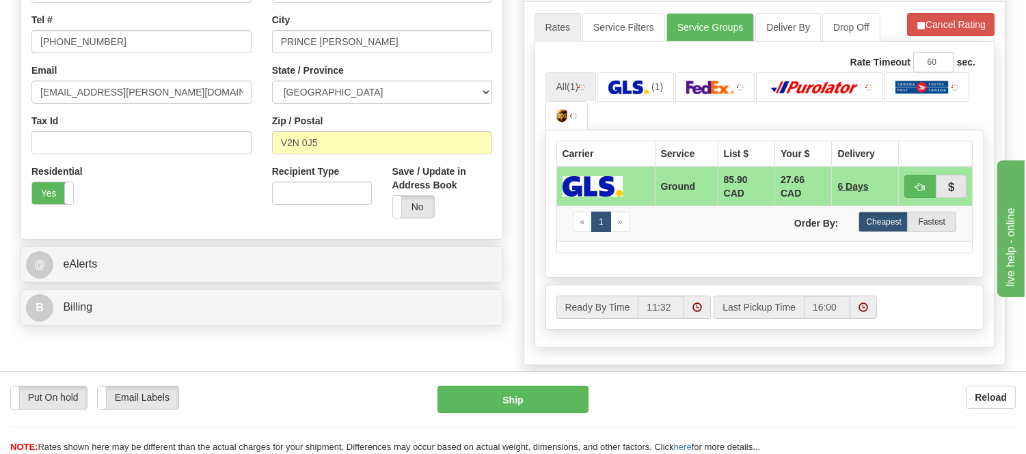
scroll to position [379, 0]
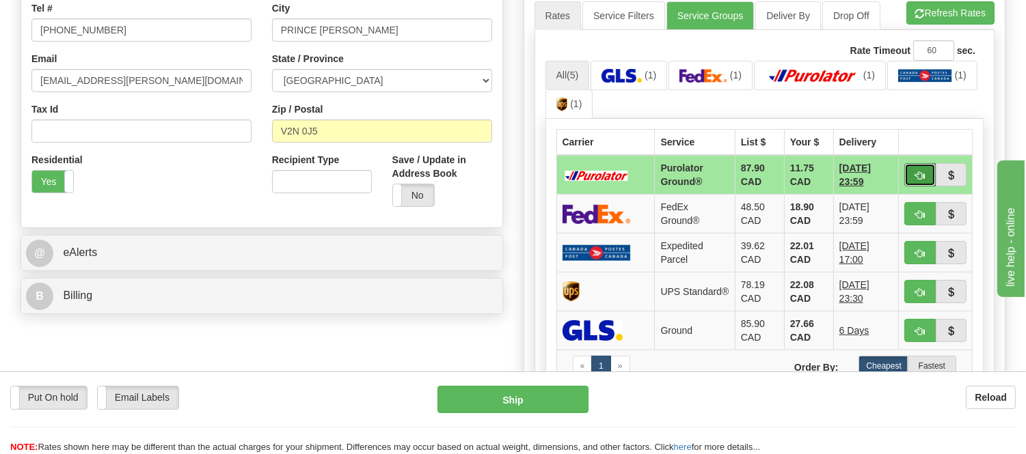
click at [907, 167] on button "button" at bounding box center [919, 174] width 31 height 23
type input "260"
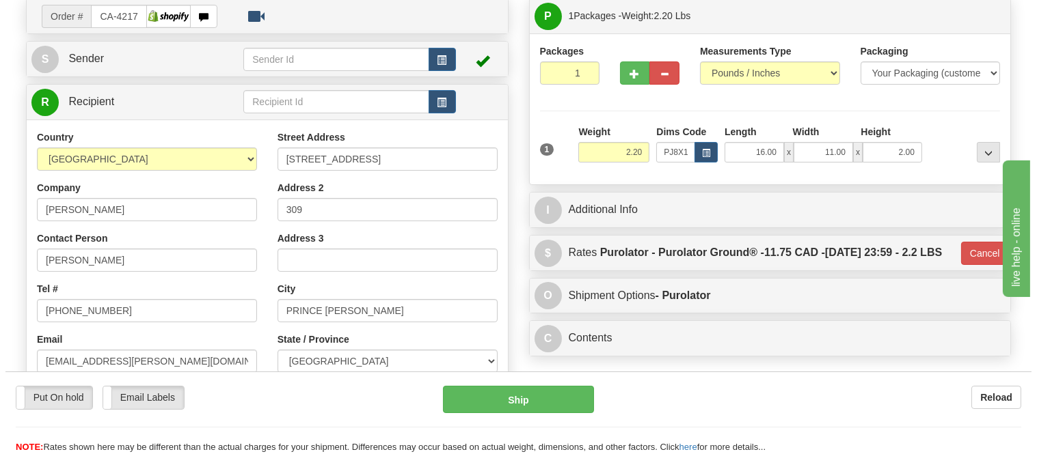
scroll to position [76, 0]
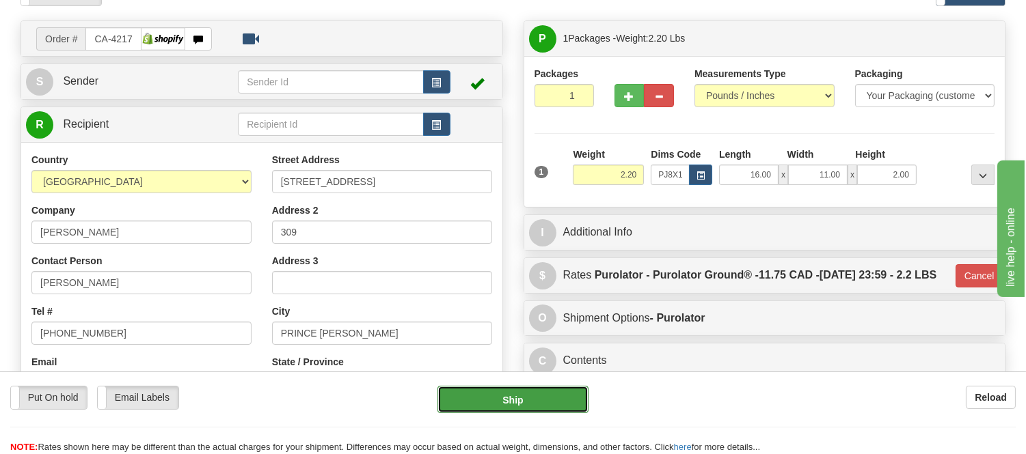
click at [535, 395] on button "Ship" at bounding box center [512, 399] width 150 height 27
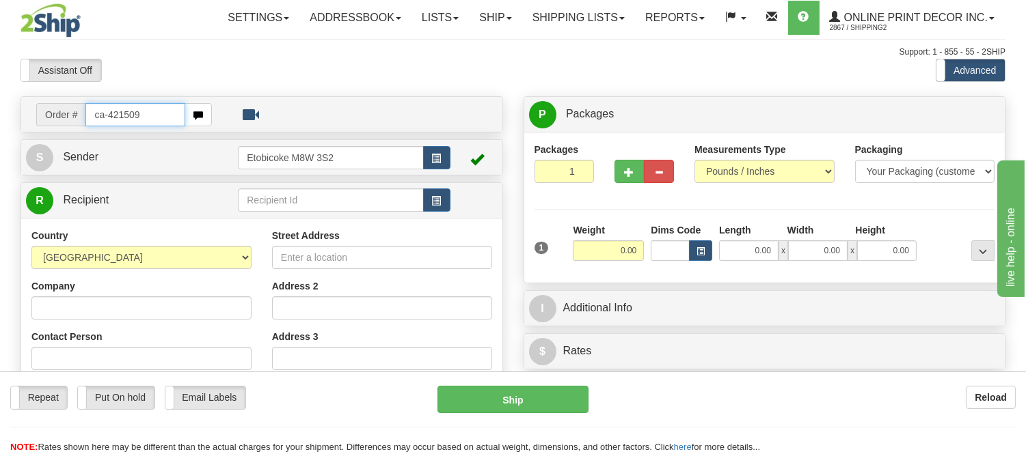
type input "ca-421509"
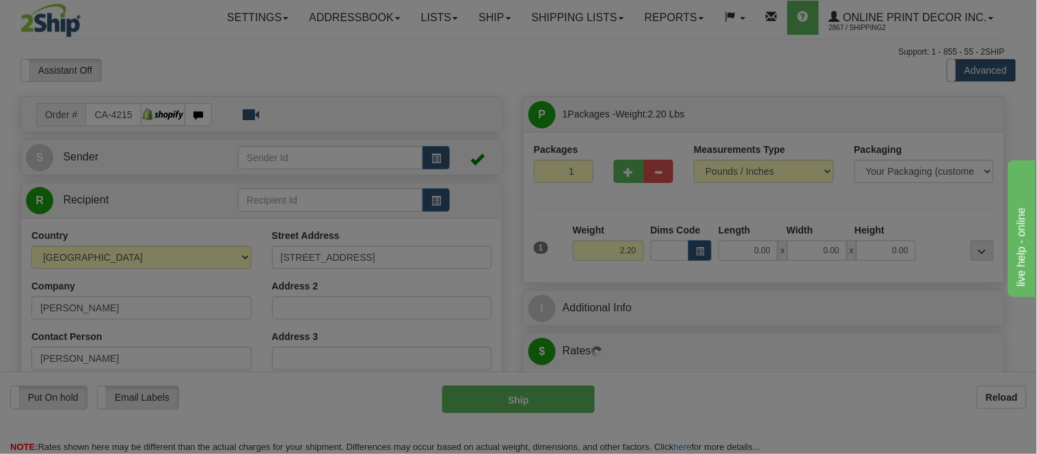
type input "COLLINGWOOD"
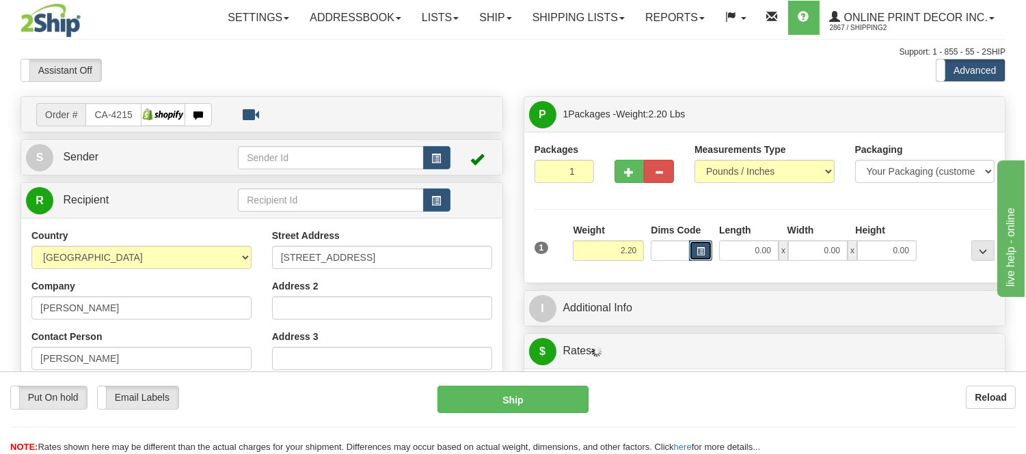
click at [704, 248] on span "button" at bounding box center [700, 252] width 8 height 8
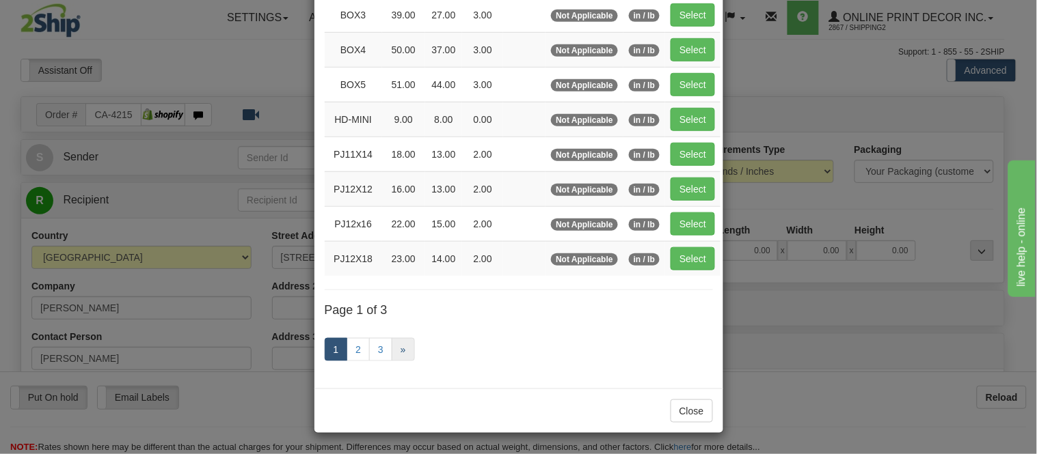
scroll to position [230, 0]
click at [358, 349] on link "2" at bounding box center [357, 349] width 23 height 23
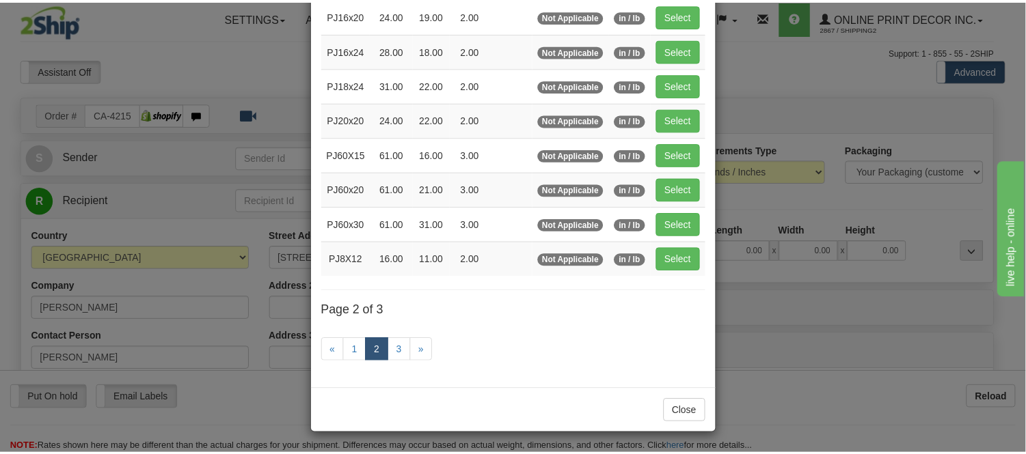
scroll to position [222, 0]
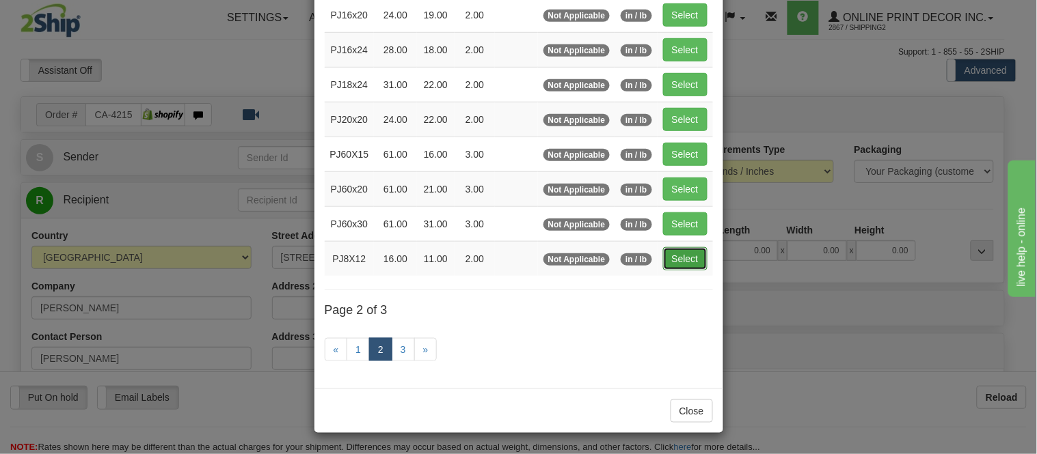
click at [685, 249] on button "Select" at bounding box center [685, 258] width 44 height 23
type input "PJ8X12"
type input "16.00"
type input "11.00"
type input "2.00"
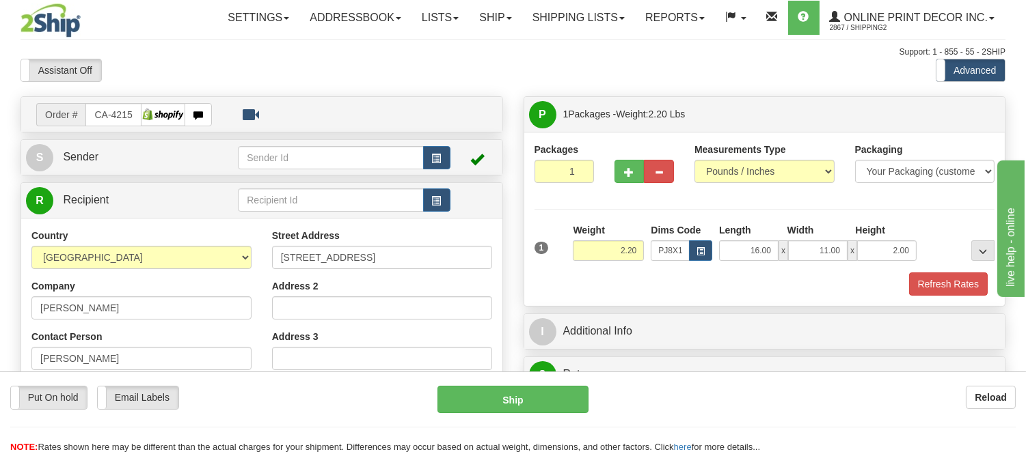
click at [944, 297] on div "Packages 1 1 Measurements Type" at bounding box center [764, 219] width 481 height 174
click at [944, 285] on button "Refresh Rates" at bounding box center [948, 284] width 79 height 23
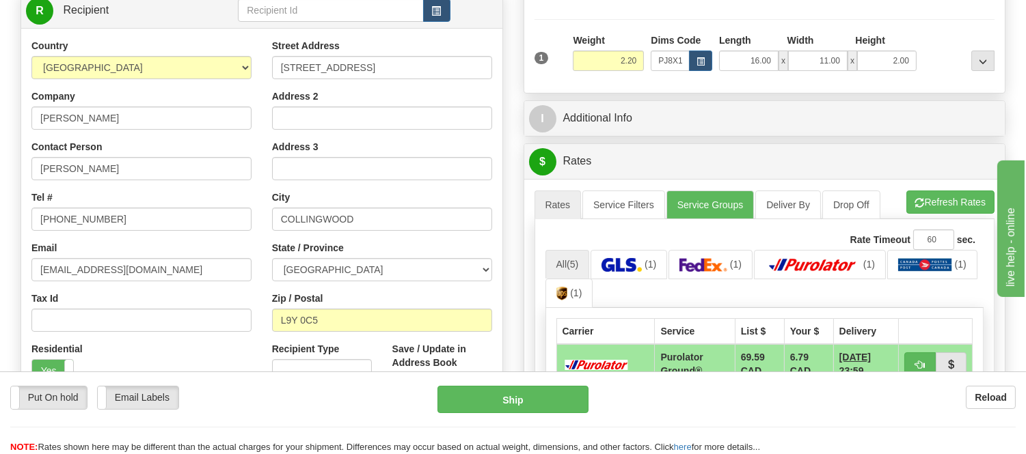
scroll to position [152, 0]
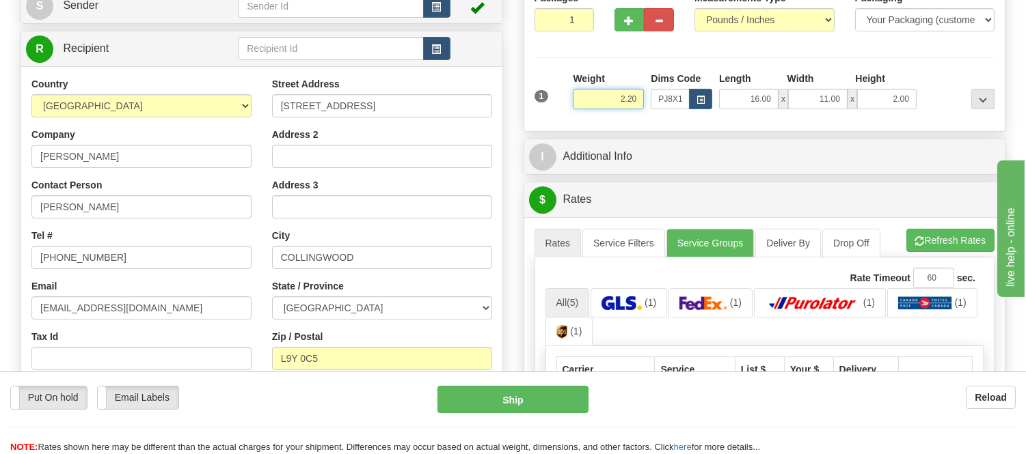
drag, startPoint x: 640, startPoint y: 100, endPoint x: 581, endPoint y: 110, distance: 60.3
click at [581, 110] on div "Weight 2.20" at bounding box center [608, 96] width 78 height 48
type input "1.10"
click at [928, 235] on li "Refresh Rates Cancel Rating" at bounding box center [950, 240] width 88 height 23
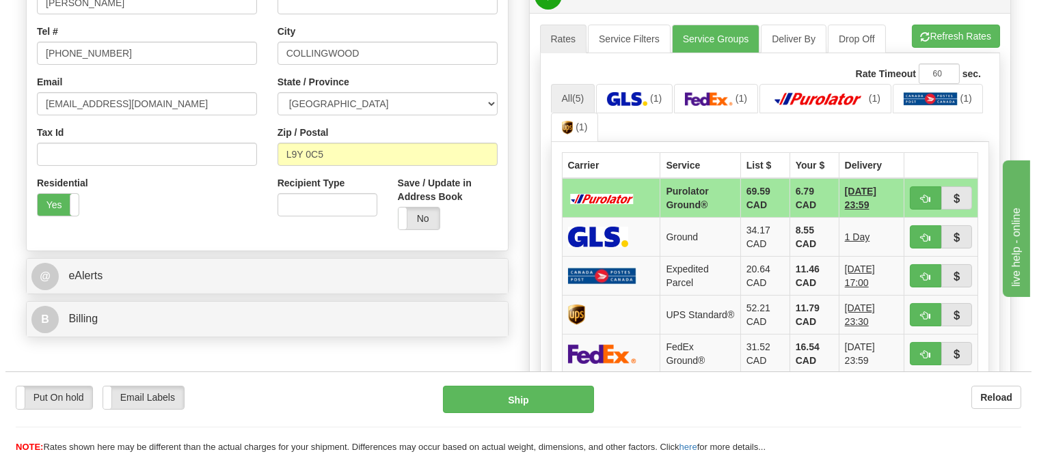
scroll to position [379, 0]
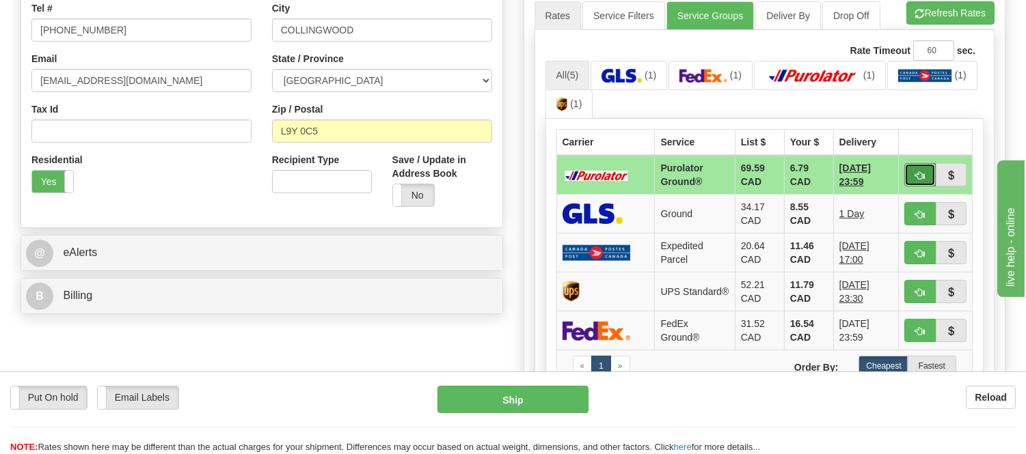
click at [927, 174] on button "button" at bounding box center [919, 174] width 31 height 23
type input "260"
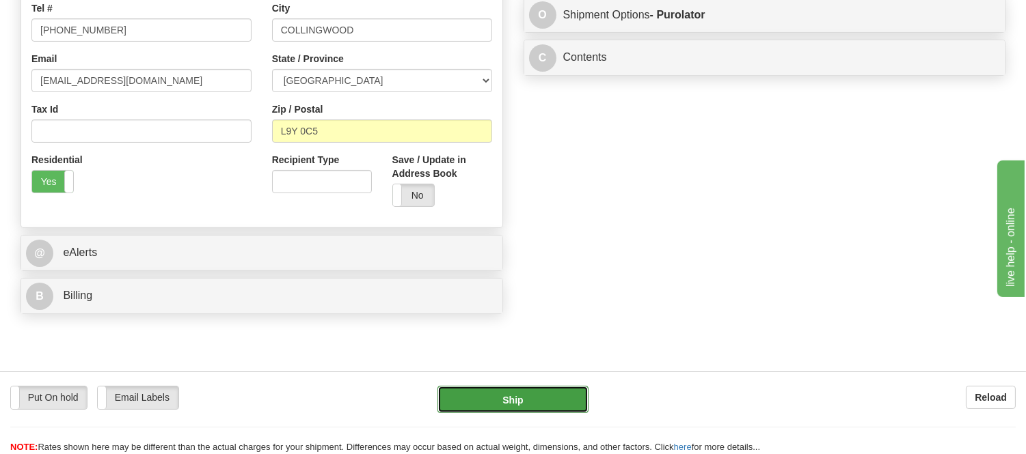
click at [532, 402] on button "Ship" at bounding box center [512, 399] width 150 height 27
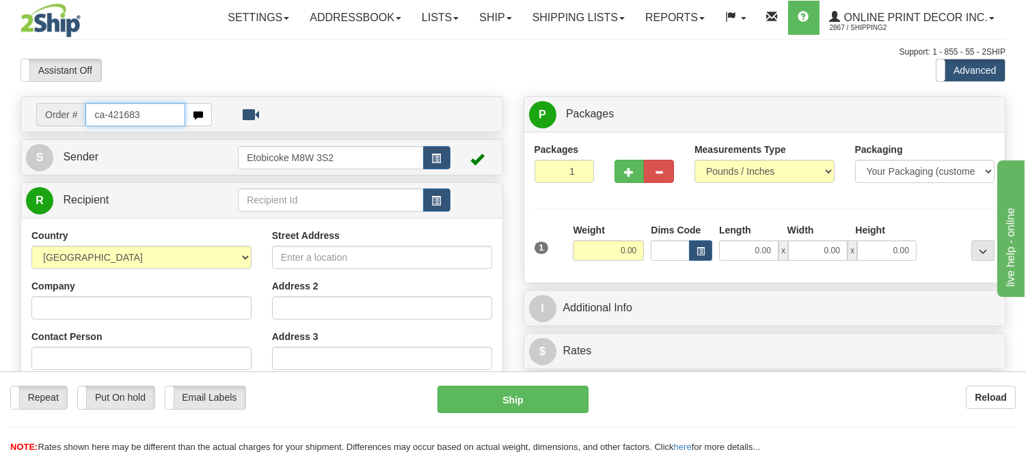
type input "ca-421683"
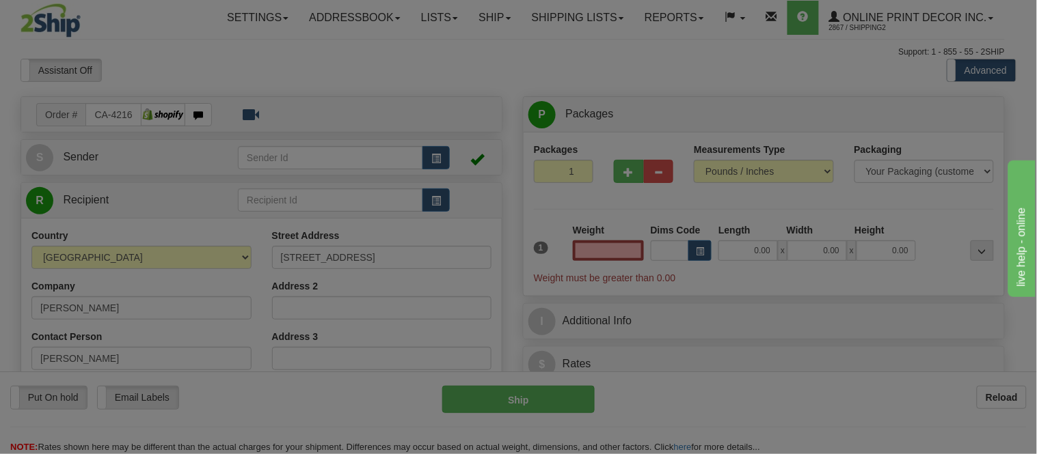
type input "[GEOGRAPHIC_DATA]"
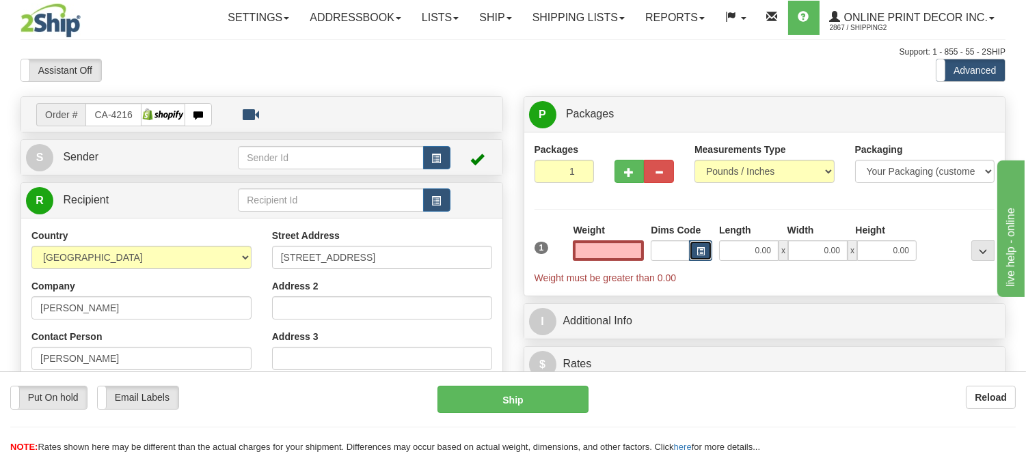
type input "0.00"
click at [698, 245] on button "button" at bounding box center [700, 251] width 23 height 20
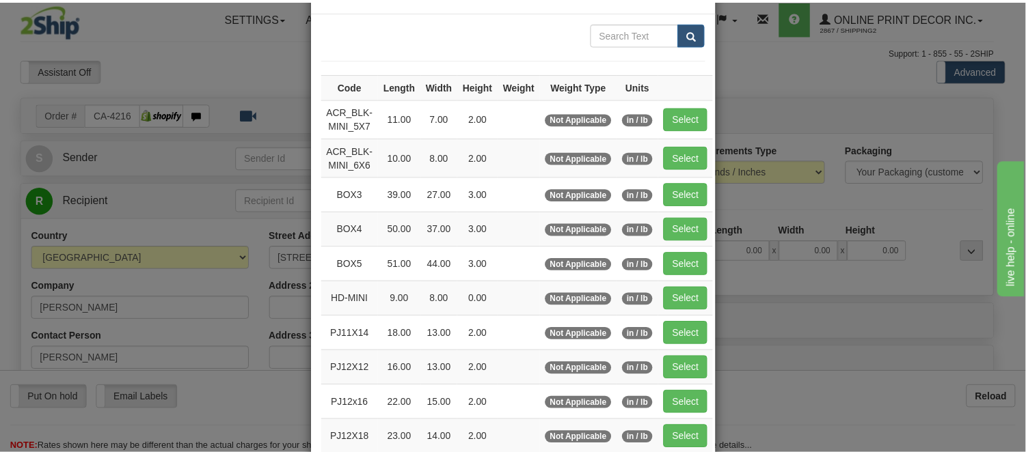
scroll to position [76, 0]
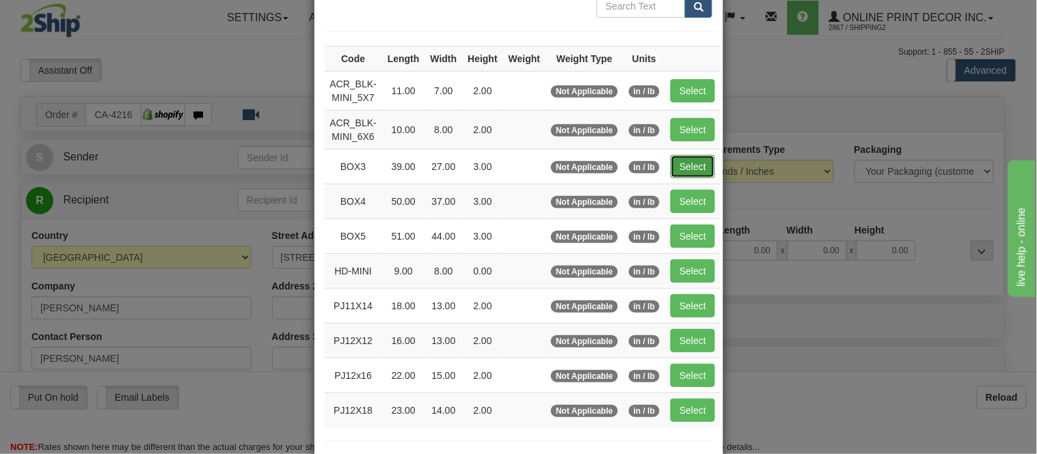
click at [698, 167] on button "Select" at bounding box center [692, 166] width 44 height 23
type input "BOX3"
type input "39.00"
type input "27.00"
type input "3.00"
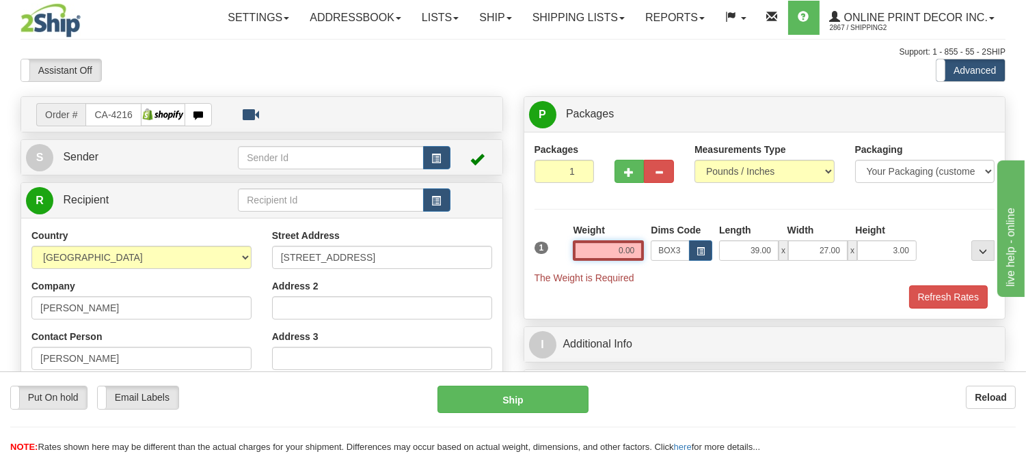
drag, startPoint x: 639, startPoint y: 245, endPoint x: 540, endPoint y: 247, distance: 99.1
click at [540, 247] on div "1 Weight 0.00 Dims Code BOX3" at bounding box center [764, 253] width 467 height 61
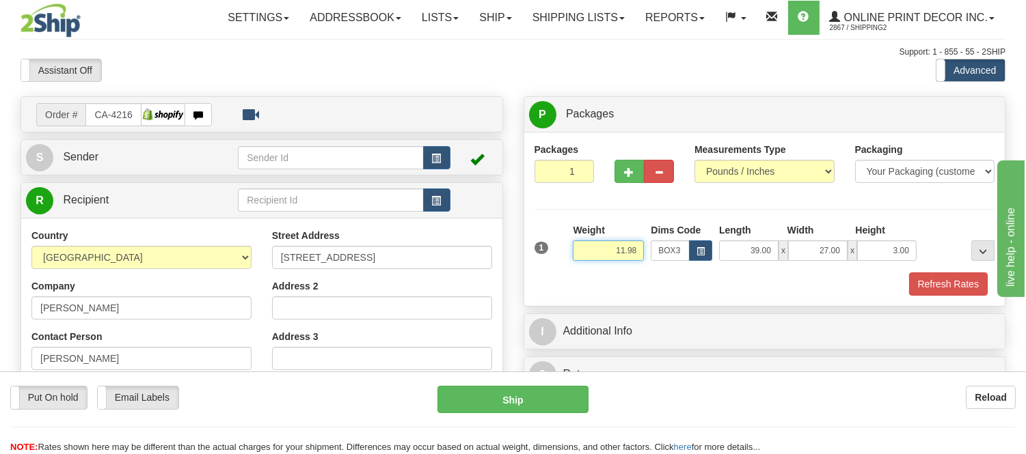
drag, startPoint x: 640, startPoint y: 254, endPoint x: 592, endPoint y: 253, distance: 48.5
click at [592, 253] on input "11.98" at bounding box center [608, 251] width 71 height 20
type input "9.98"
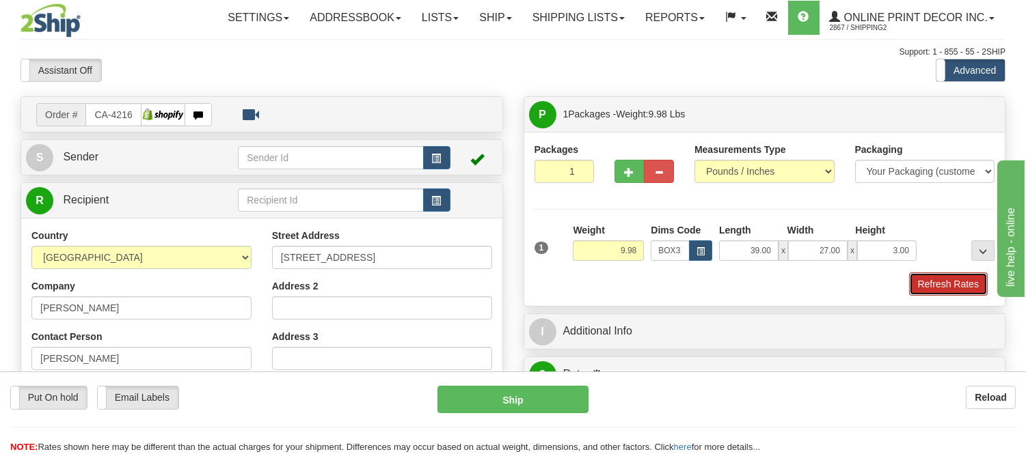
click at [959, 277] on button "Refresh Rates" at bounding box center [948, 284] width 79 height 23
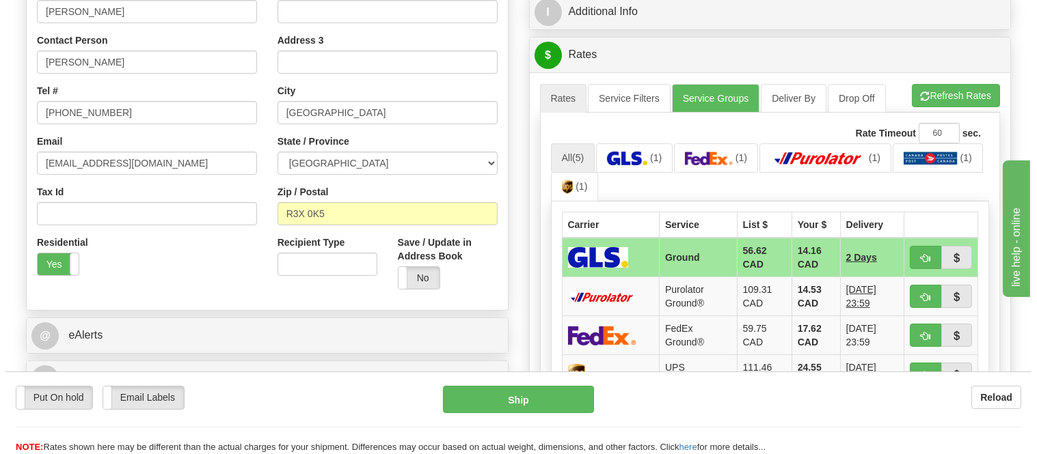
scroll to position [303, 0]
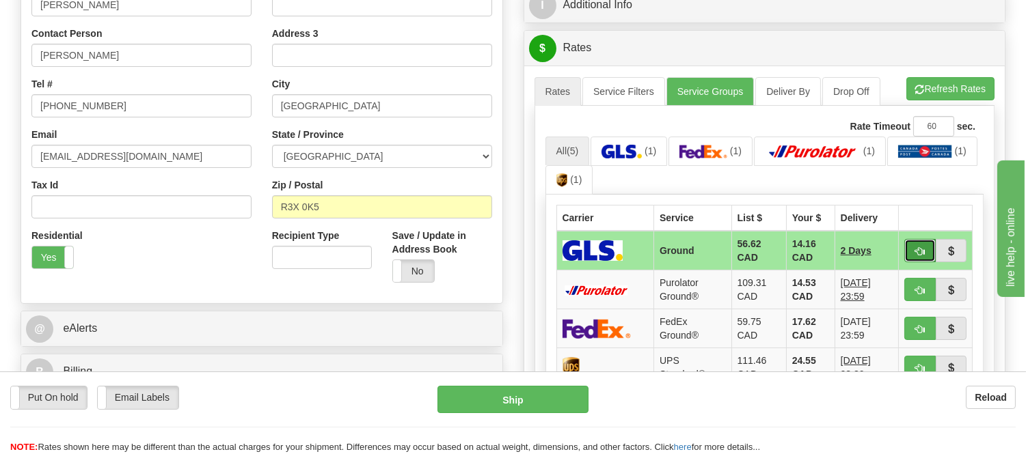
click at [912, 250] on button "button" at bounding box center [919, 250] width 31 height 23
type input "1"
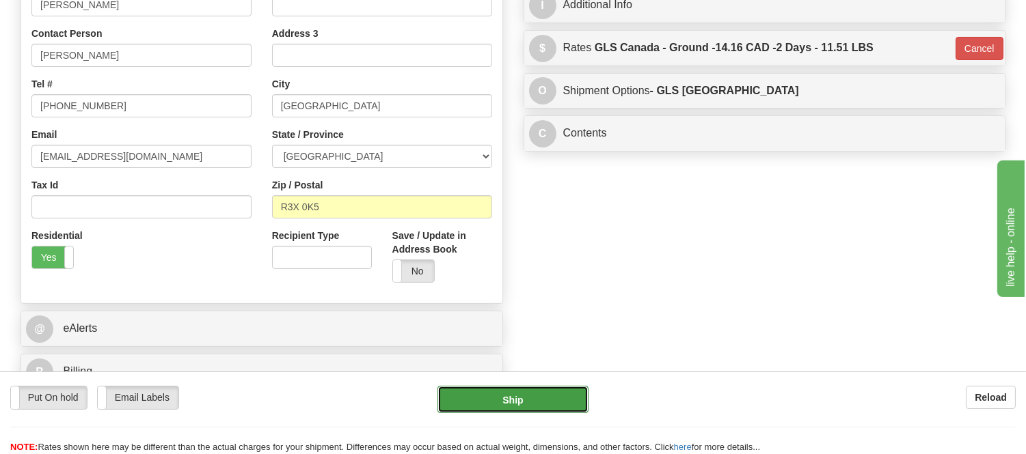
click at [524, 400] on button "Ship" at bounding box center [512, 399] width 150 height 27
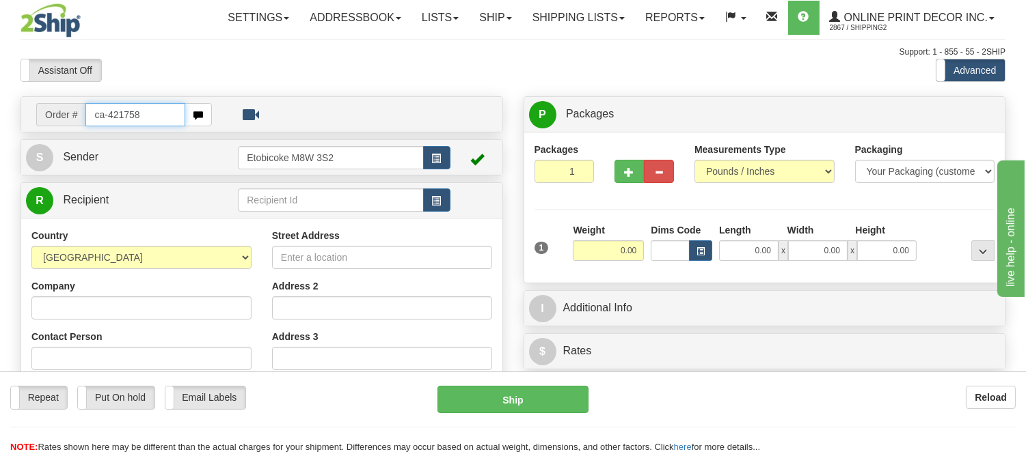
type input "ca-421758"
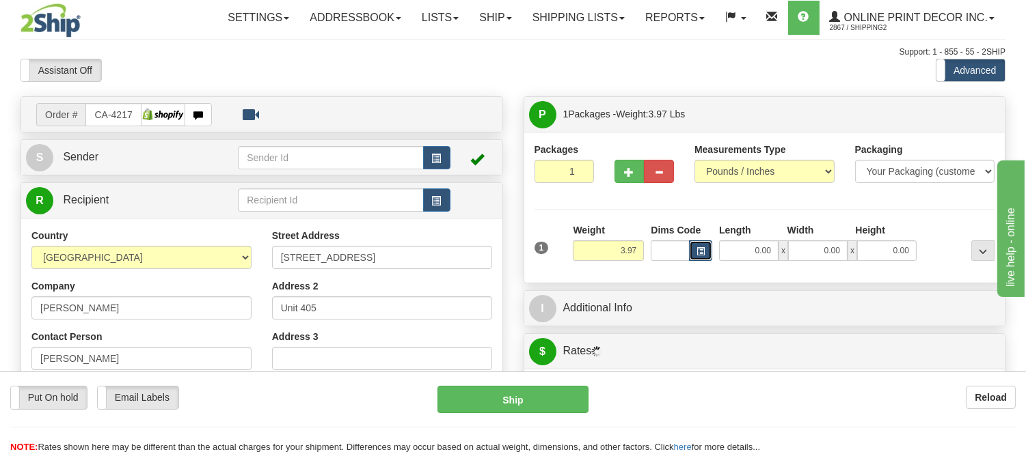
click at [701, 246] on button "button" at bounding box center [700, 251] width 23 height 20
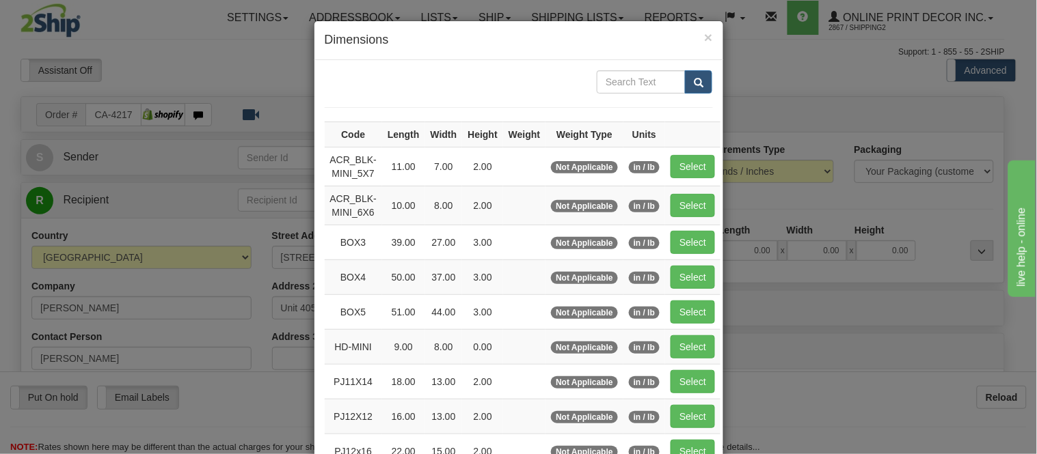
type input "[PERSON_NAME] RIVER"
click at [689, 238] on button "Select" at bounding box center [692, 242] width 44 height 23
type input "BOX3"
type input "39.00"
type input "27.00"
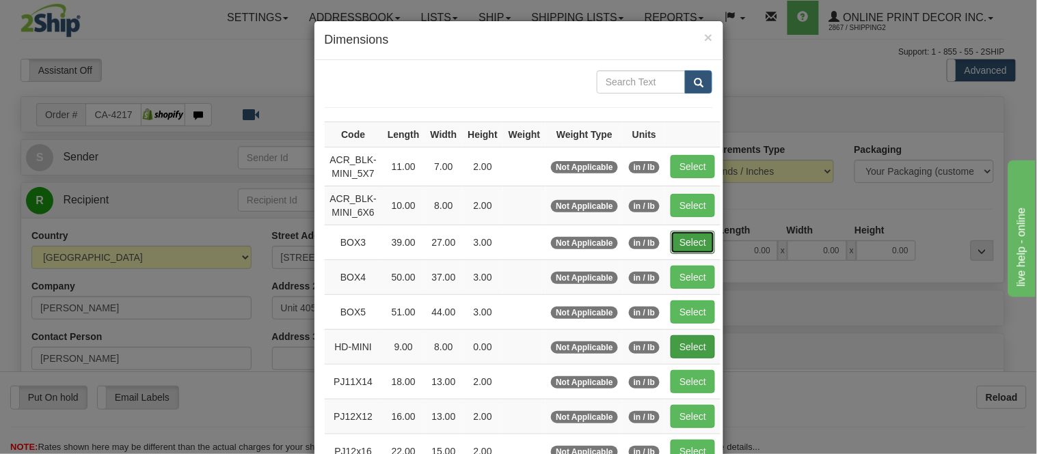
type input "3.00"
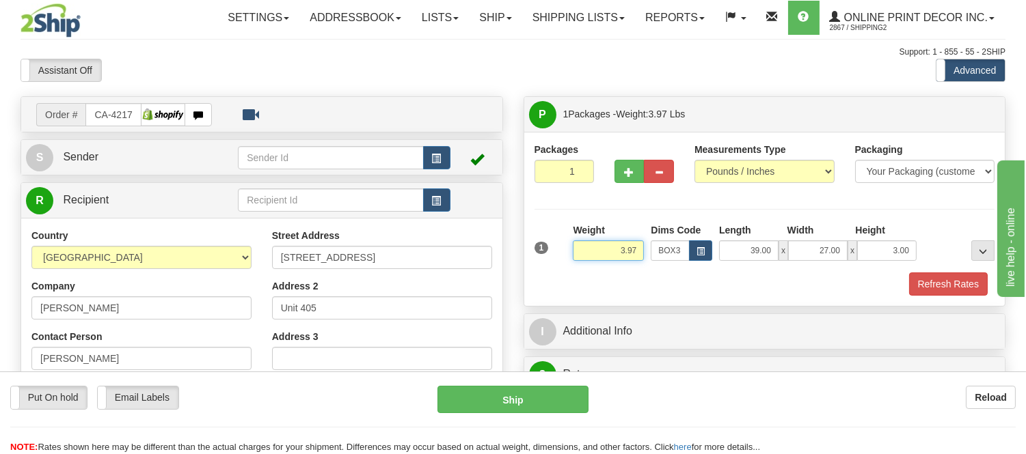
drag, startPoint x: 639, startPoint y: 249, endPoint x: 530, endPoint y: 249, distance: 109.3
click at [530, 249] on div "Packages 1 1 Measurements Type" at bounding box center [764, 219] width 481 height 174
type input "8.98"
click at [942, 277] on button "Refresh Rates" at bounding box center [948, 284] width 79 height 23
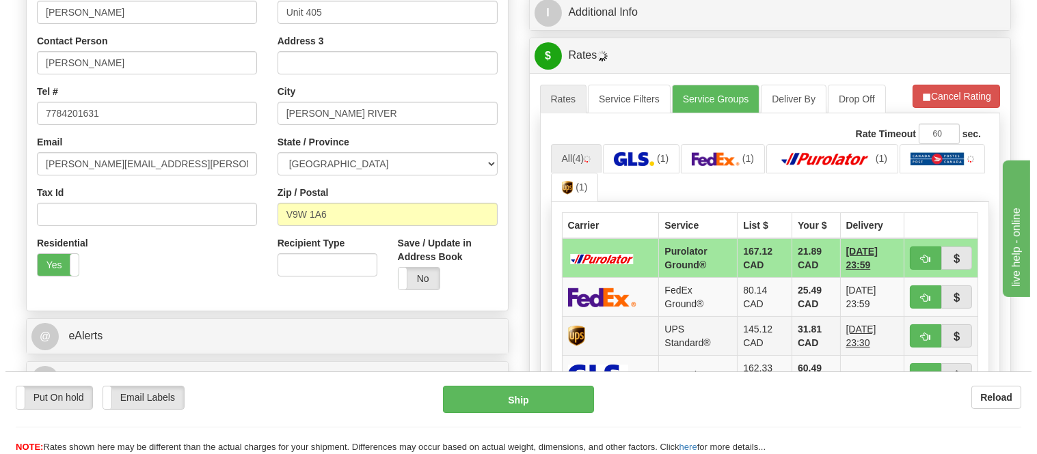
scroll to position [379, 0]
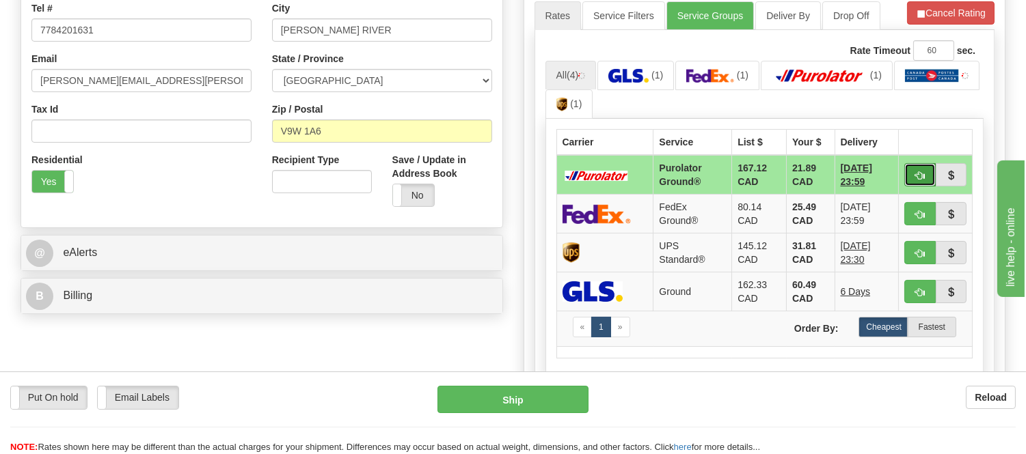
click at [915, 173] on span "button" at bounding box center [920, 176] width 10 height 9
click at [921, 90] on ul "All (4) (1) (1) (1) (1)" at bounding box center [764, 90] width 439 height 59
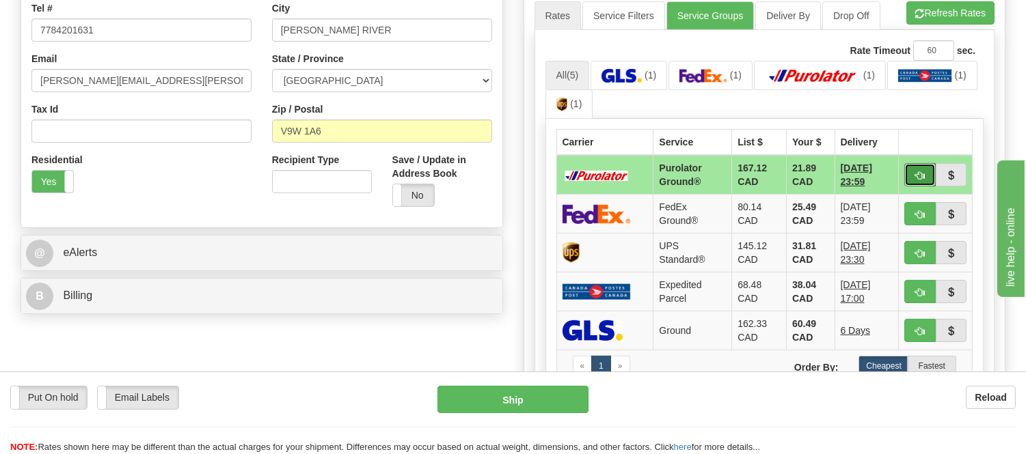
click at [918, 173] on span "button" at bounding box center [920, 176] width 10 height 9
type input "260"
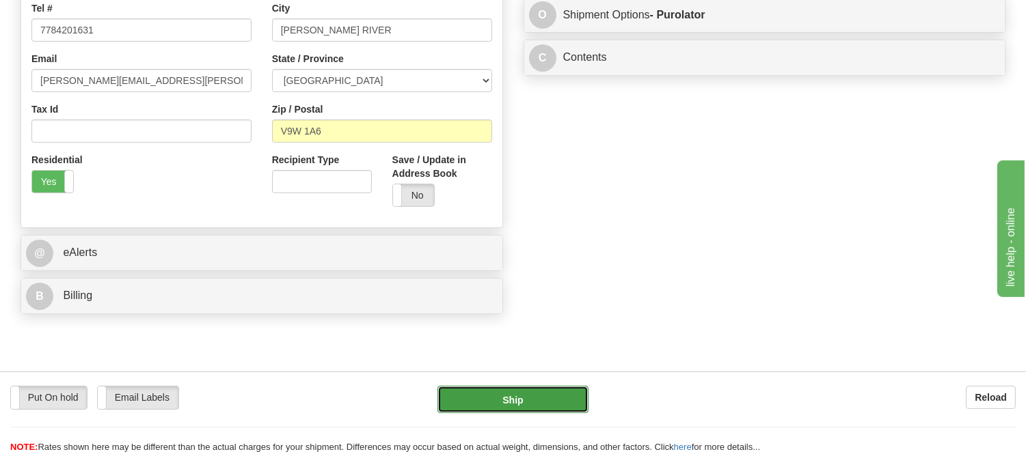
click at [518, 402] on button "Ship" at bounding box center [512, 399] width 150 height 27
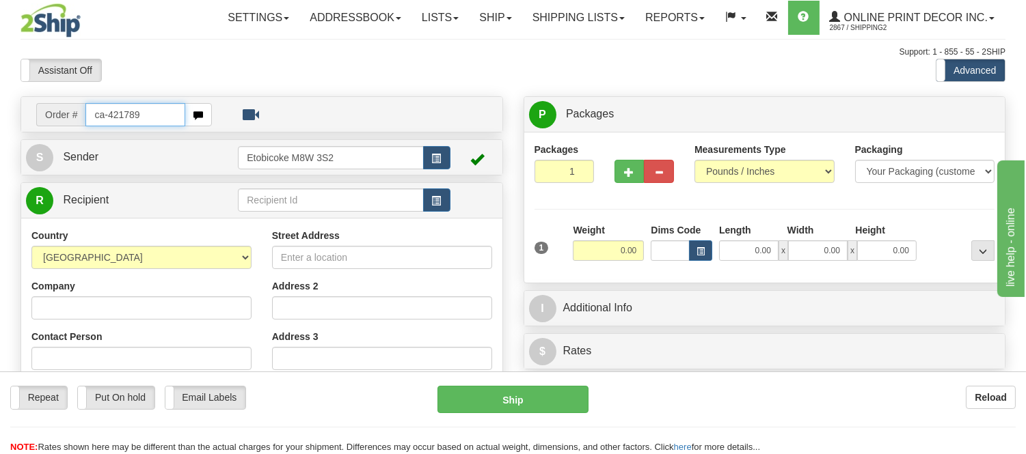
type input "ca-421789"
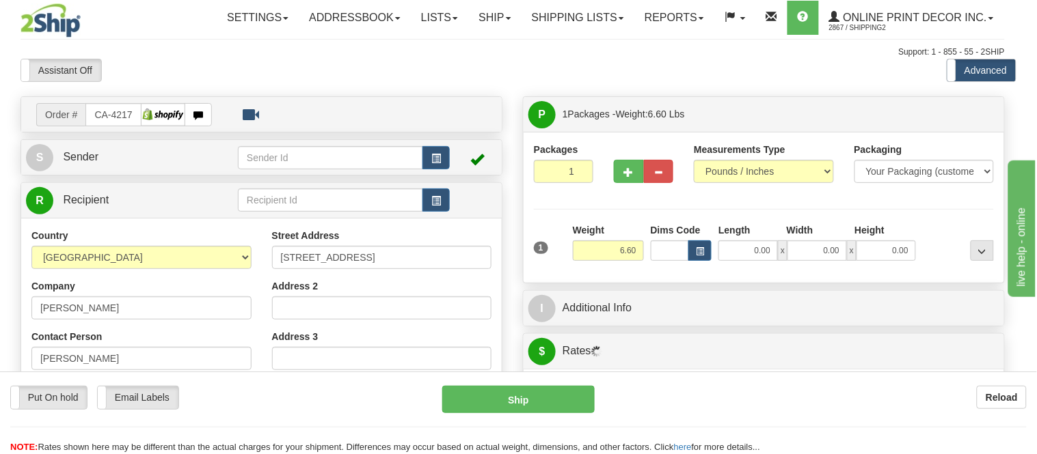
type input "WHITBY"
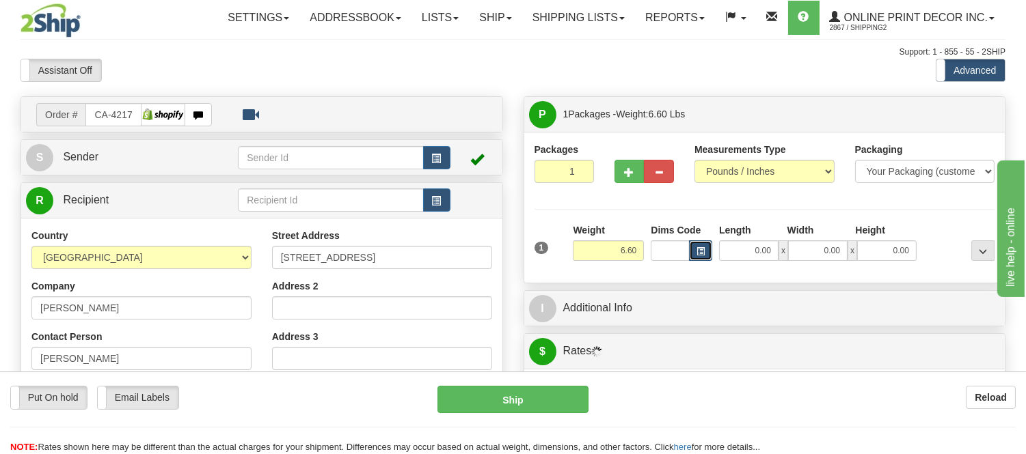
click at [695, 253] on button "button" at bounding box center [700, 251] width 23 height 20
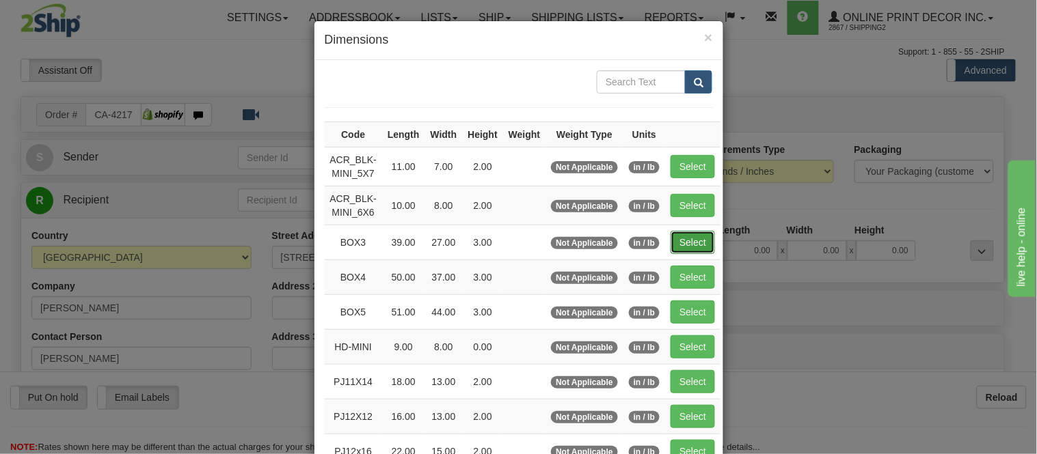
click at [690, 236] on button "Select" at bounding box center [692, 242] width 44 height 23
type input "BOX3"
type input "39.00"
type input "27.00"
type input "3.00"
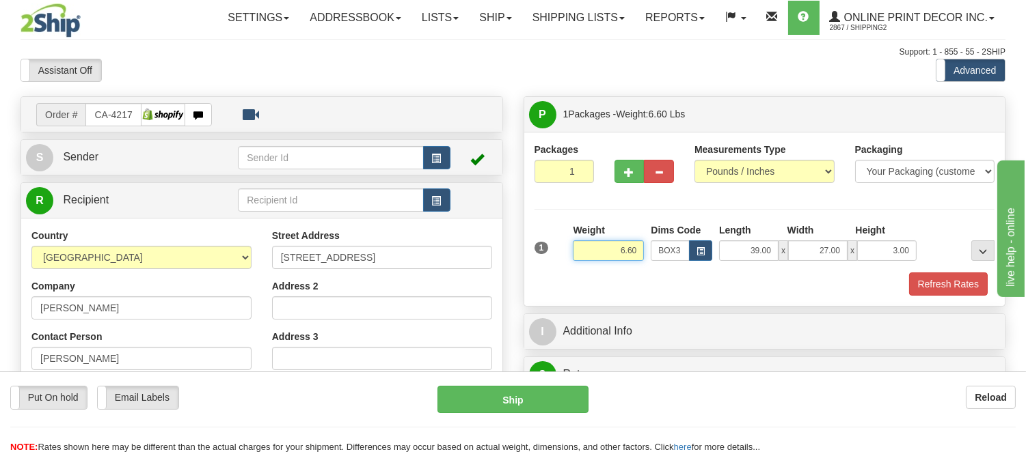
drag, startPoint x: 637, startPoint y: 255, endPoint x: 550, endPoint y: 271, distance: 88.3
click at [550, 271] on div "1 Weight 6.60 Dims Code BOX3" at bounding box center [764, 247] width 467 height 49
type input "8.98"
click at [631, 178] on button "button" at bounding box center [629, 171] width 30 height 23
radio input "true"
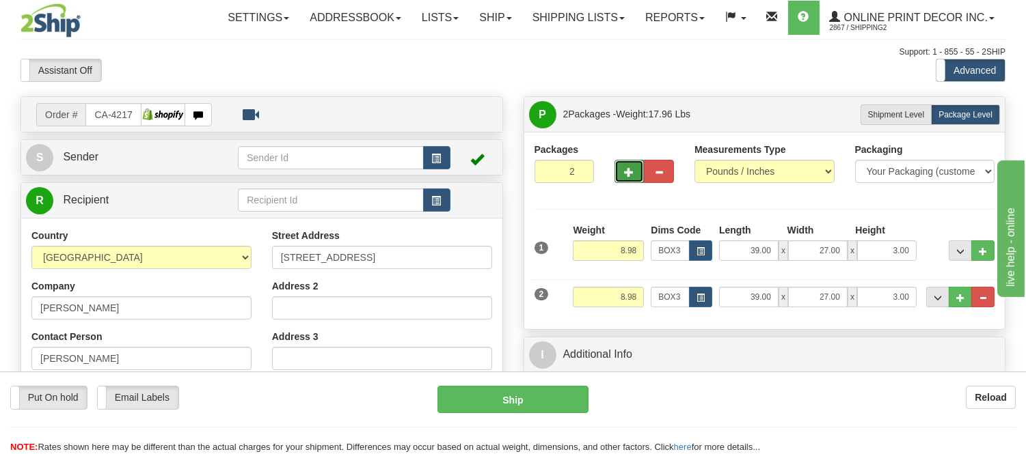
click at [627, 178] on button "button" at bounding box center [629, 171] width 30 height 23
type input "3"
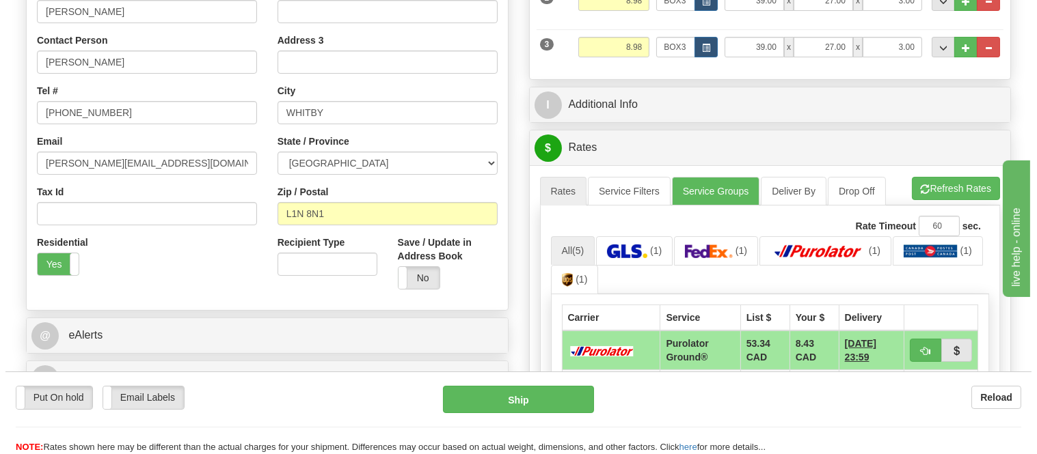
scroll to position [379, 0]
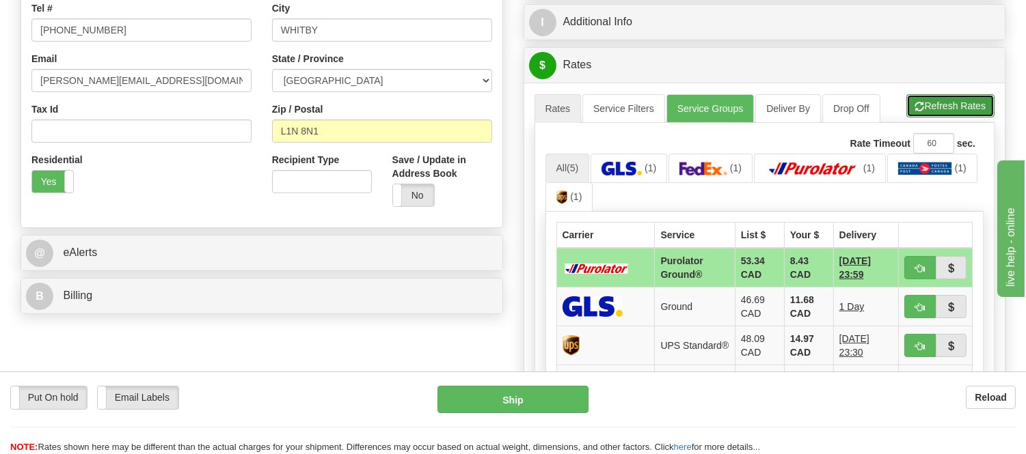
click at [924, 96] on button "Refresh Rates" at bounding box center [950, 105] width 88 height 23
click at [925, 267] on button "button" at bounding box center [919, 267] width 31 height 23
type input "260"
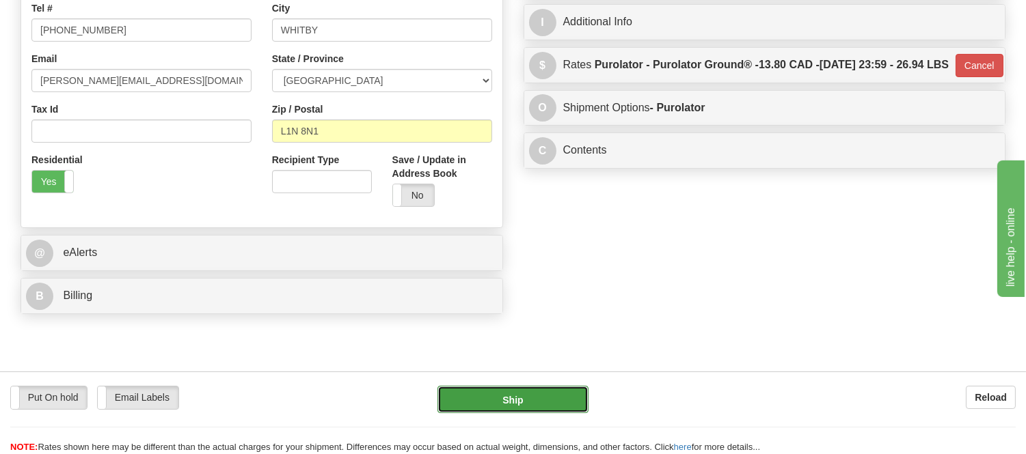
click at [481, 398] on button "Ship" at bounding box center [512, 399] width 150 height 27
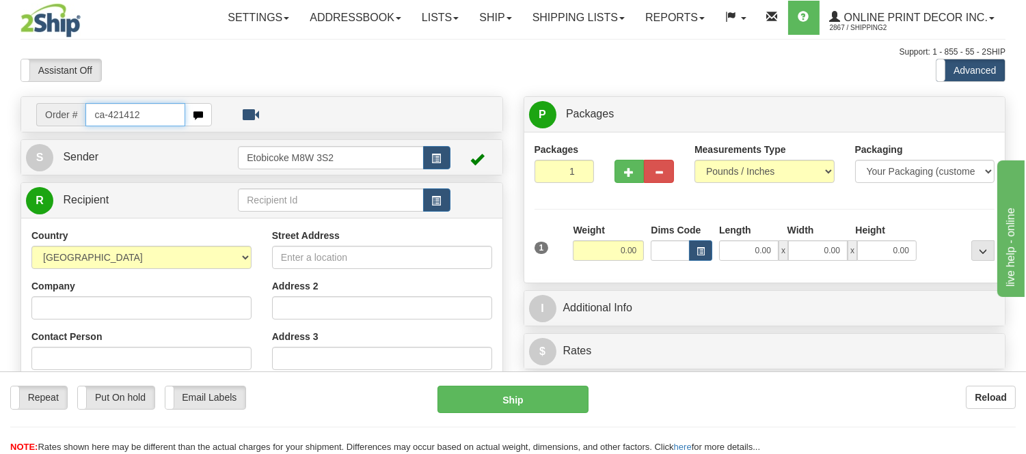
type input "ca-421412"
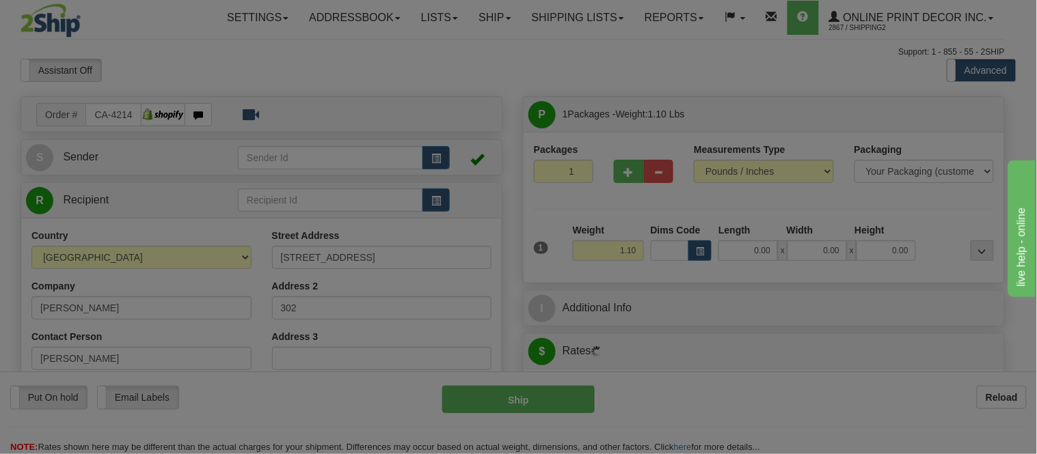
type input "ESQUIMALT"
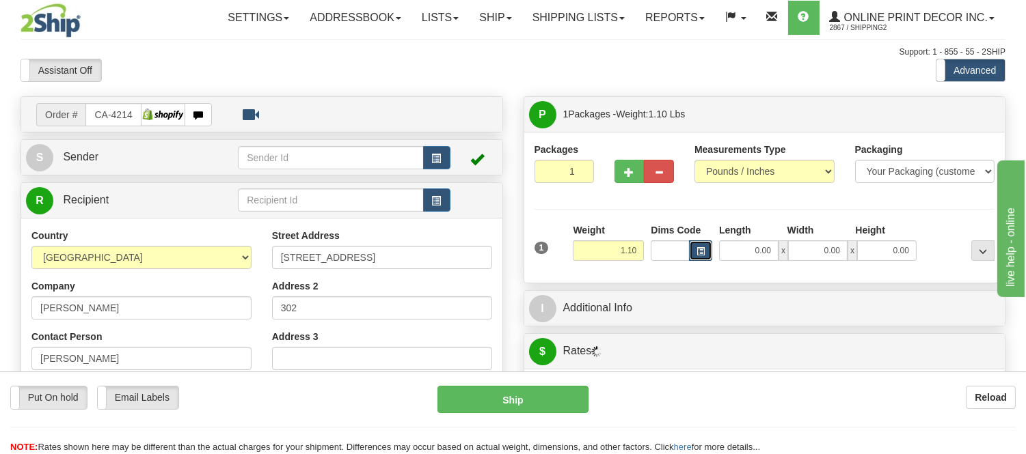
click at [701, 255] on span "button" at bounding box center [700, 252] width 8 height 8
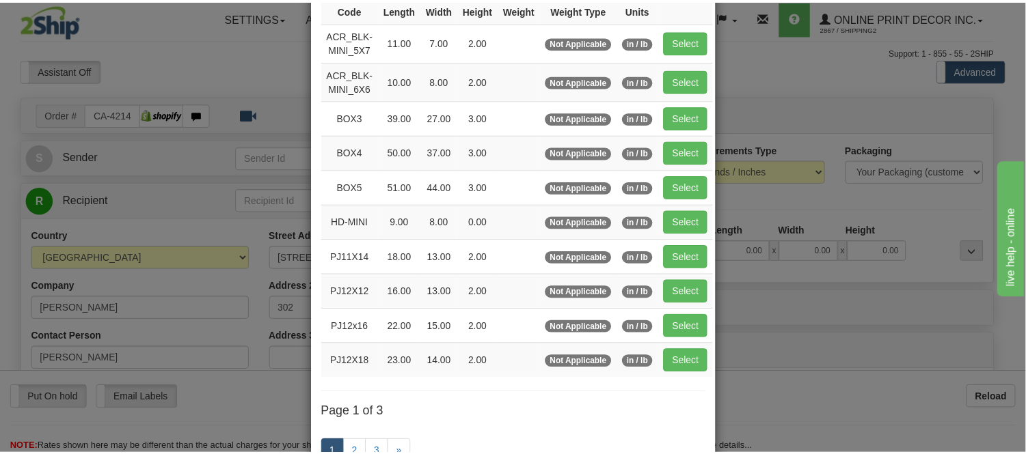
scroll to position [152, 0]
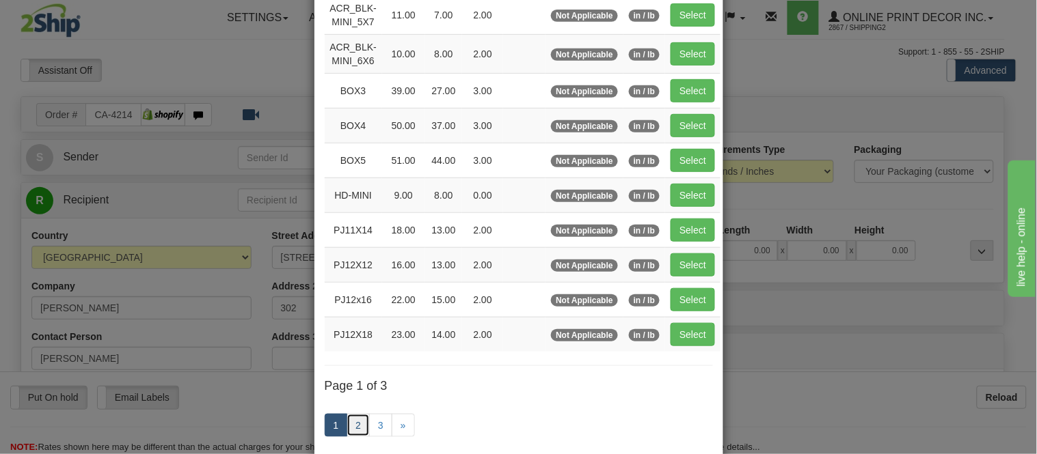
click at [352, 426] on link "2" at bounding box center [357, 425] width 23 height 23
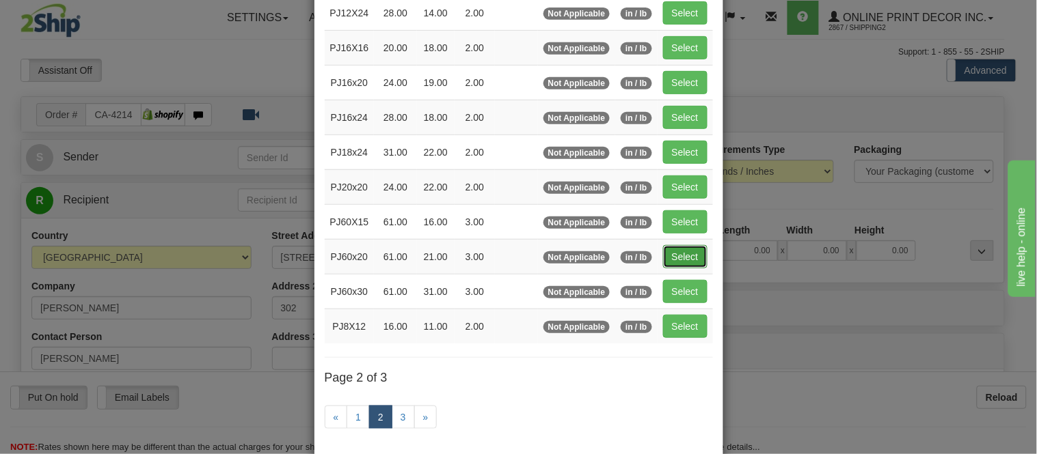
click at [694, 258] on button "Select" at bounding box center [685, 256] width 44 height 23
type input "PJ60x20"
type input "61.00"
type input "21.00"
type input "3.00"
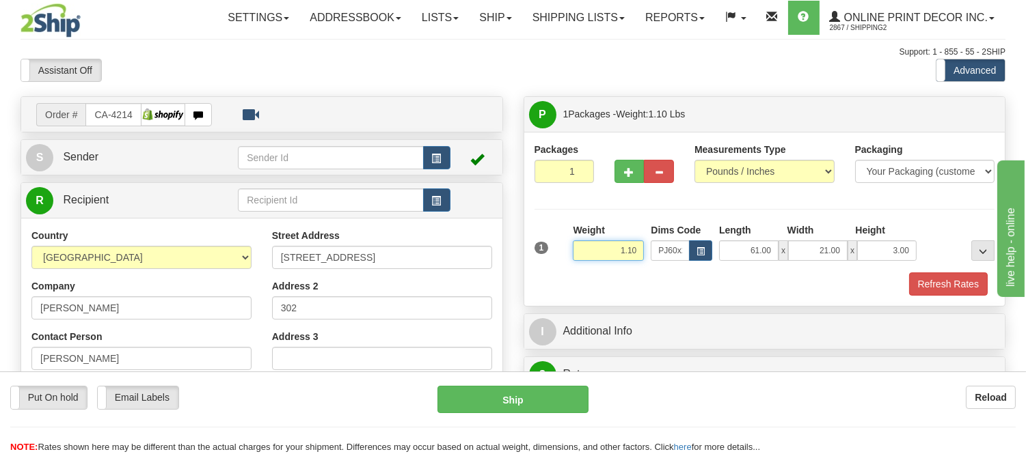
drag, startPoint x: 638, startPoint y: 249, endPoint x: 562, endPoint y: 284, distance: 82.8
click at [562, 284] on div "1 Weight 1.10 Dims Code PJ60x20 Length Width Height x x" at bounding box center [764, 259] width 461 height 72
type input "10.98"
click at [920, 277] on button "Refresh Rates" at bounding box center [948, 284] width 79 height 23
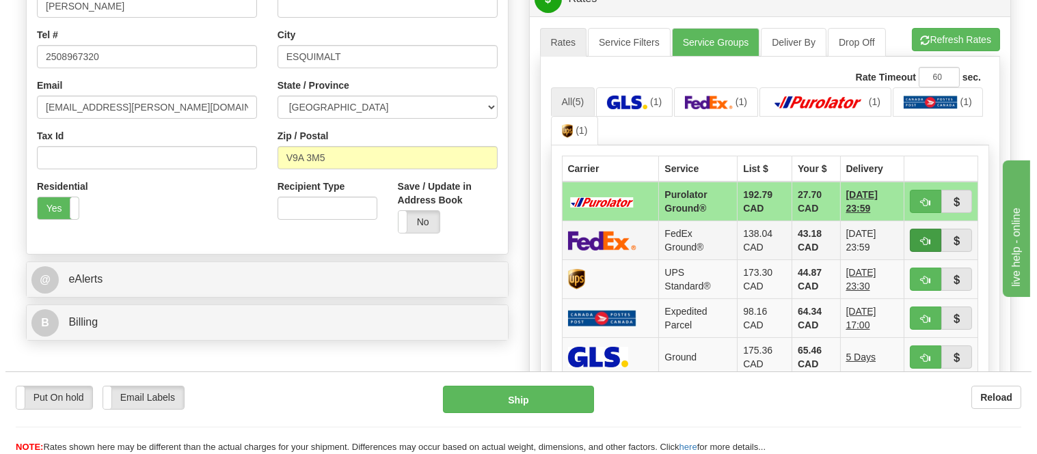
scroll to position [379, 0]
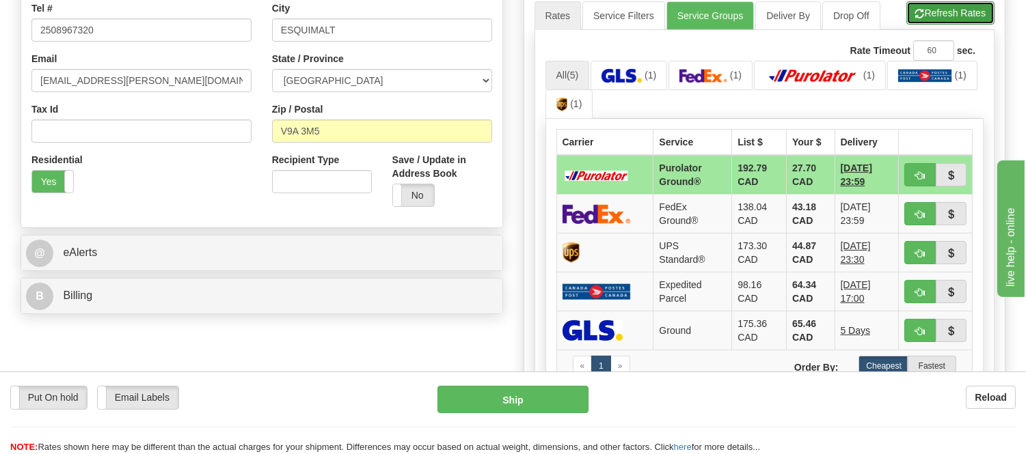
click at [964, 11] on button "Refresh Rates" at bounding box center [950, 12] width 88 height 23
click at [918, 174] on span "button" at bounding box center [920, 176] width 10 height 9
type input "260"
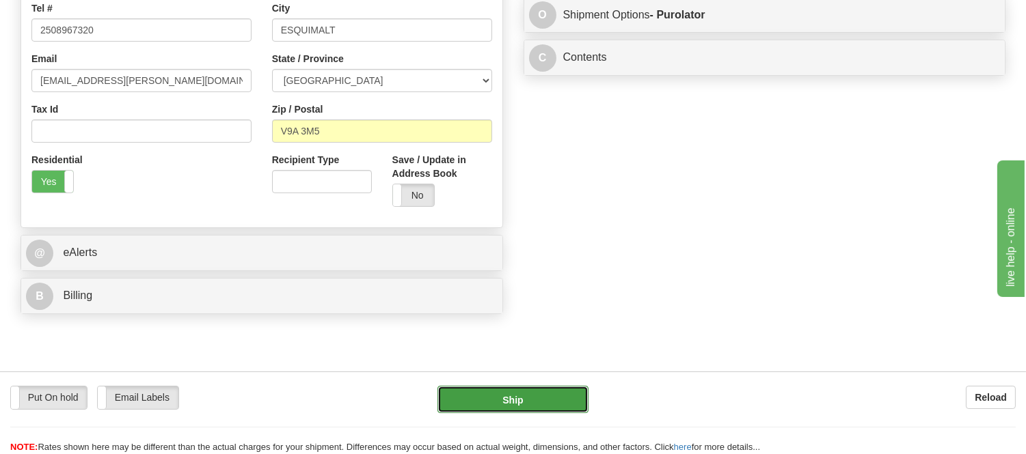
click at [529, 400] on button "Ship" at bounding box center [512, 399] width 150 height 27
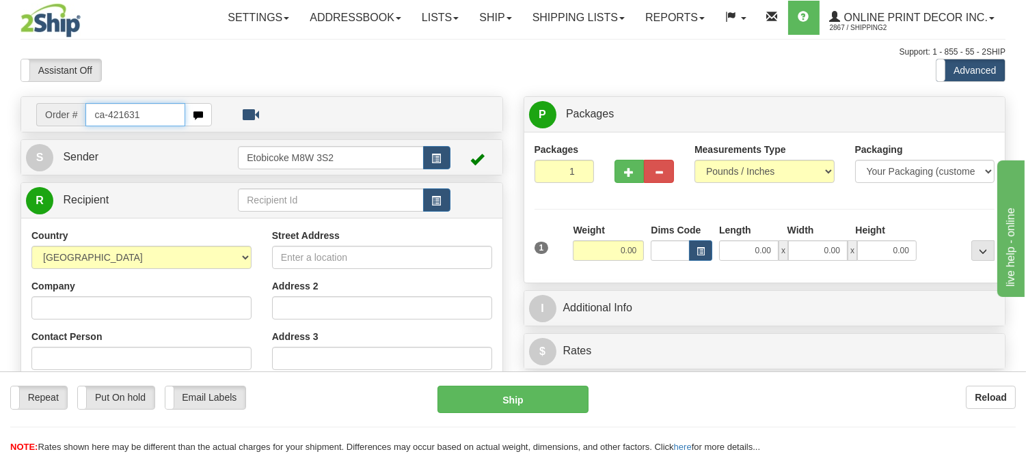
type input "ca-421631"
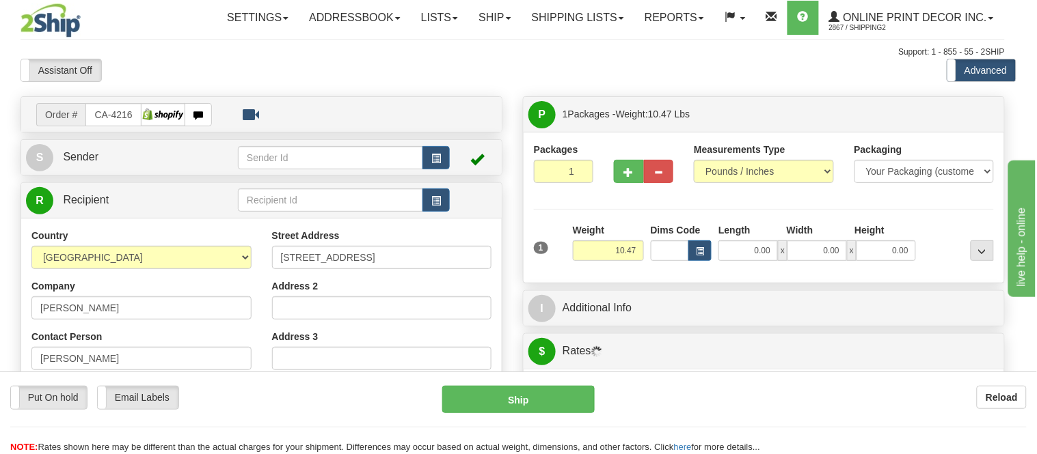
type input "STEINBACH"
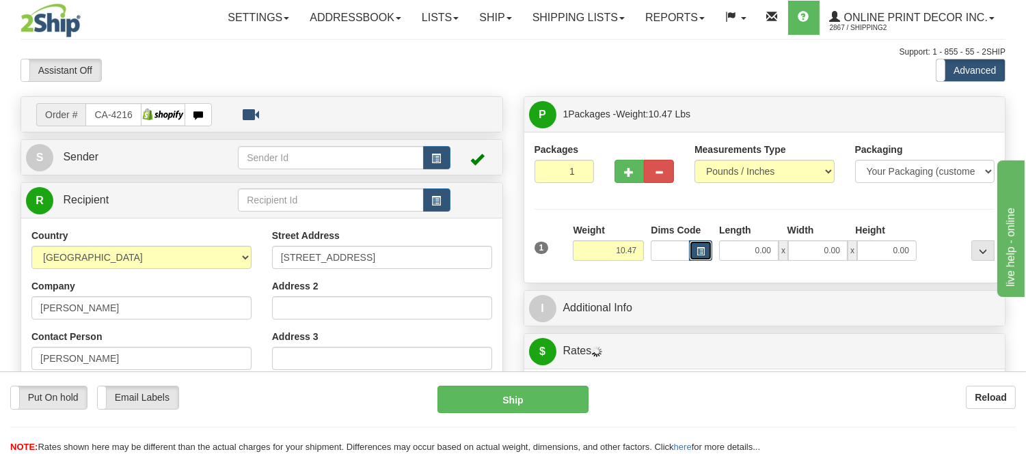
click at [700, 249] on span "button" at bounding box center [700, 252] width 8 height 8
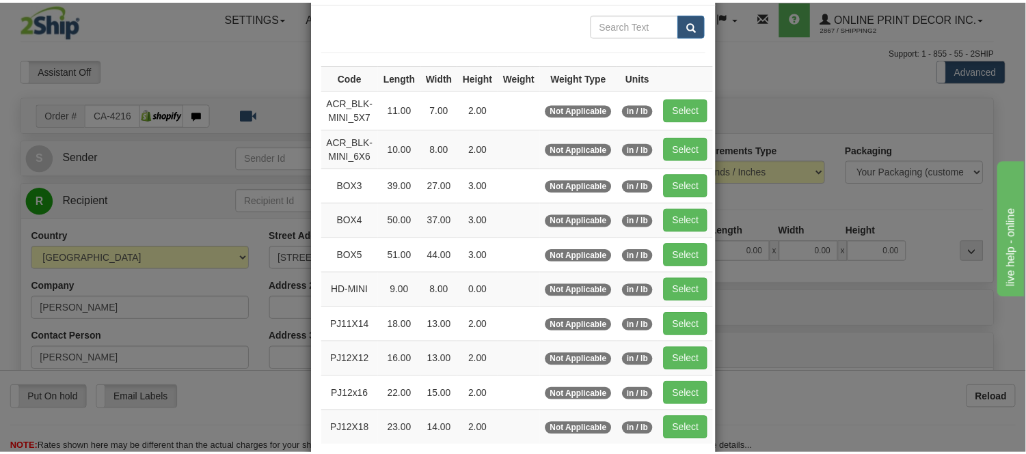
scroll to position [152, 0]
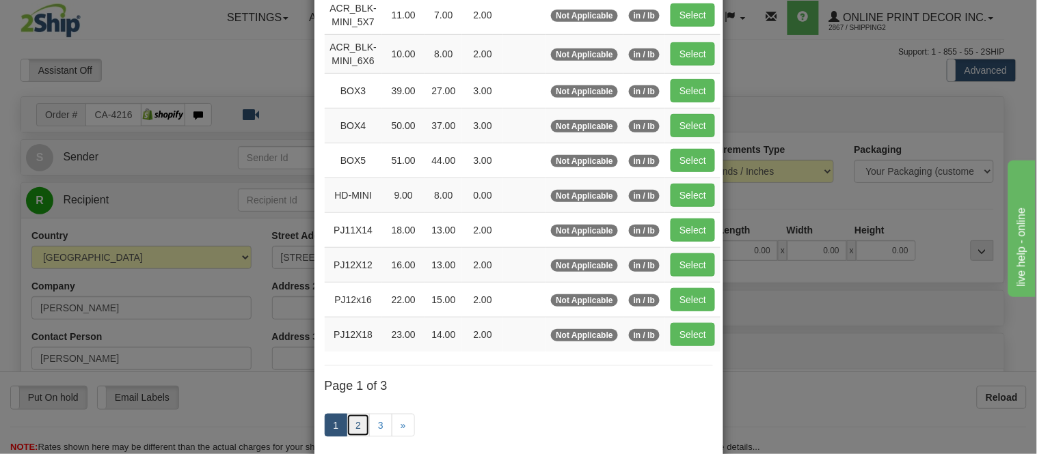
click at [348, 426] on link "2" at bounding box center [357, 425] width 23 height 23
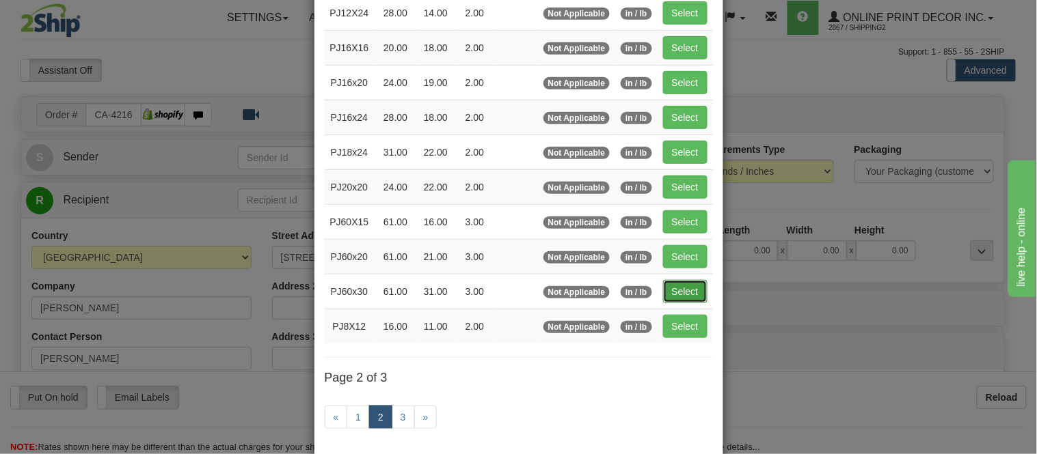
click at [676, 294] on button "Select" at bounding box center [685, 291] width 44 height 23
type input "PJ60x30"
type input "61.00"
type input "31.00"
type input "3.00"
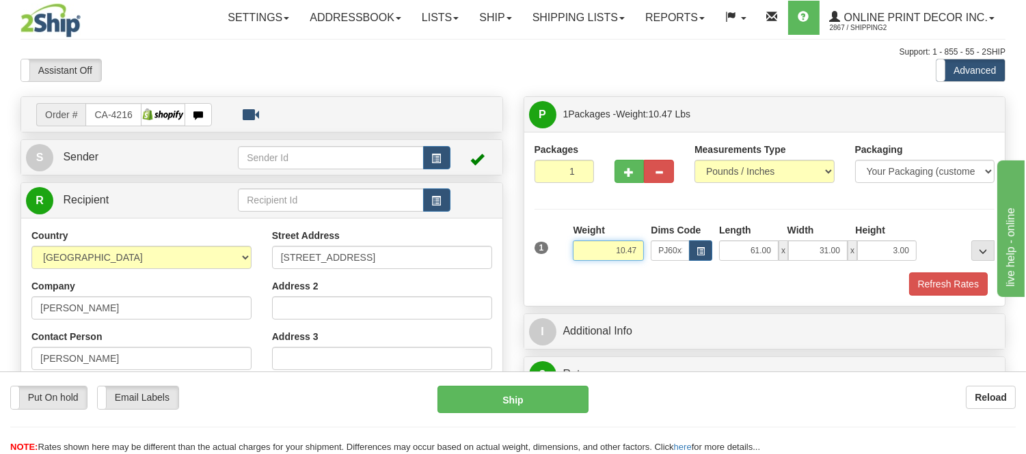
drag, startPoint x: 640, startPoint y: 247, endPoint x: 603, endPoint y: 256, distance: 37.8
click at [603, 256] on input "10.47" at bounding box center [608, 251] width 71 height 20
type input "17.98"
click at [954, 288] on button "Refresh Rates" at bounding box center [948, 284] width 79 height 23
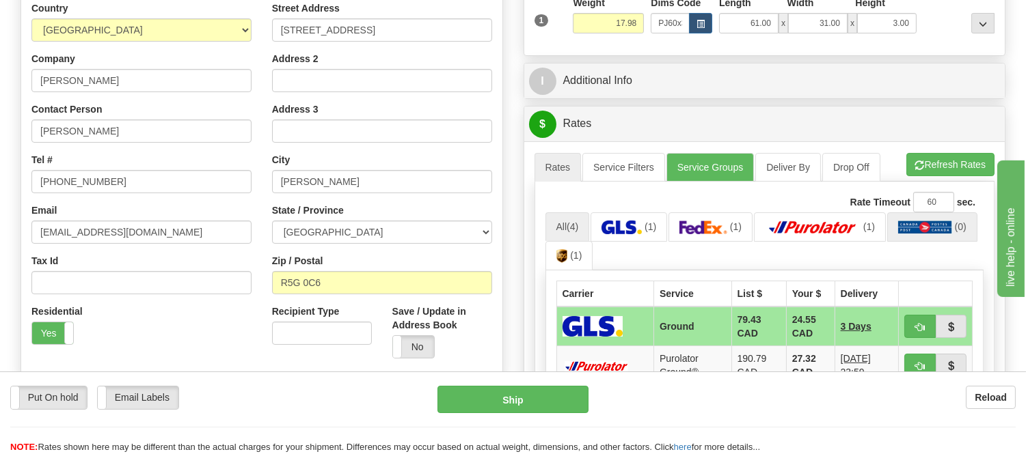
scroll to position [303, 0]
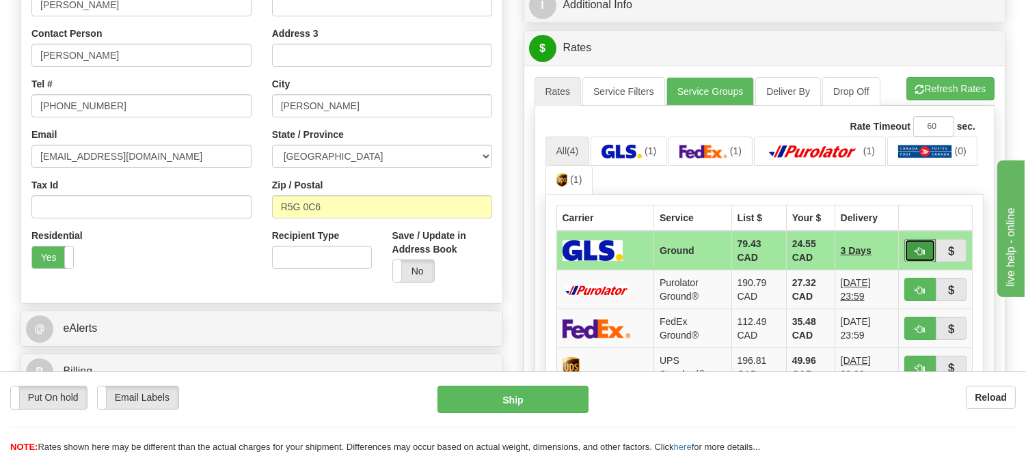
click at [920, 250] on span "button" at bounding box center [920, 251] width 10 height 9
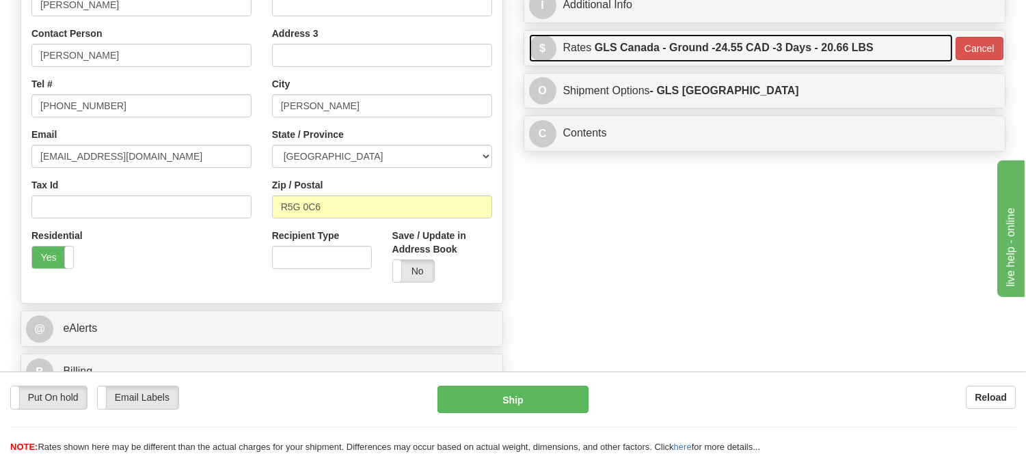
click at [830, 53] on label "GLS Canada - Ground - 24.55 CAD - 3 Days - 20.66 LBS" at bounding box center [733, 47] width 279 height 27
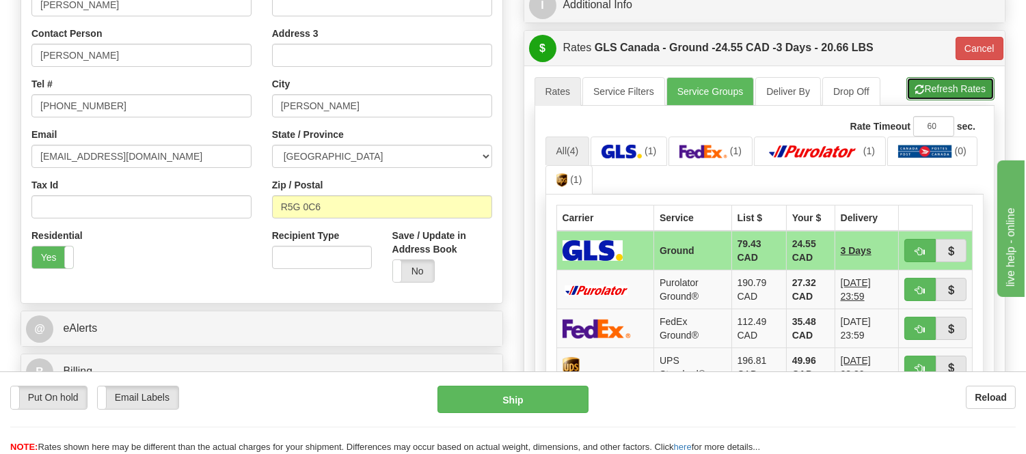
click at [948, 85] on button "Refresh Rates" at bounding box center [950, 88] width 88 height 23
type input "1"
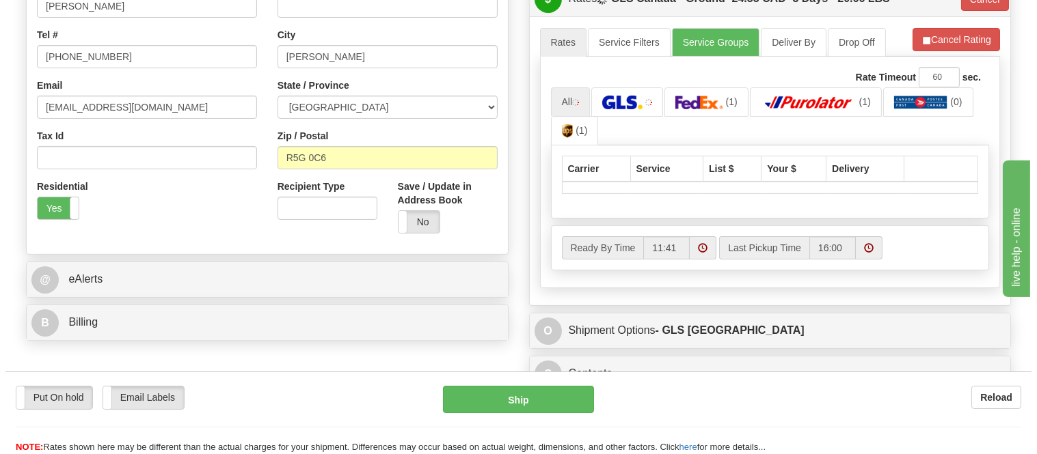
scroll to position [379, 0]
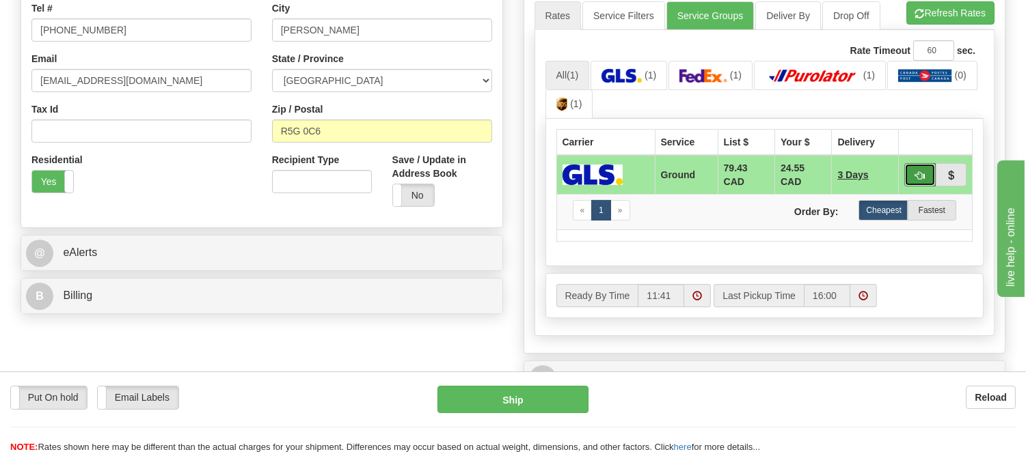
click at [919, 178] on span "button" at bounding box center [920, 176] width 10 height 9
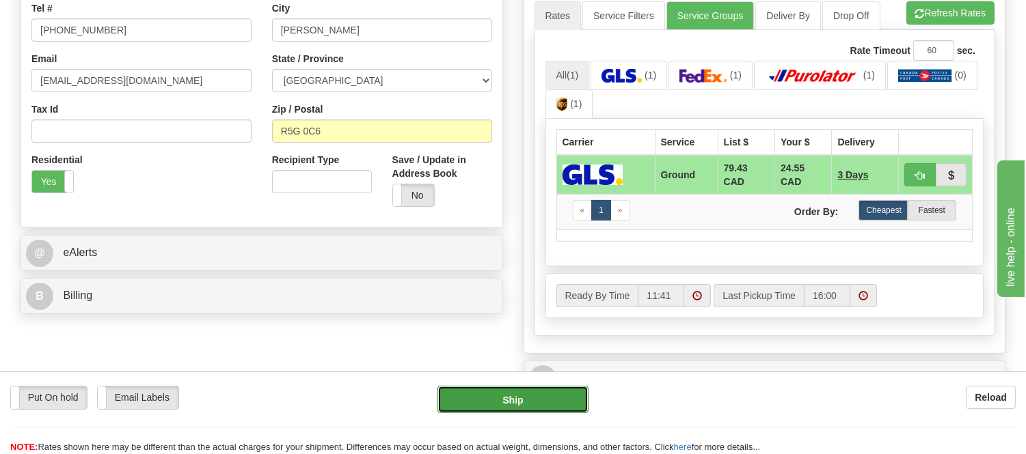
click at [533, 410] on button "Ship" at bounding box center [512, 399] width 150 height 27
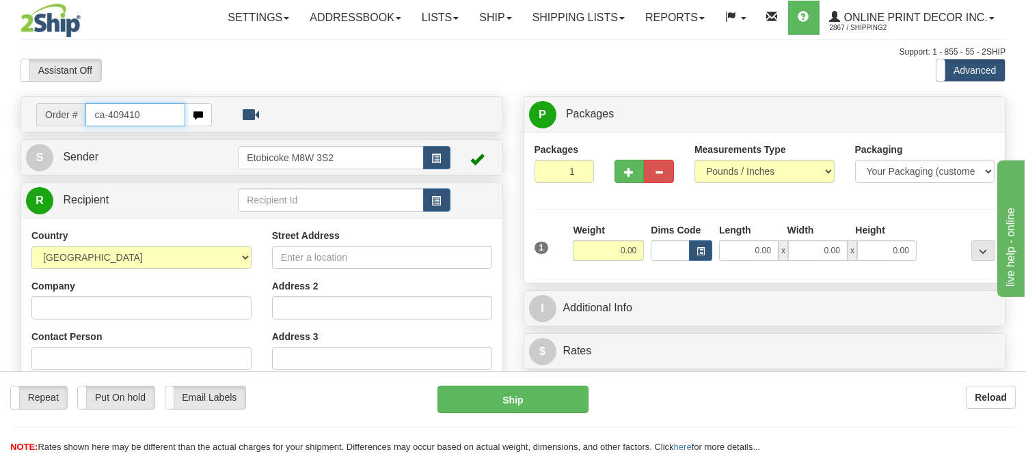
type input "ca-409410"
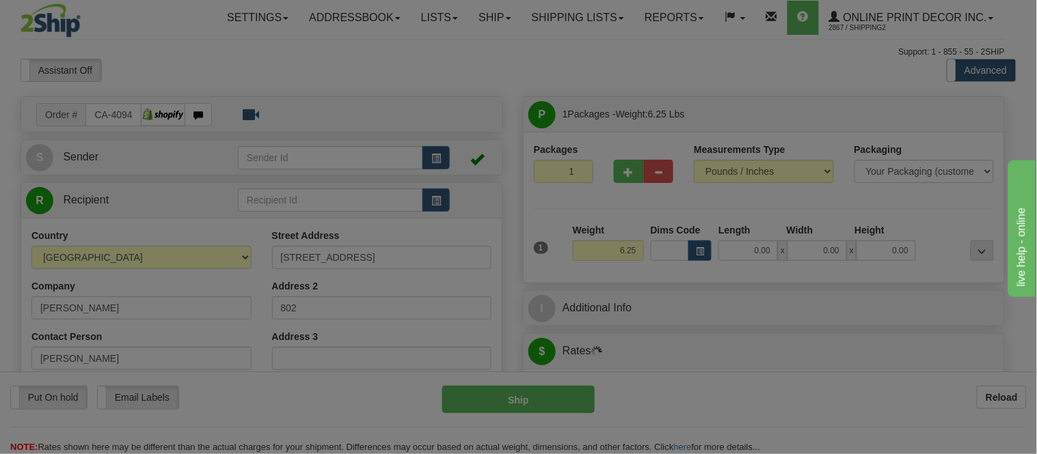
type input "[GEOGRAPHIC_DATA]"
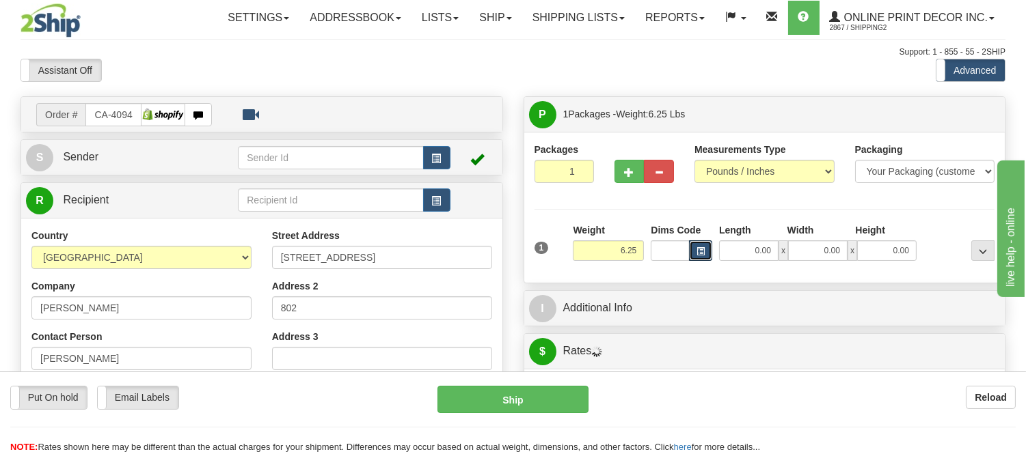
click at [699, 251] on span "button" at bounding box center [700, 252] width 8 height 8
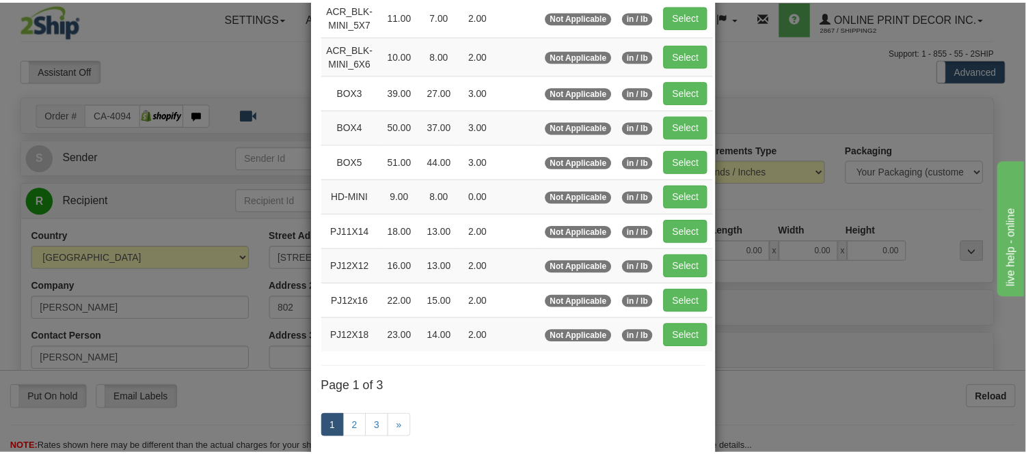
scroll to position [152, 0]
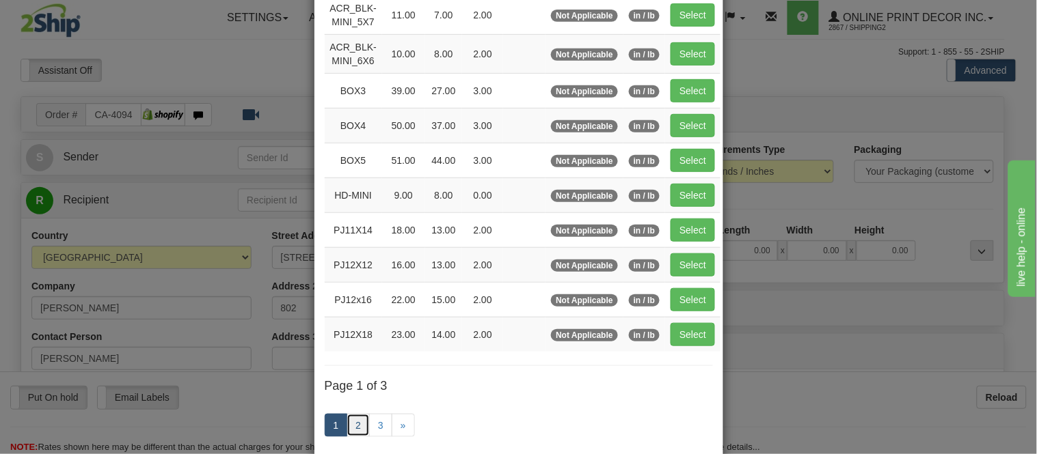
click at [359, 422] on link "2" at bounding box center [357, 425] width 23 height 23
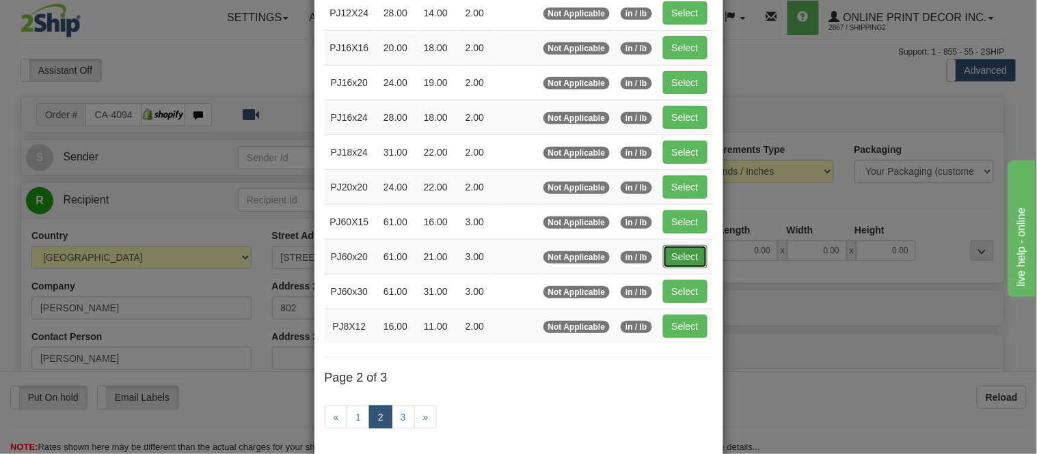
click at [678, 258] on button "Select" at bounding box center [685, 256] width 44 height 23
type input "PJ60x20"
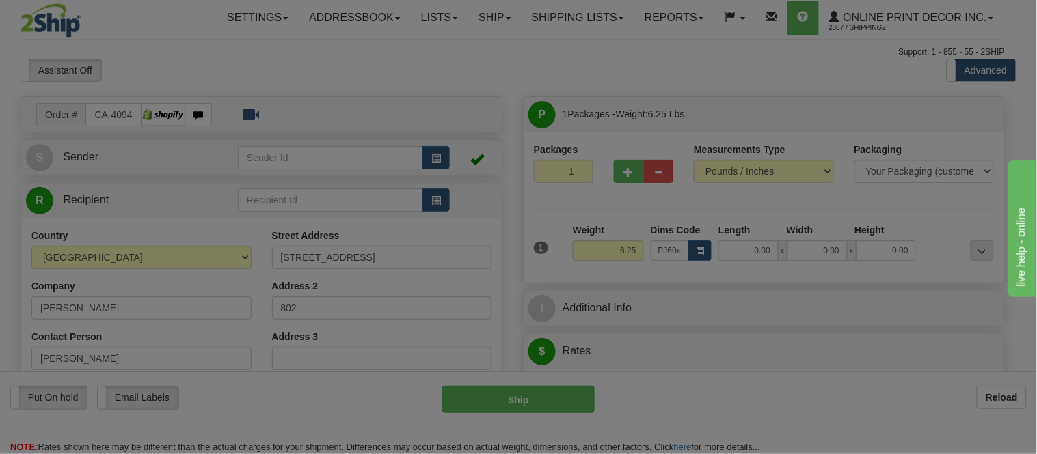
type input "61.00"
type input "21.00"
type input "3.00"
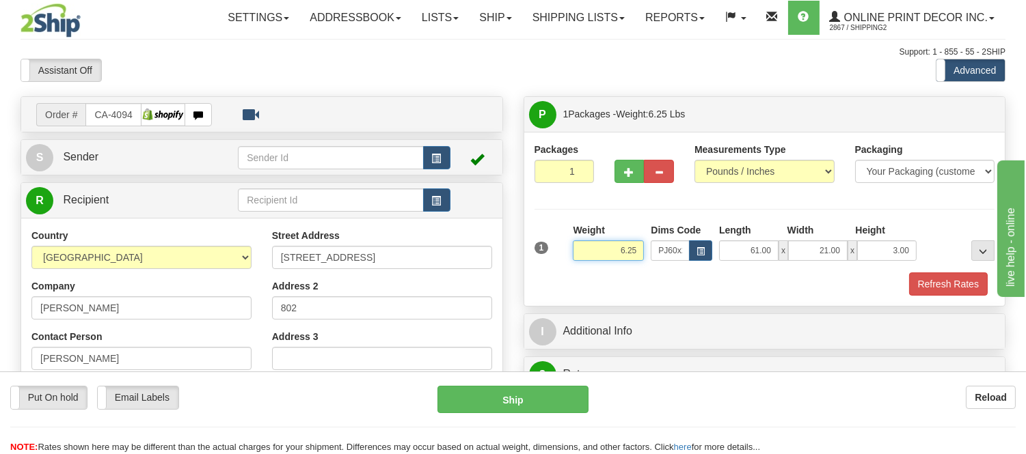
drag, startPoint x: 636, startPoint y: 247, endPoint x: 592, endPoint y: 266, distance: 48.0
click at [592, 266] on div "Weight 6.25" at bounding box center [608, 247] width 78 height 48
type input "9.98"
click at [923, 288] on button "Refresh Rates" at bounding box center [948, 284] width 79 height 23
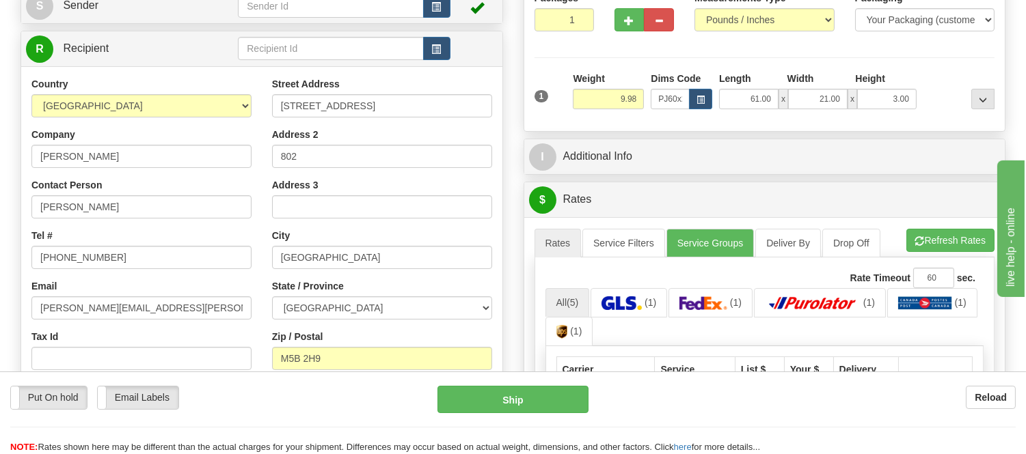
scroll to position [303, 0]
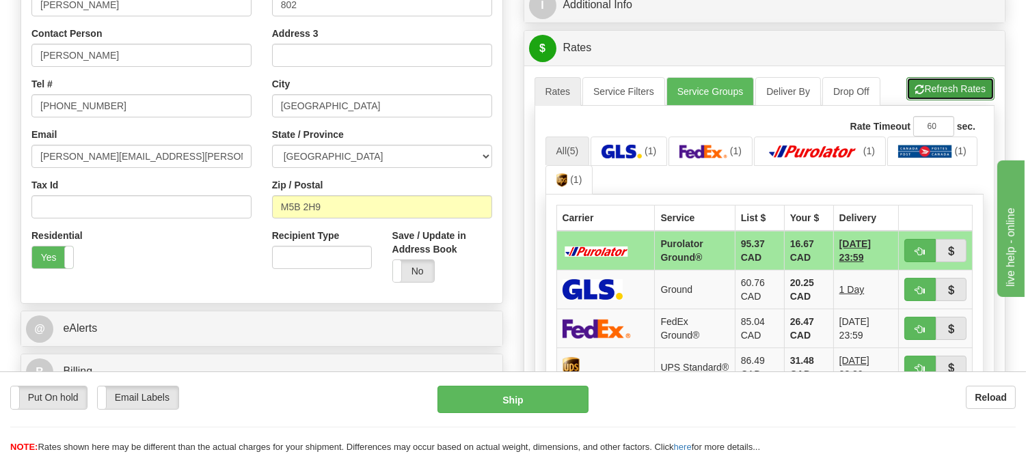
click at [944, 96] on button "Refresh Rates" at bounding box center [950, 88] width 88 height 23
click at [919, 249] on span "button" at bounding box center [920, 251] width 10 height 9
type input "260"
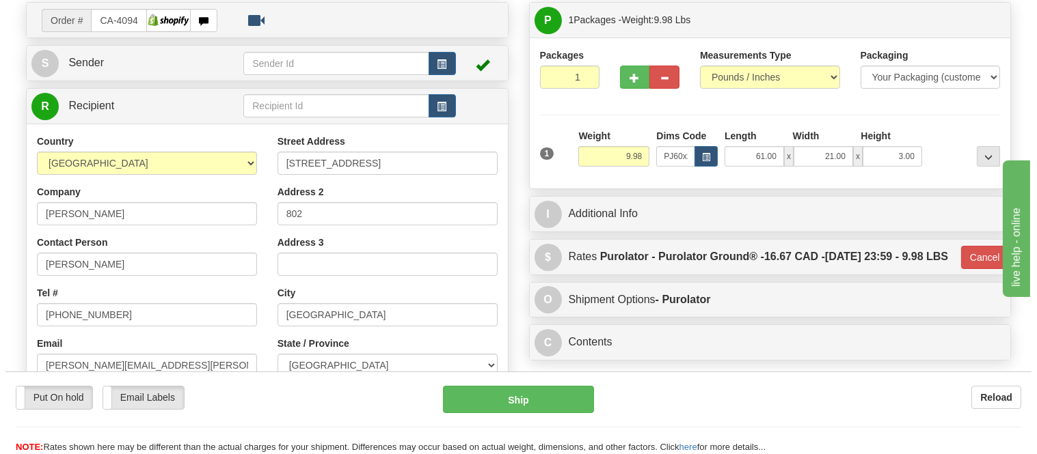
scroll to position [76, 0]
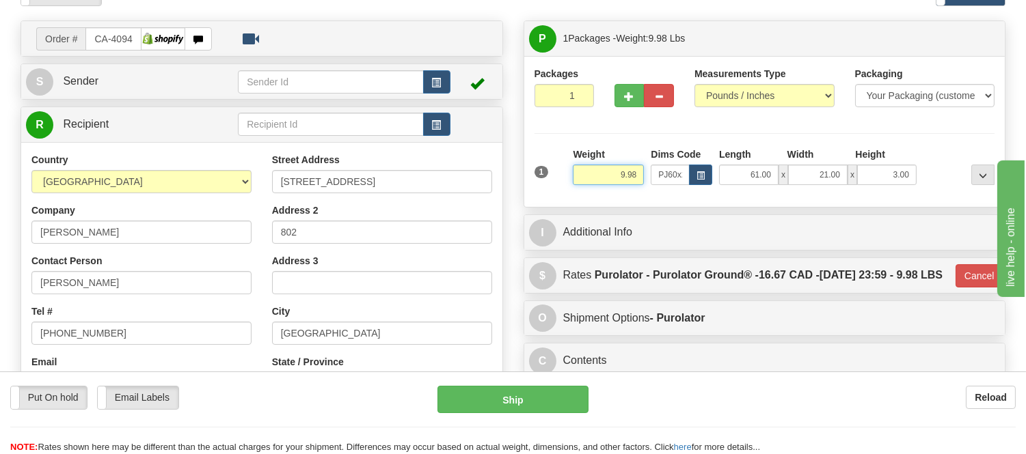
drag, startPoint x: 641, startPoint y: 172, endPoint x: 584, endPoint y: 200, distance: 63.6
click at [584, 200] on div "Packages 1 1 Measurements Type" at bounding box center [764, 131] width 481 height 151
type input "10.98"
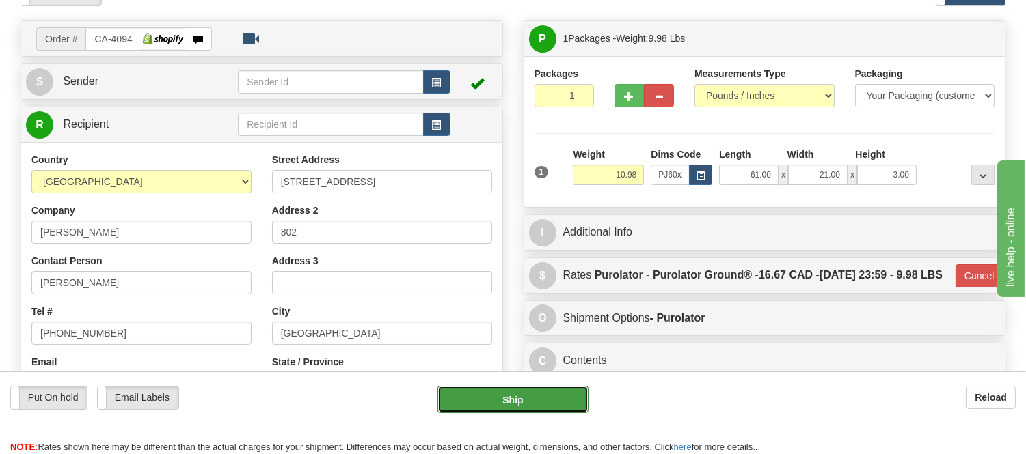
type input "260"
click at [575, 393] on button "Ship" at bounding box center [512, 399] width 150 height 27
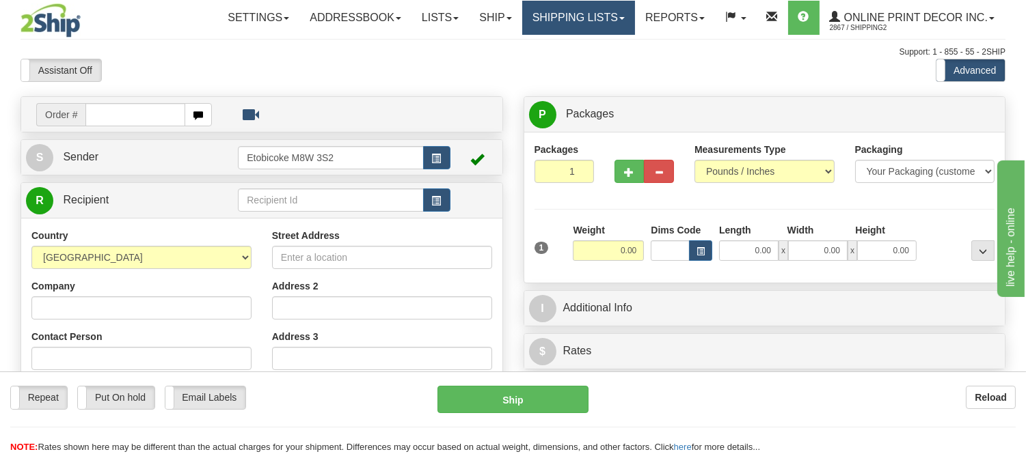
click at [606, 22] on link "Shipping lists" at bounding box center [578, 18] width 113 height 34
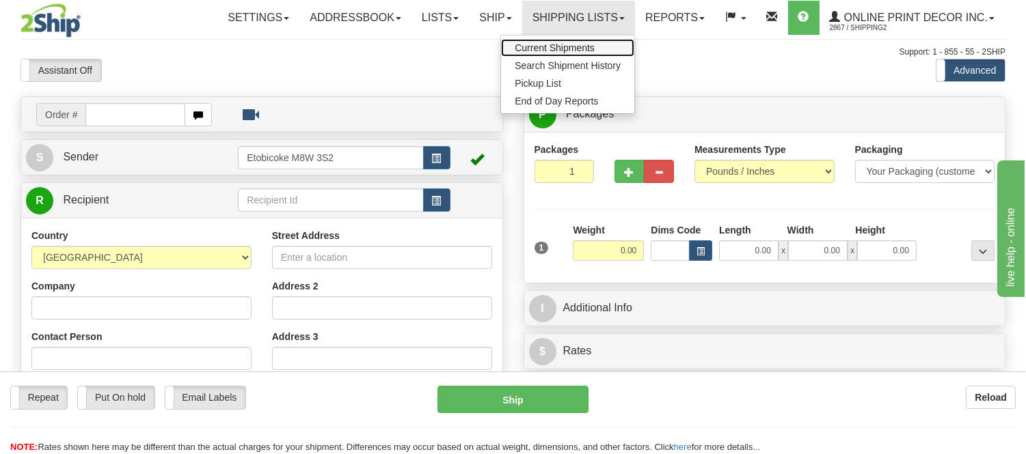
click at [586, 48] on span "Current Shipments" at bounding box center [555, 47] width 80 height 11
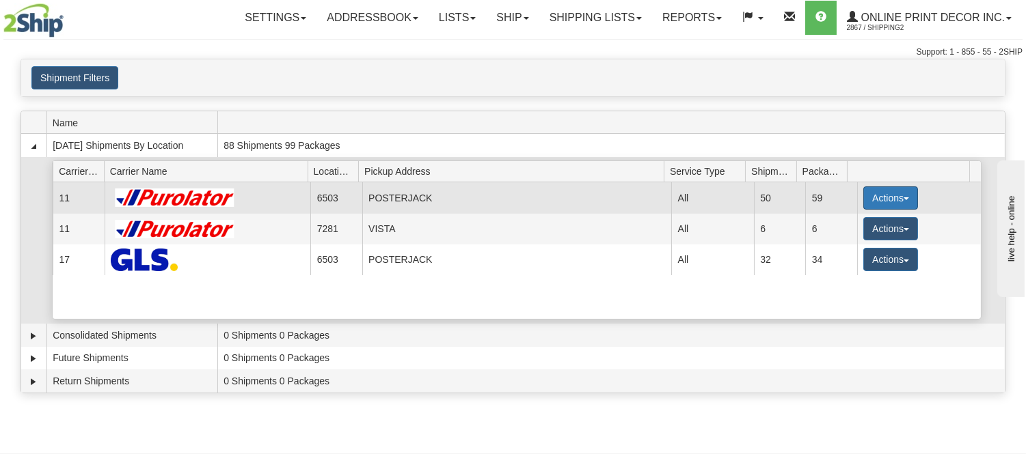
click at [868, 191] on button "Actions" at bounding box center [890, 198] width 55 height 23
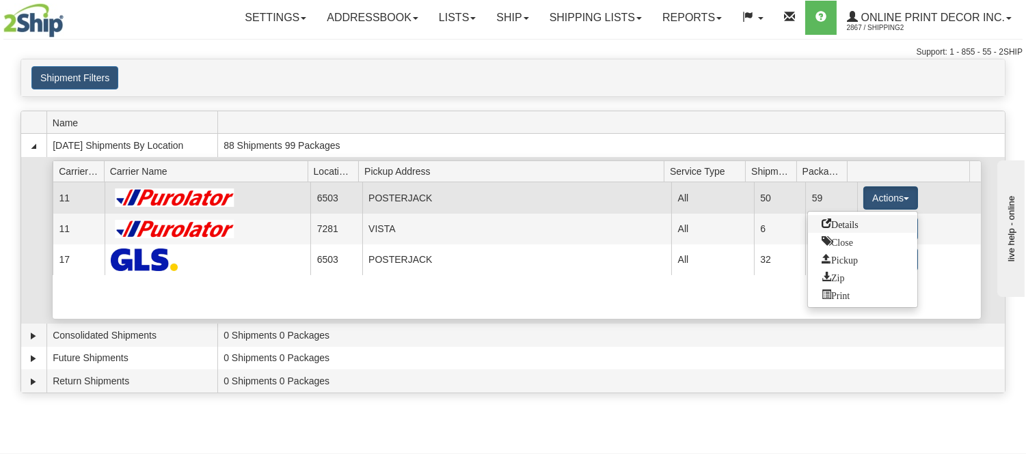
click at [845, 219] on span "Details" at bounding box center [839, 224] width 37 height 10
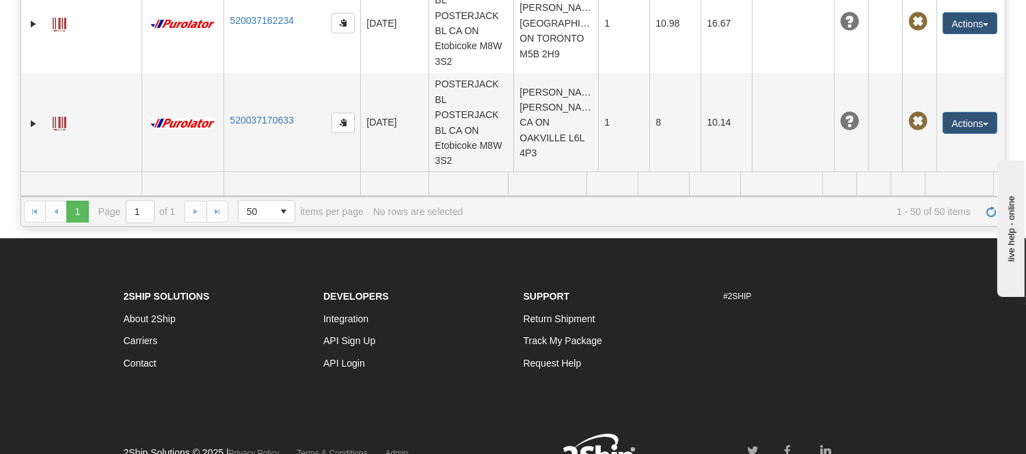
scroll to position [4895, 0]
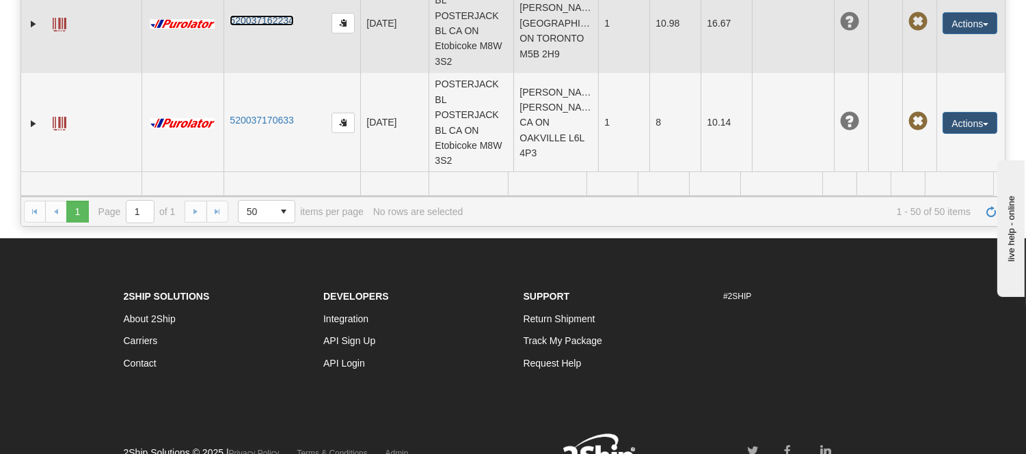
click at [280, 19] on link "520037162234" at bounding box center [262, 20] width 64 height 11
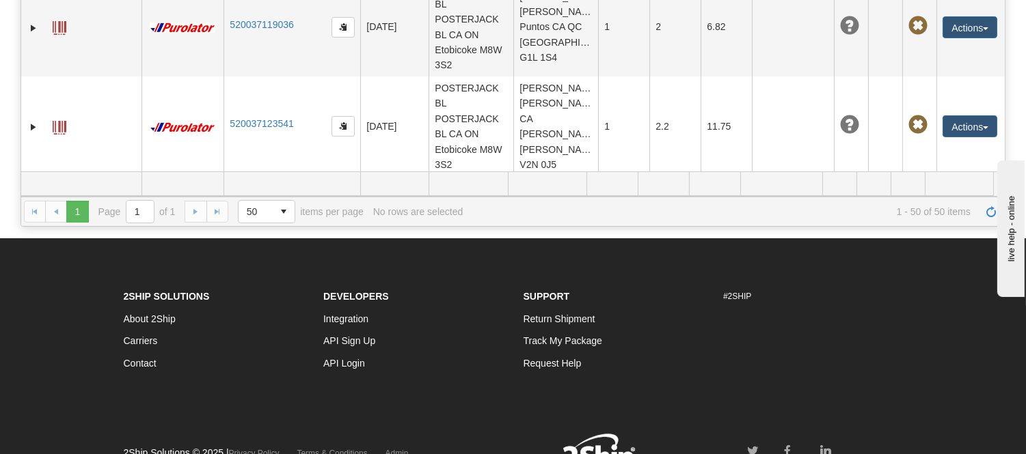
scroll to position [0, 0]
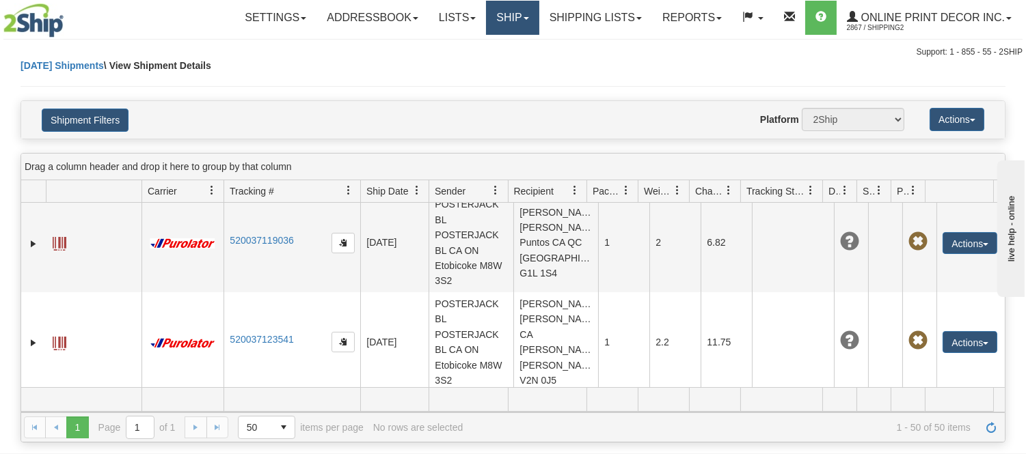
click at [510, 23] on link "Ship" at bounding box center [512, 18] width 53 height 34
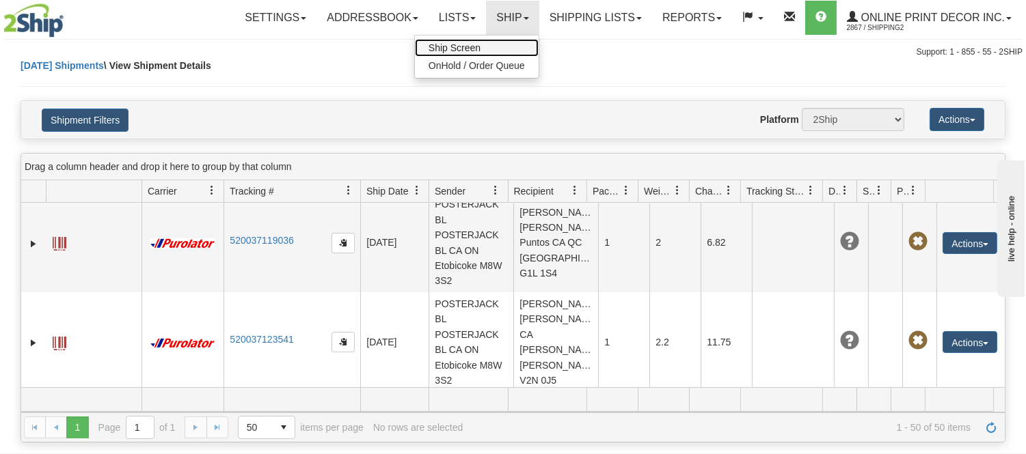
drag, startPoint x: 468, startPoint y: 43, endPoint x: 484, endPoint y: 51, distance: 17.4
click at [467, 42] on span "Ship Screen" at bounding box center [454, 47] width 52 height 11
